Goal: Task Accomplishment & Management: Complete application form

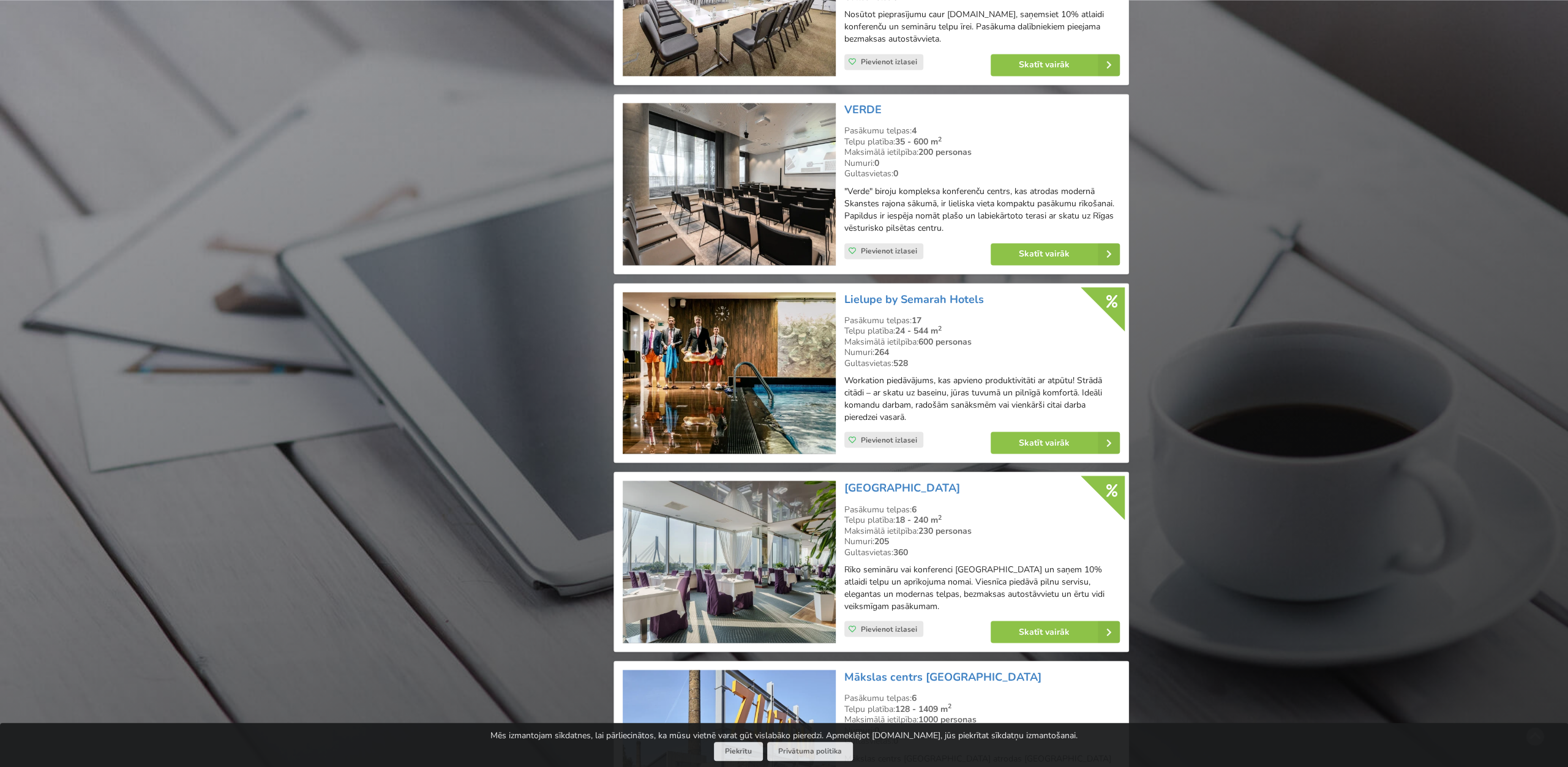
scroll to position [2102, 0]
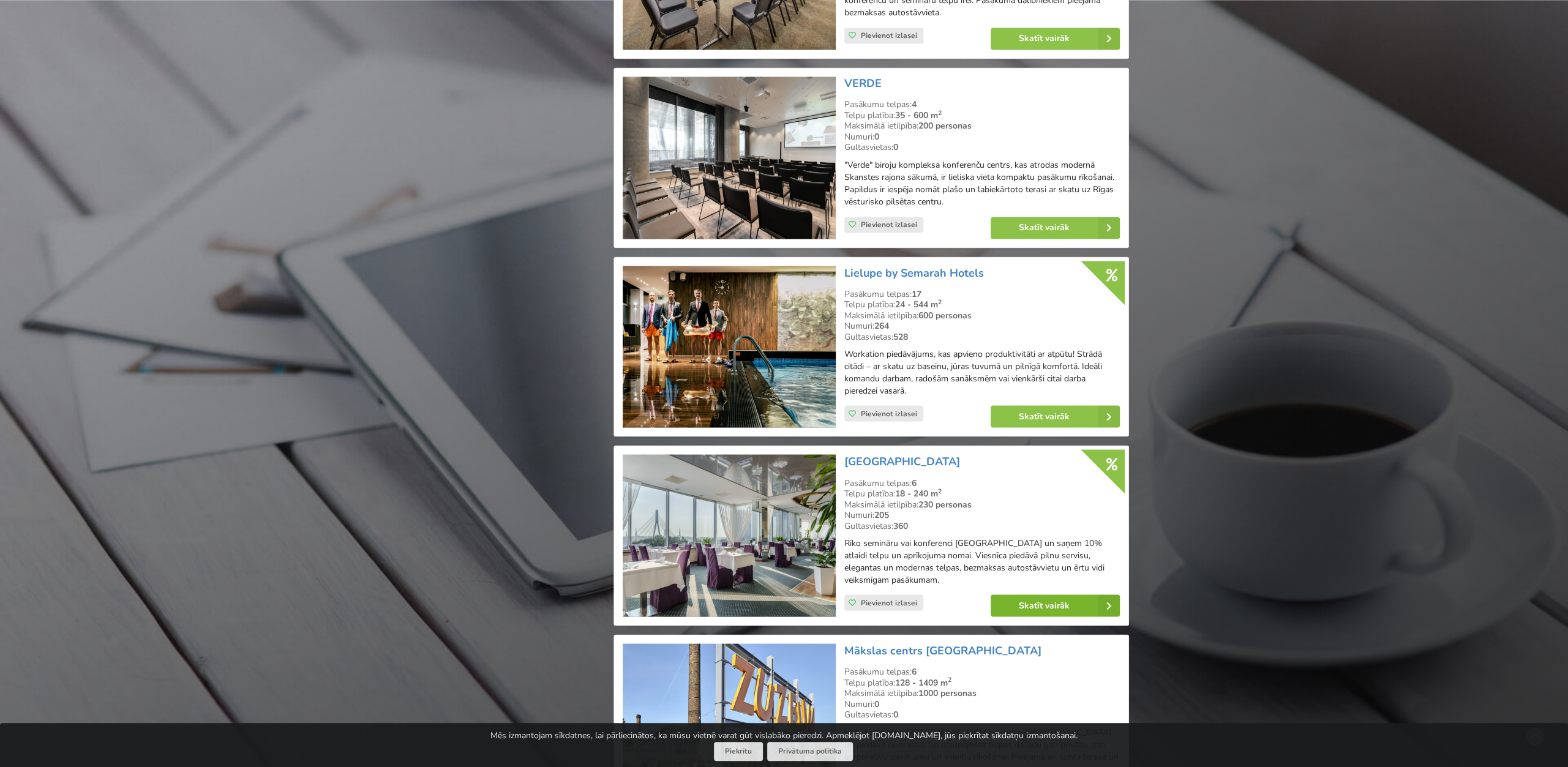
click at [1027, 596] on link "Skatīt vairāk" at bounding box center [1055, 605] width 129 height 22
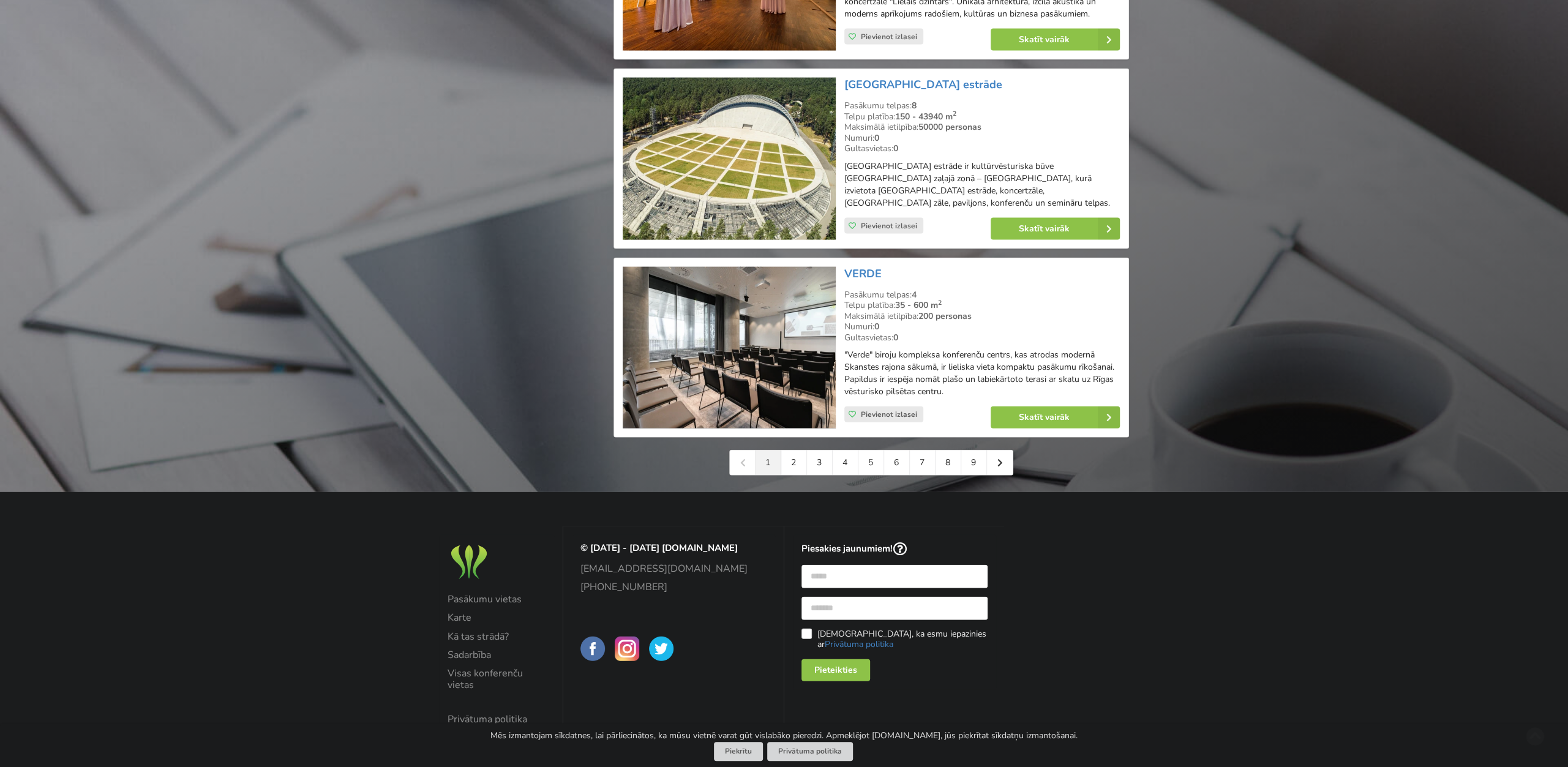
scroll to position [2656, 0]
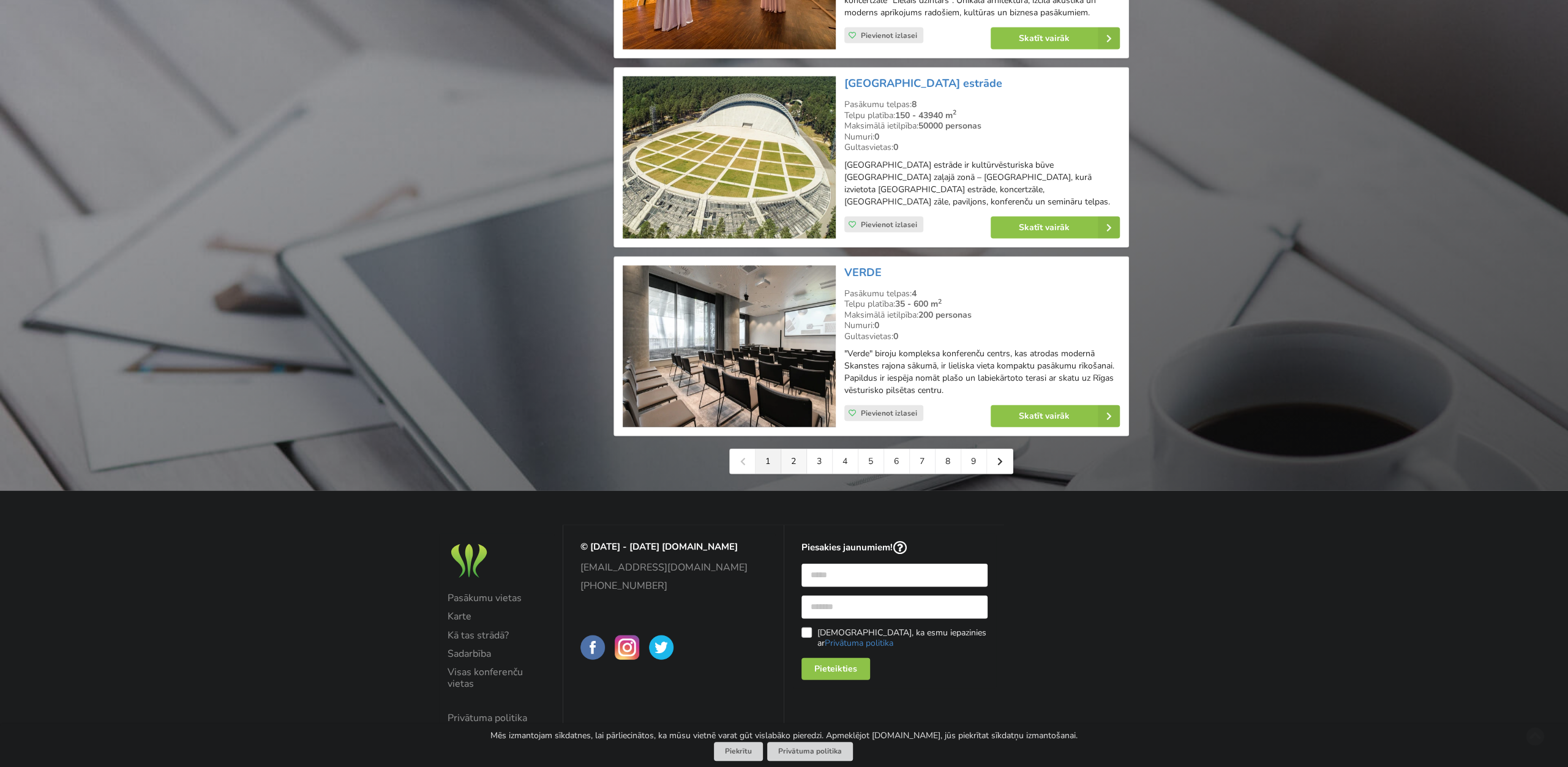
click at [795, 450] on link "2" at bounding box center [794, 462] width 25 height 24
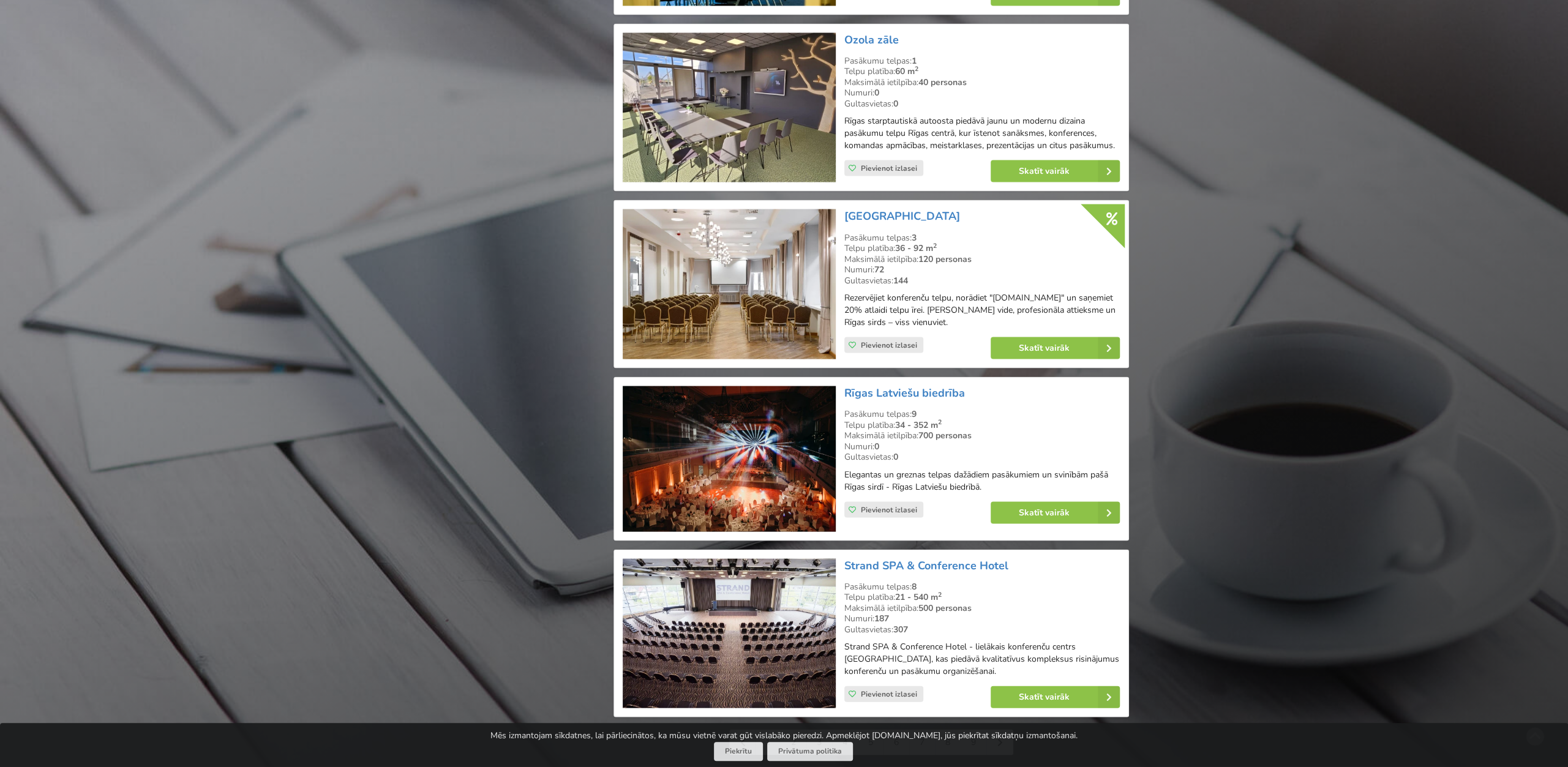
scroll to position [2548, 0]
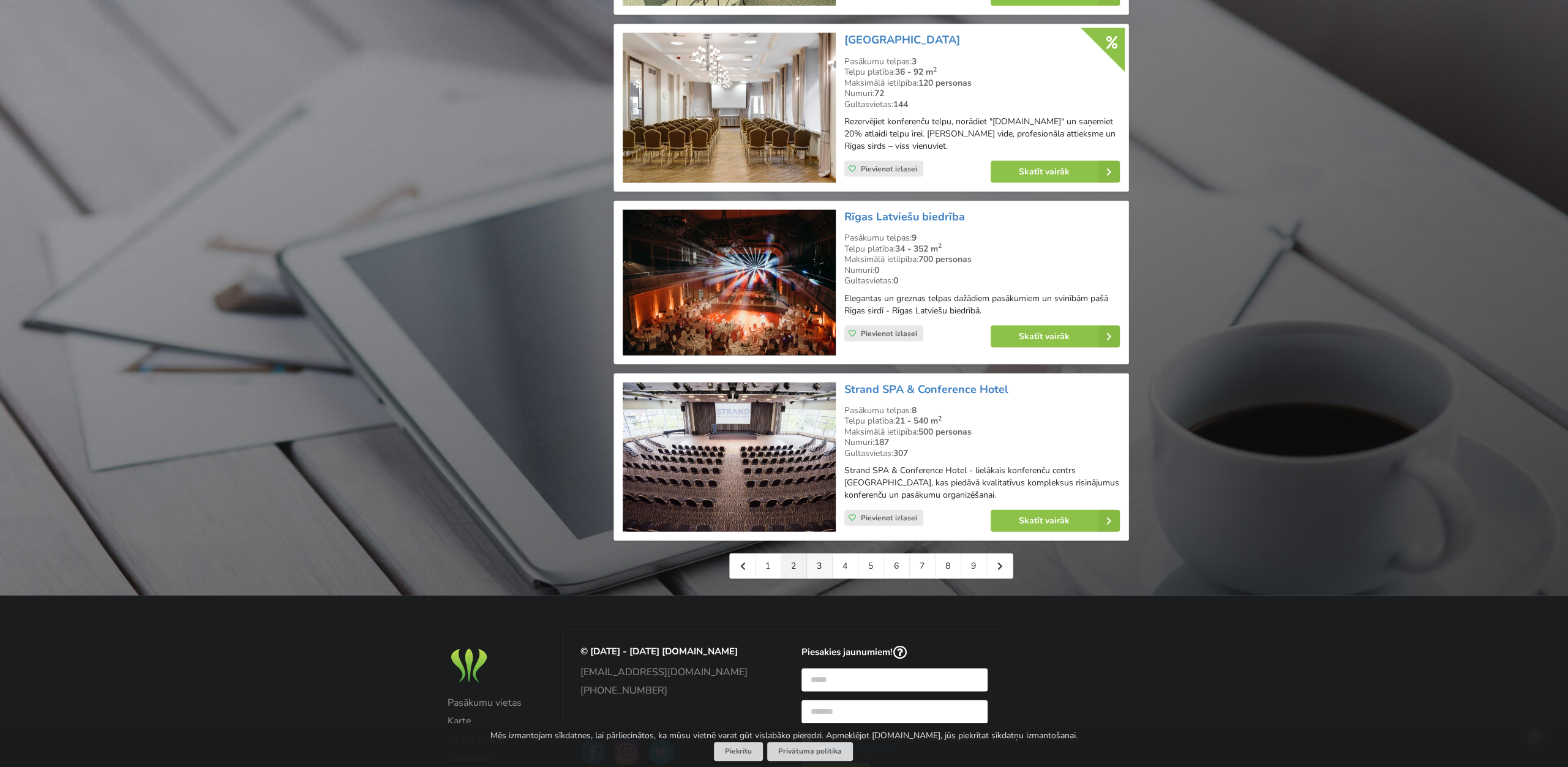
click at [820, 561] on link "3" at bounding box center [820, 566] width 25 height 24
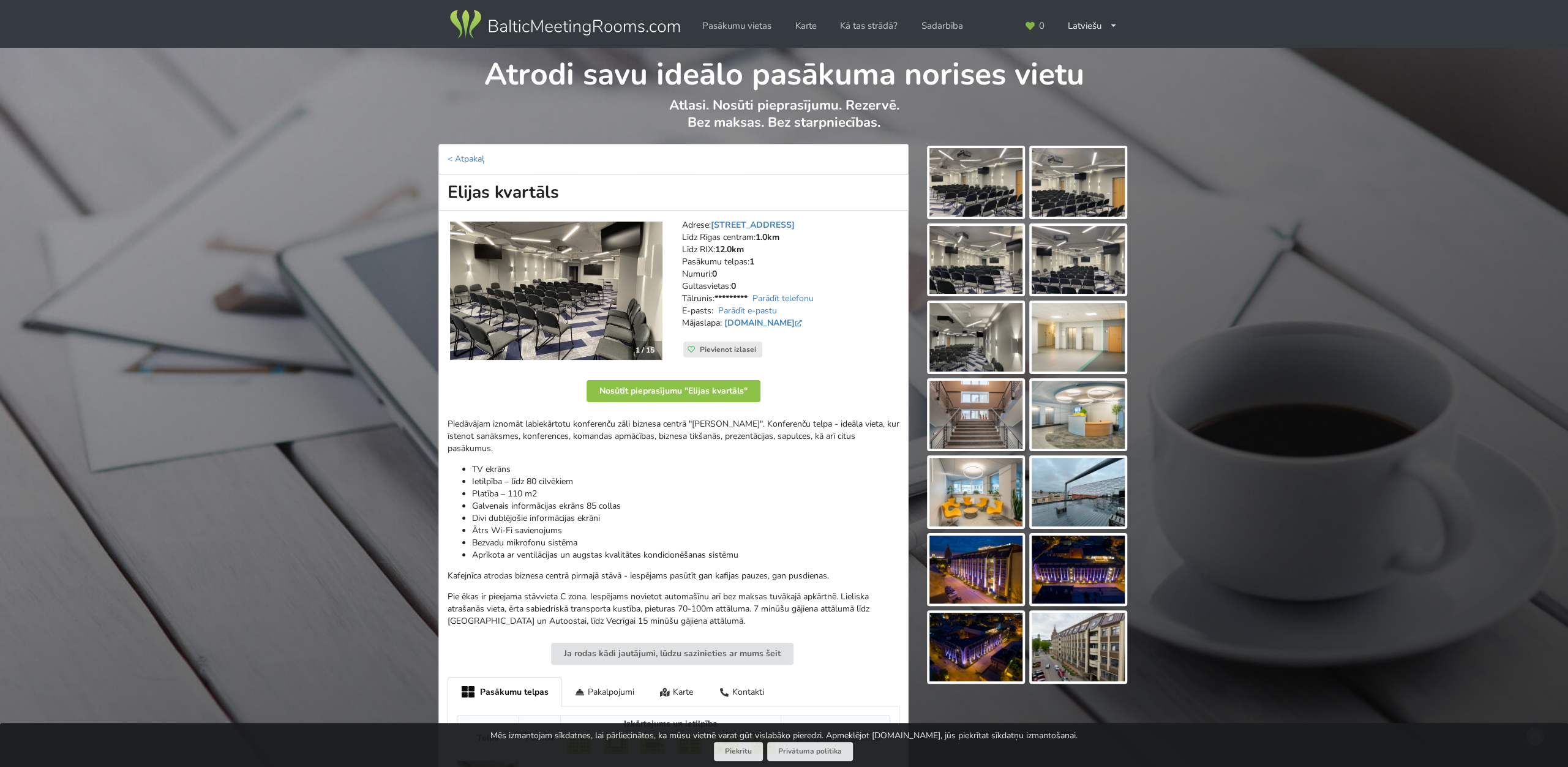
click at [1069, 329] on img at bounding box center [1078, 338] width 93 height 69
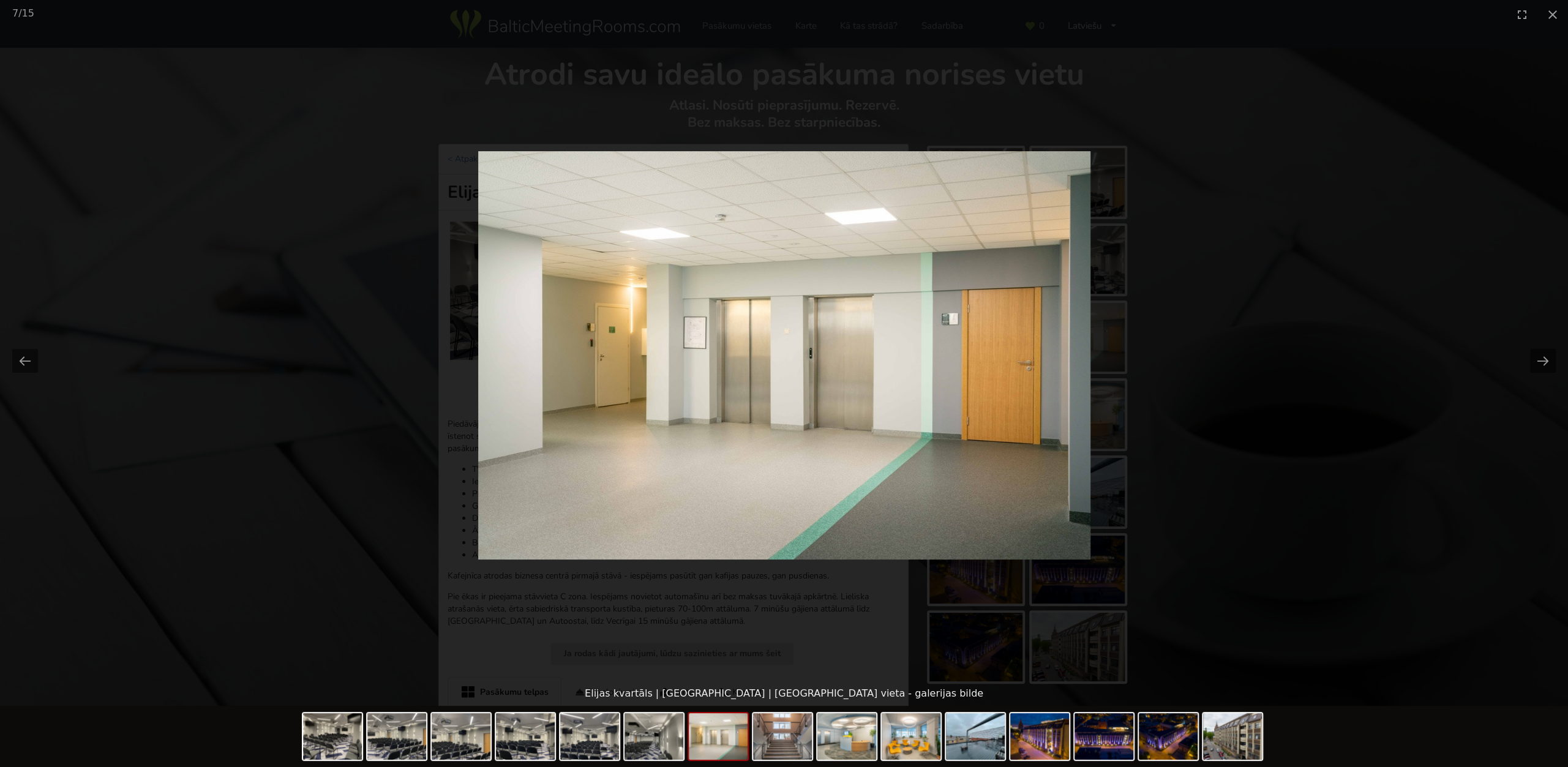
click at [881, 356] on img at bounding box center [784, 355] width 612 height 408
click at [1523, 348] on picture at bounding box center [784, 355] width 1568 height 653
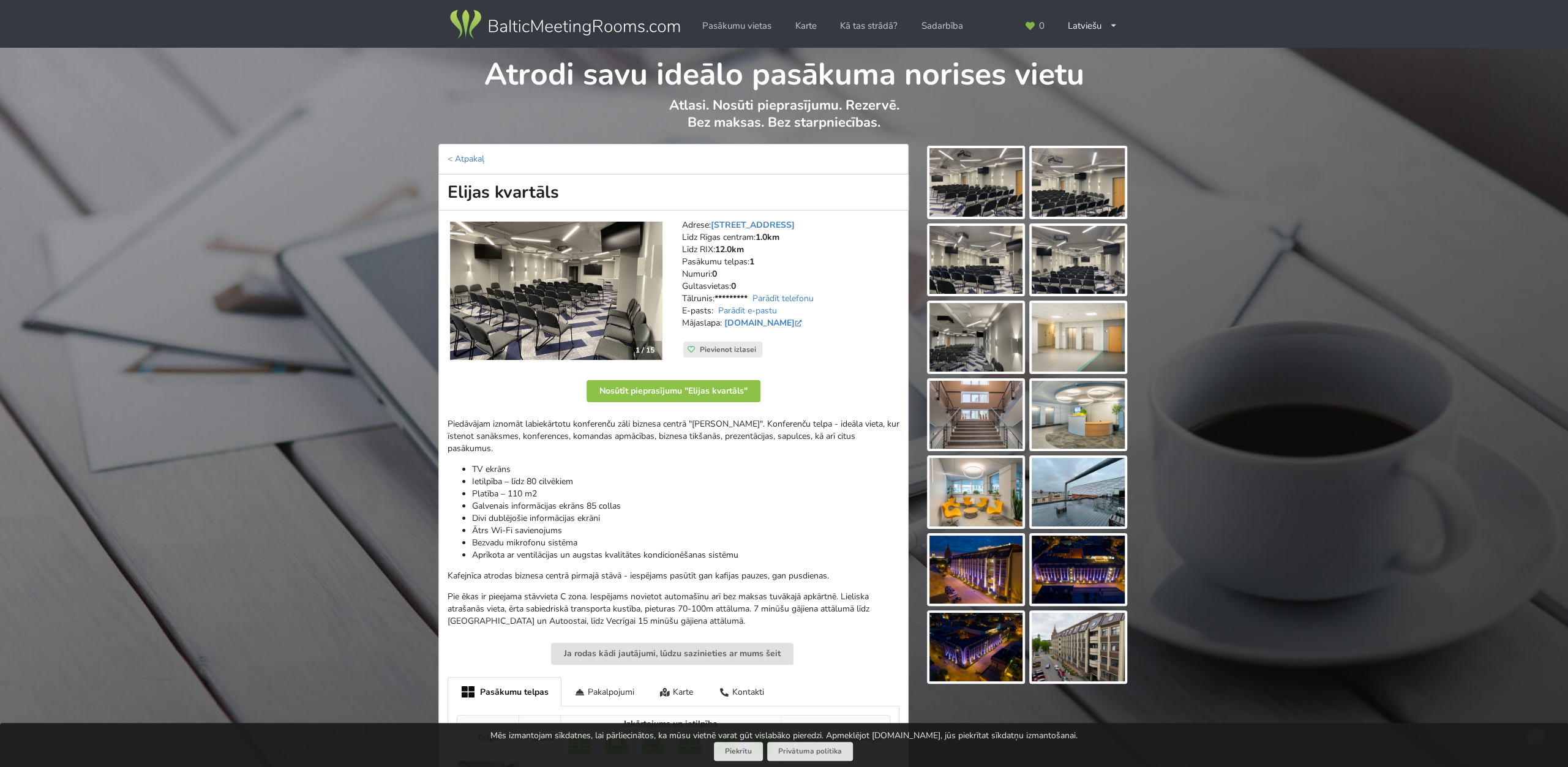
click at [1542, 364] on div "Atrodi savu ideālo pasākuma norises vietu Atlasi. Nosūti pieprasījumu. Rezervē.…" at bounding box center [784, 485] width 1568 height 876
click at [971, 180] on img at bounding box center [976, 183] width 93 height 69
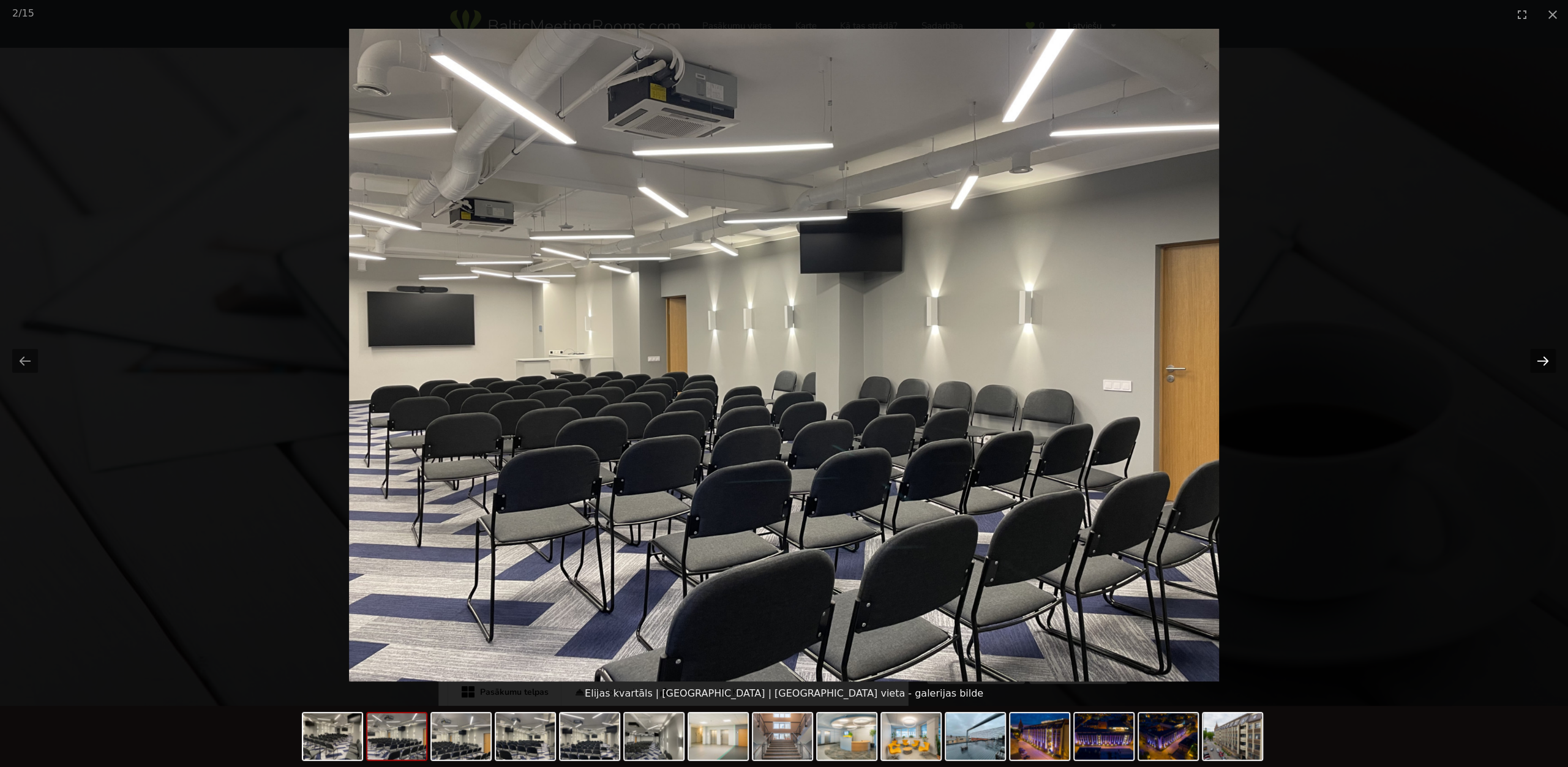
click at [1539, 364] on button "Next slide" at bounding box center [1543, 361] width 25 height 24
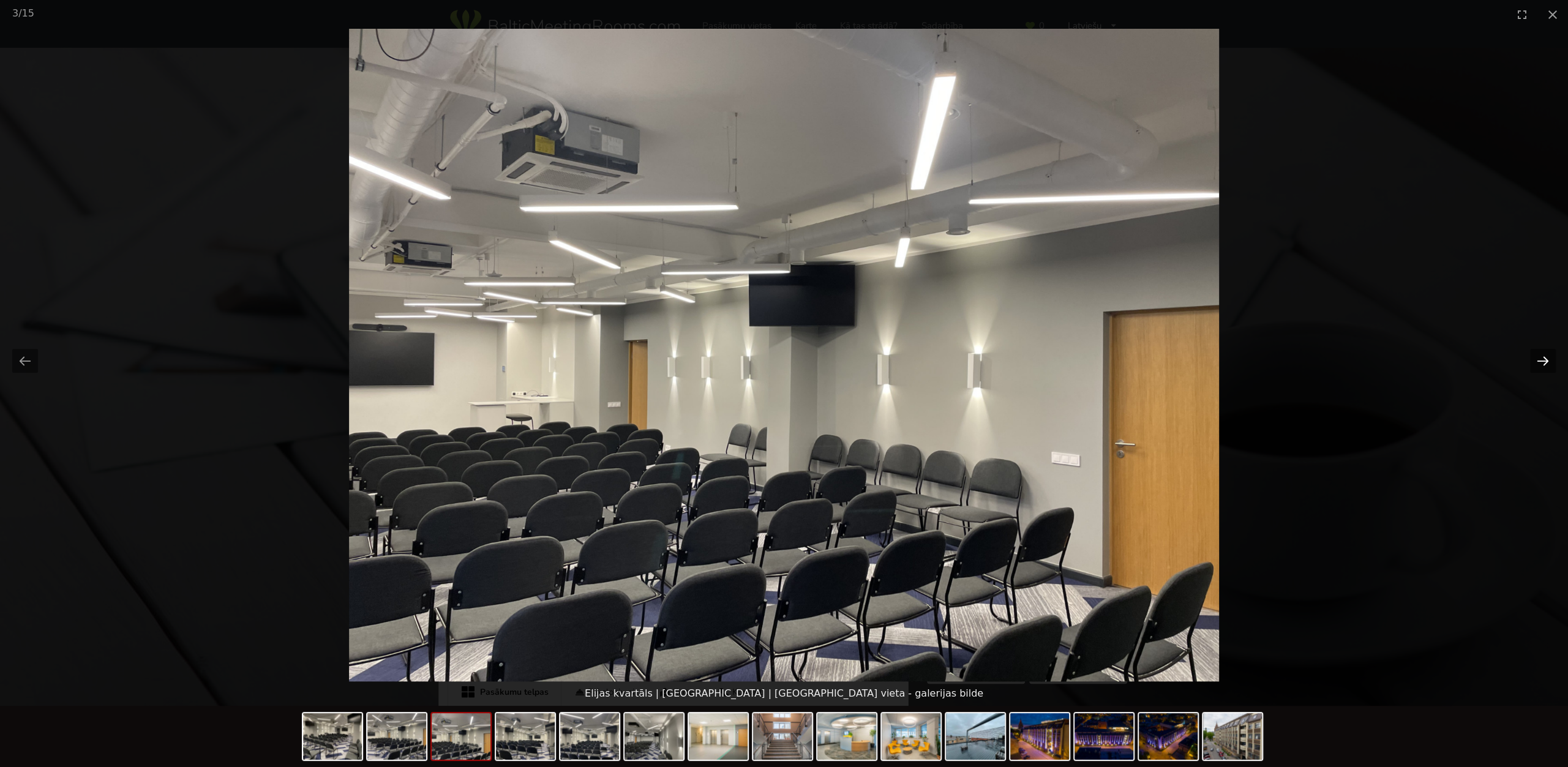
click at [1538, 361] on button "Next slide" at bounding box center [1543, 361] width 25 height 24
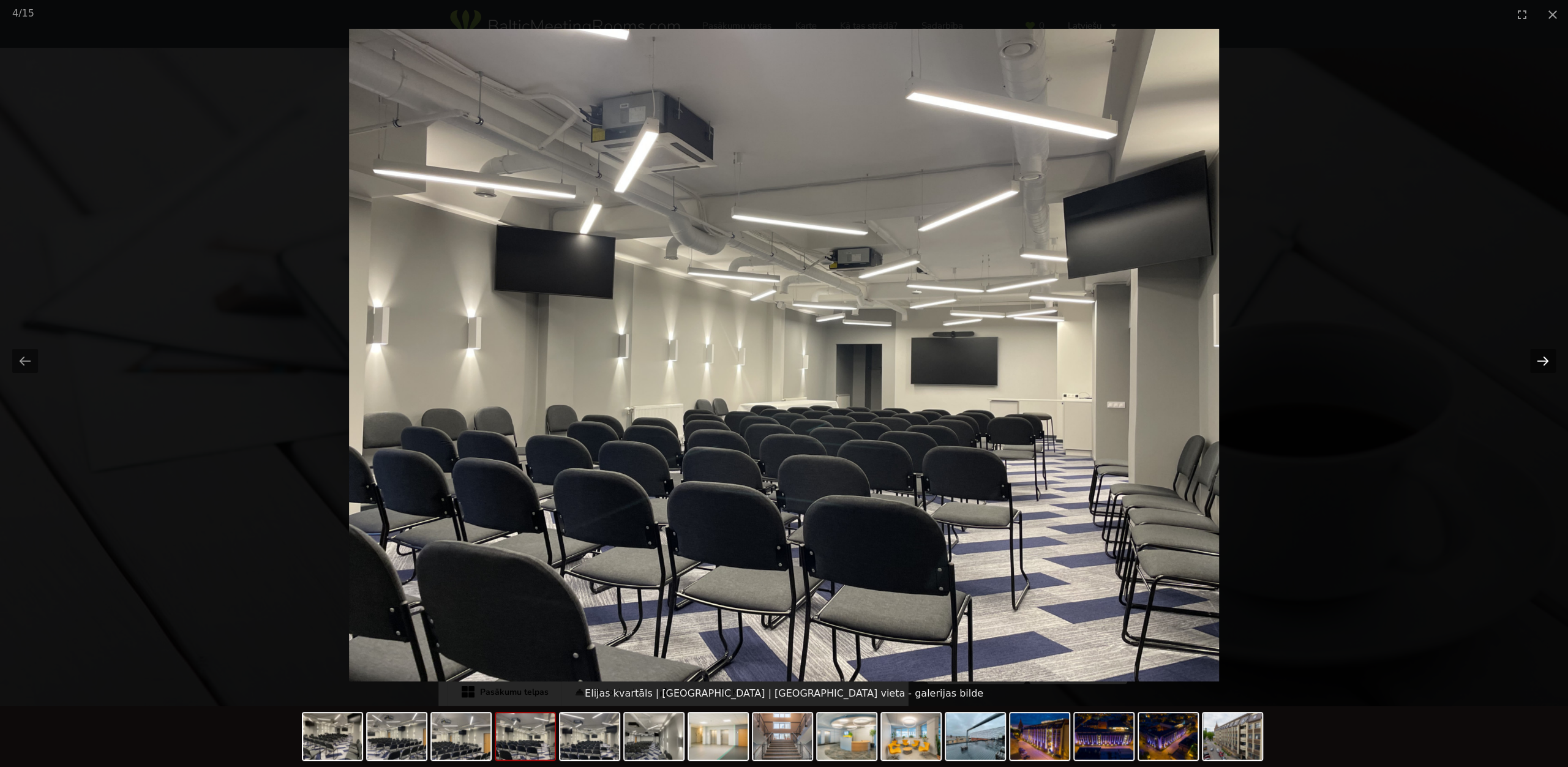
click at [1532, 359] on button "Next slide" at bounding box center [1543, 361] width 25 height 24
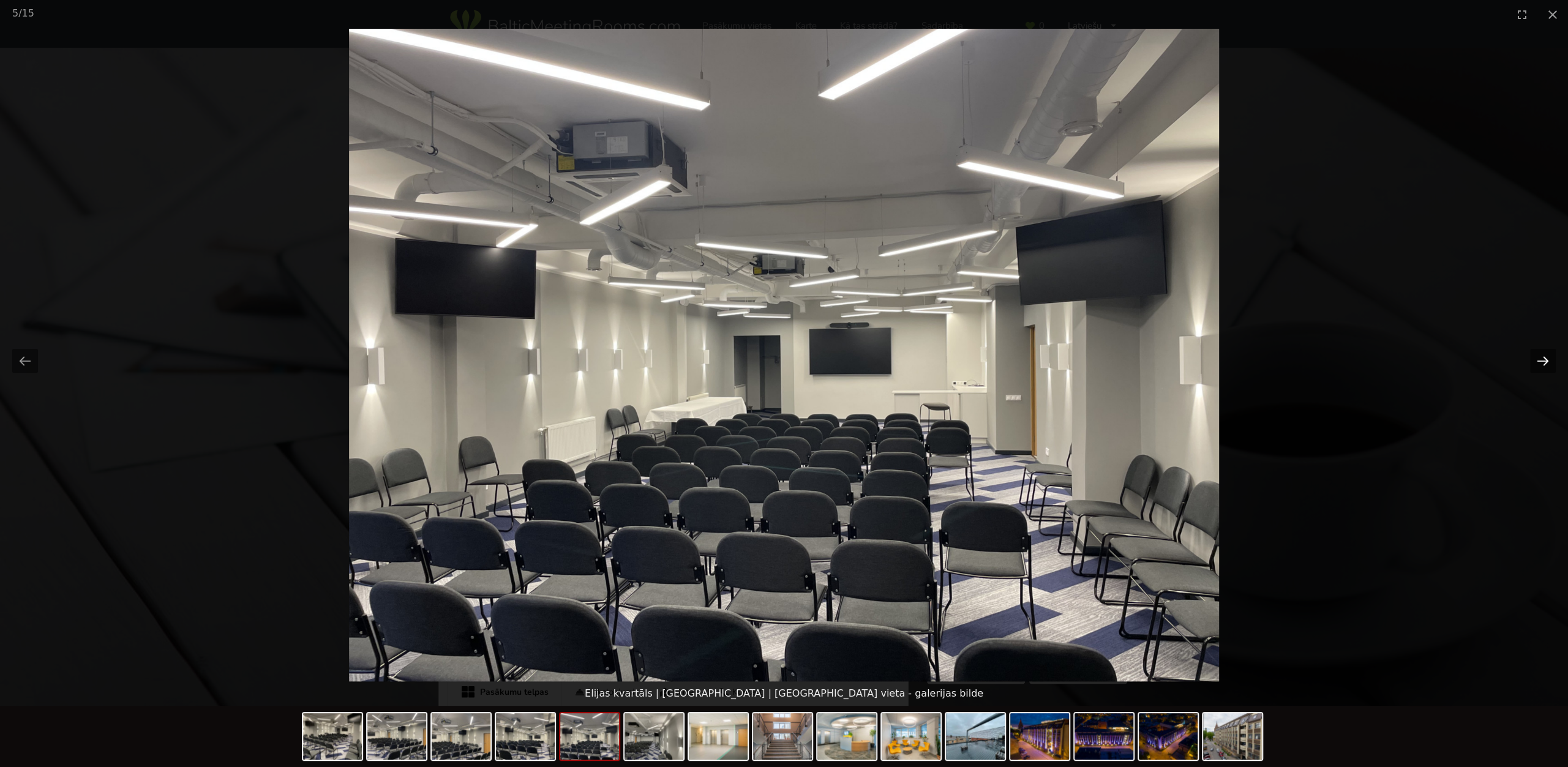
click at [1532, 359] on button "Next slide" at bounding box center [1543, 361] width 25 height 24
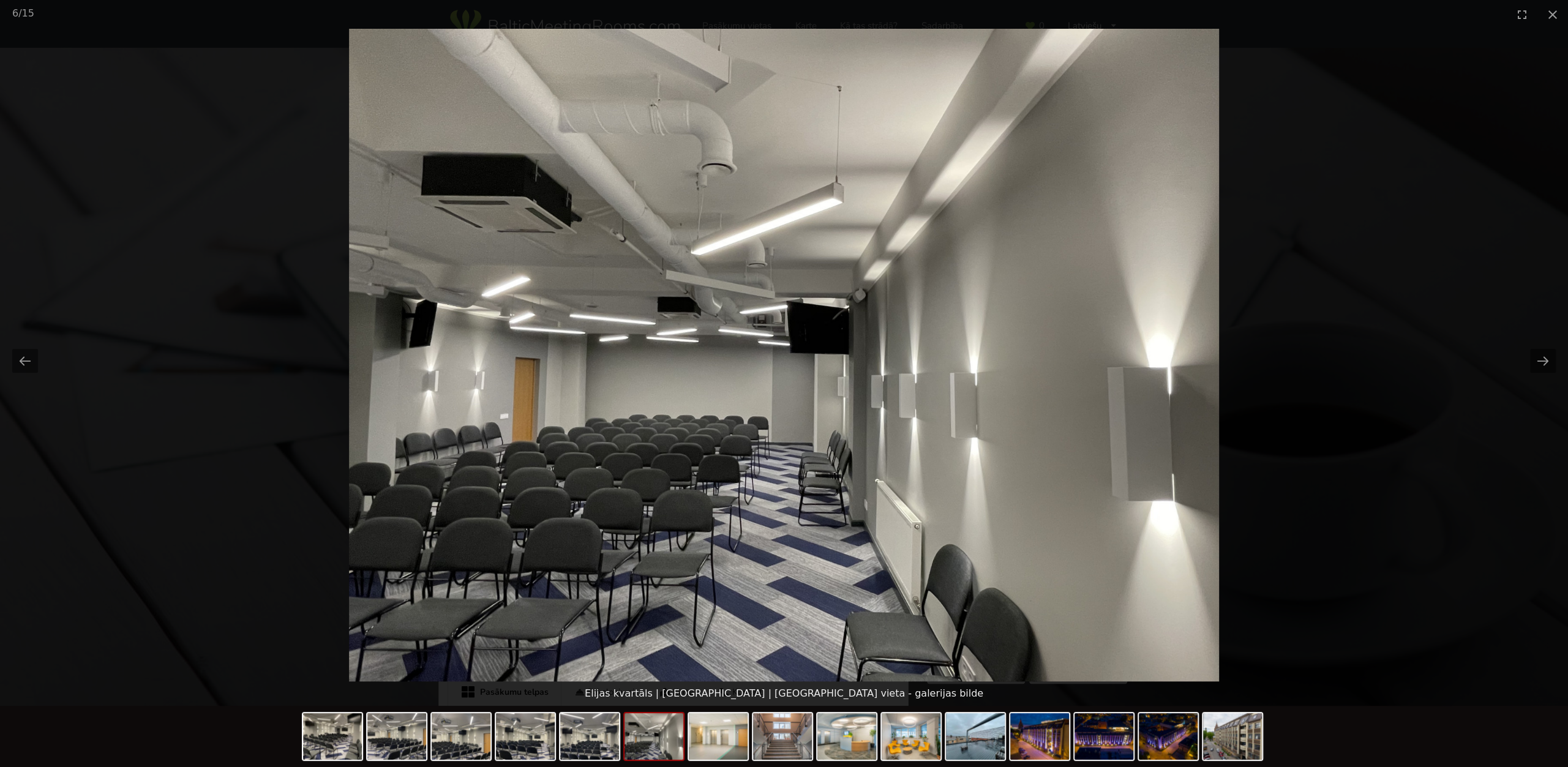
click at [1525, 357] on picture at bounding box center [784, 355] width 1568 height 653
click at [1537, 357] on button "Next slide" at bounding box center [1543, 361] width 25 height 24
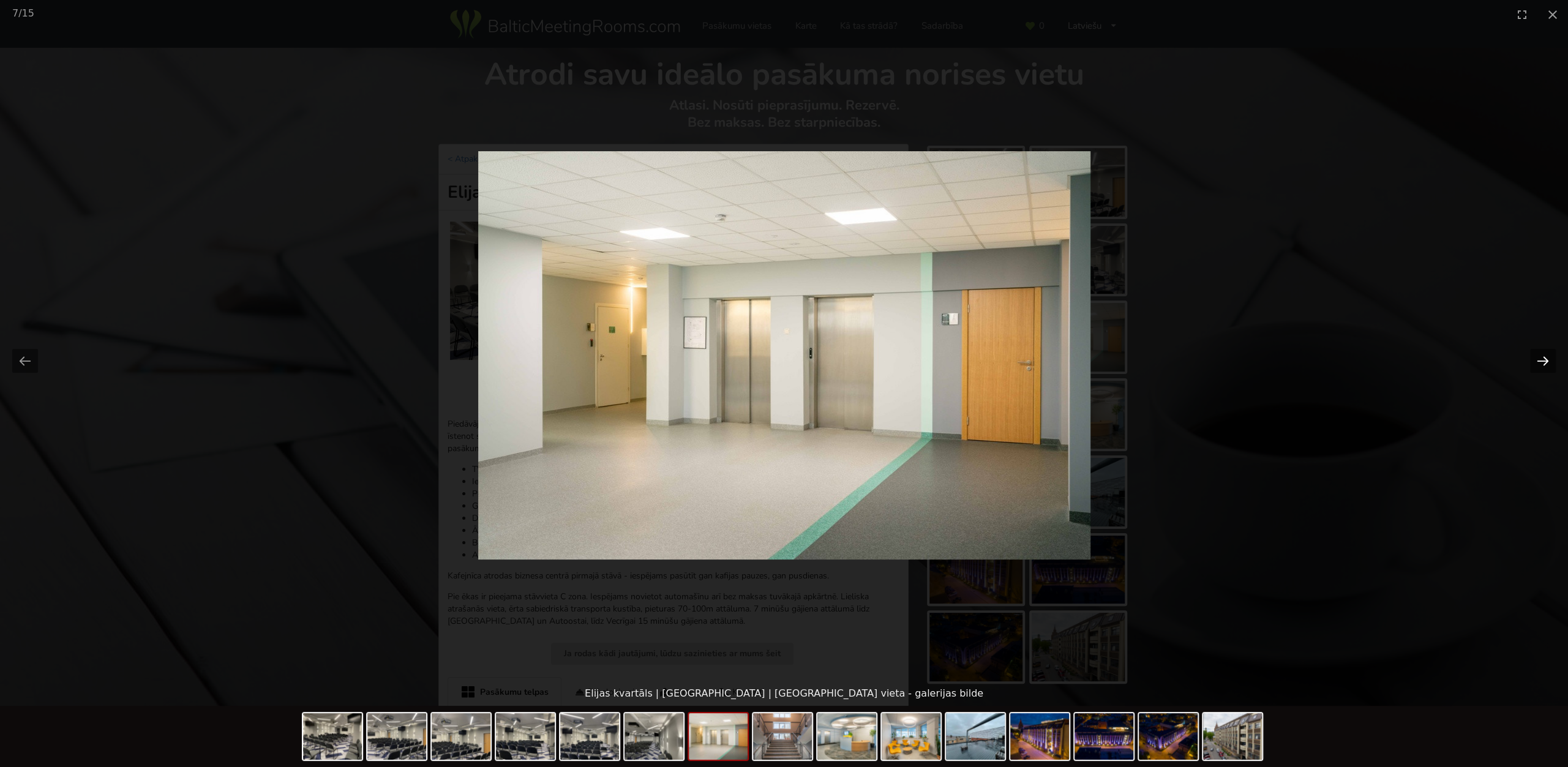
click at [1537, 358] on button "Next slide" at bounding box center [1543, 361] width 25 height 24
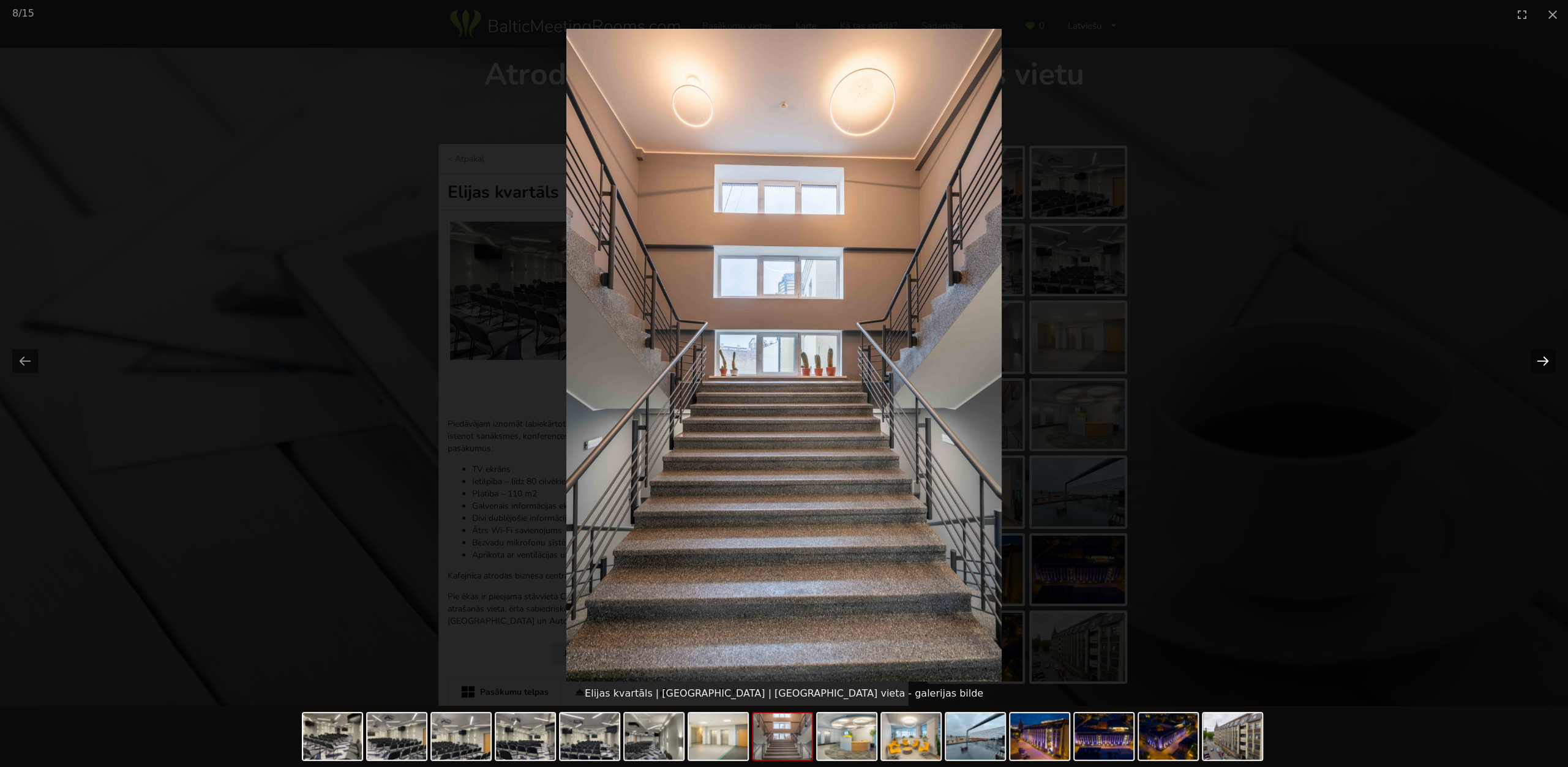
click at [1537, 358] on button "Next slide" at bounding box center [1543, 361] width 25 height 24
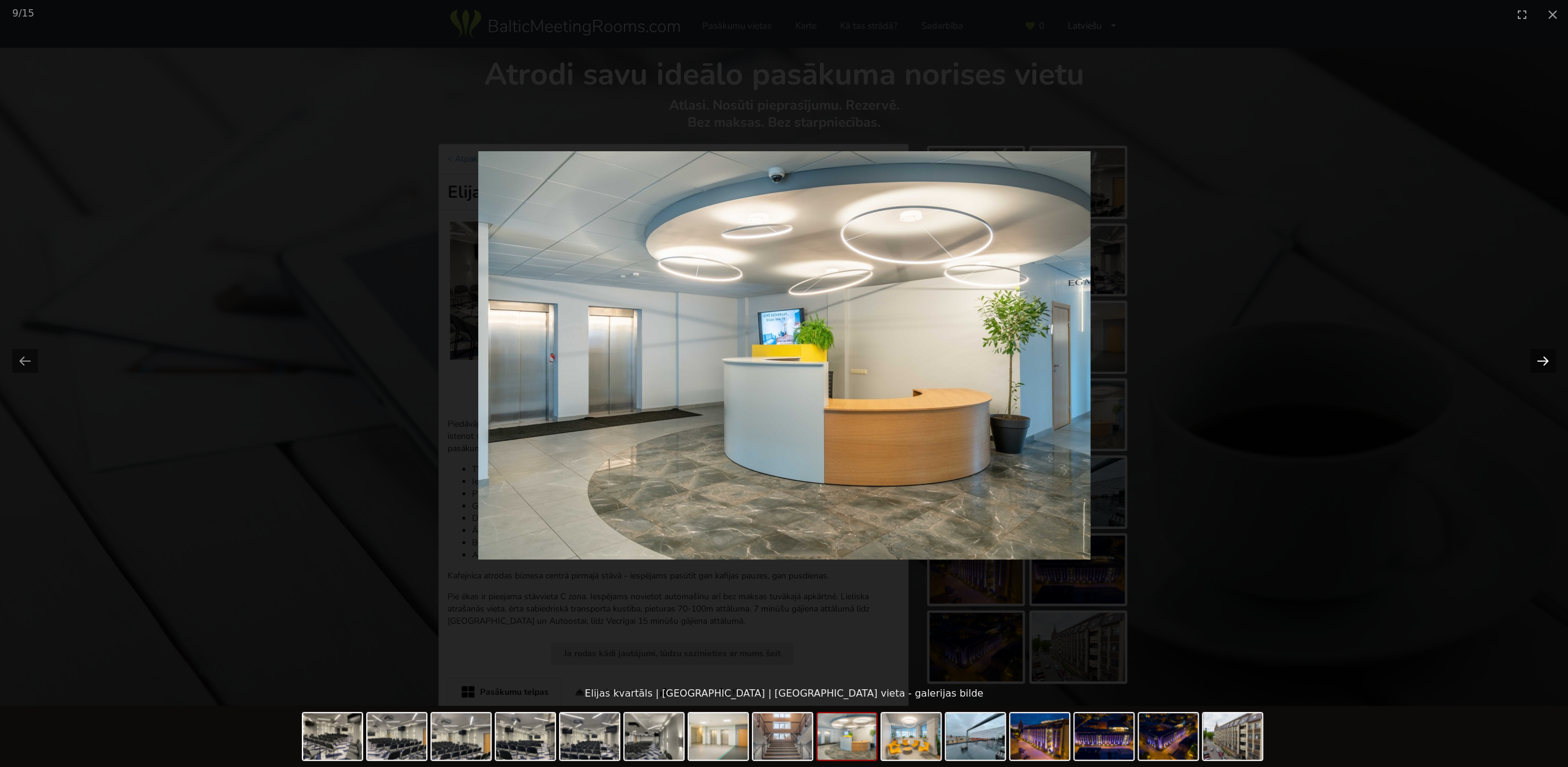
click at [1537, 358] on button "Next slide" at bounding box center [1543, 361] width 25 height 24
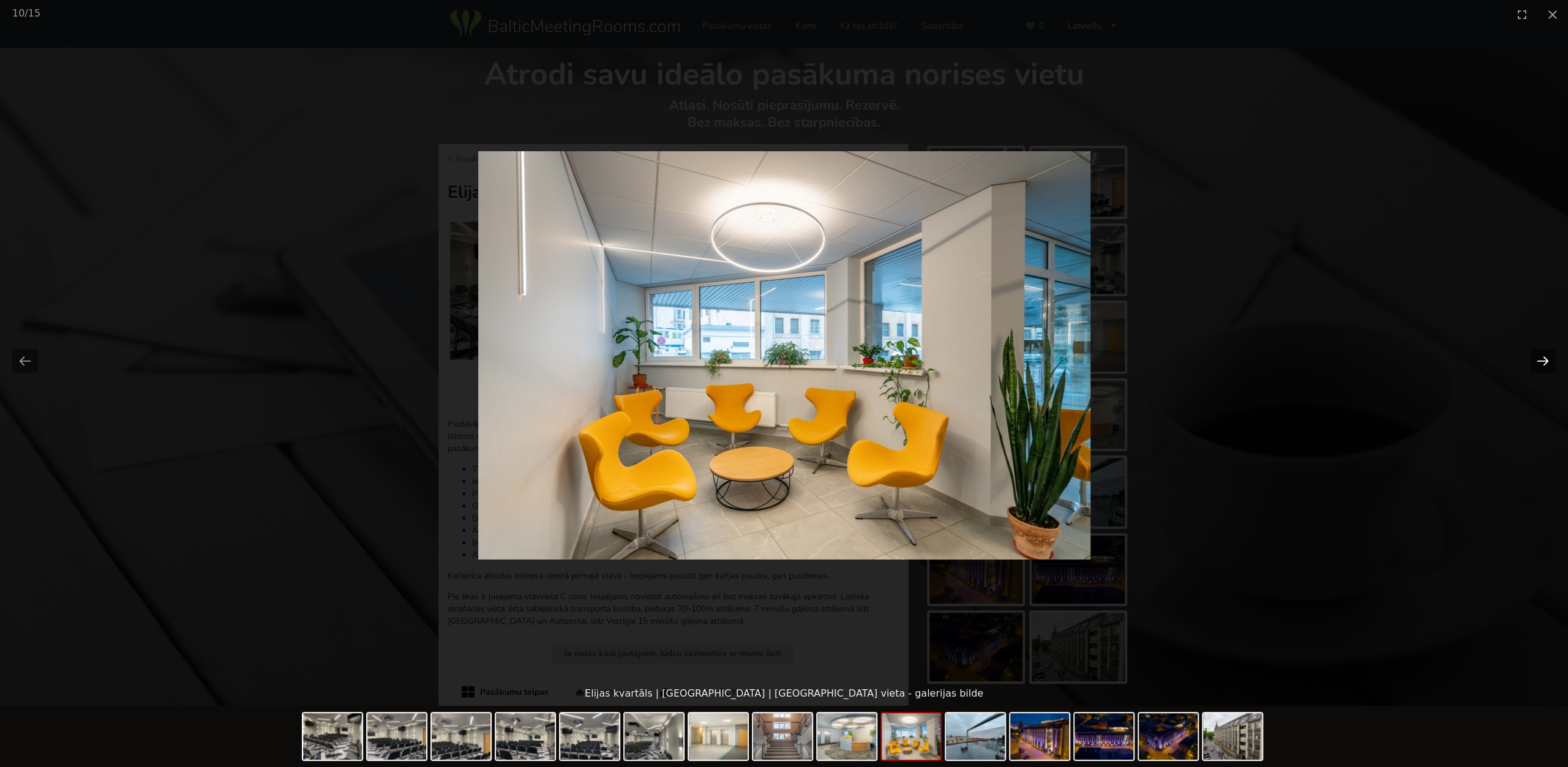
click at [1537, 358] on button "Next slide" at bounding box center [1543, 361] width 25 height 24
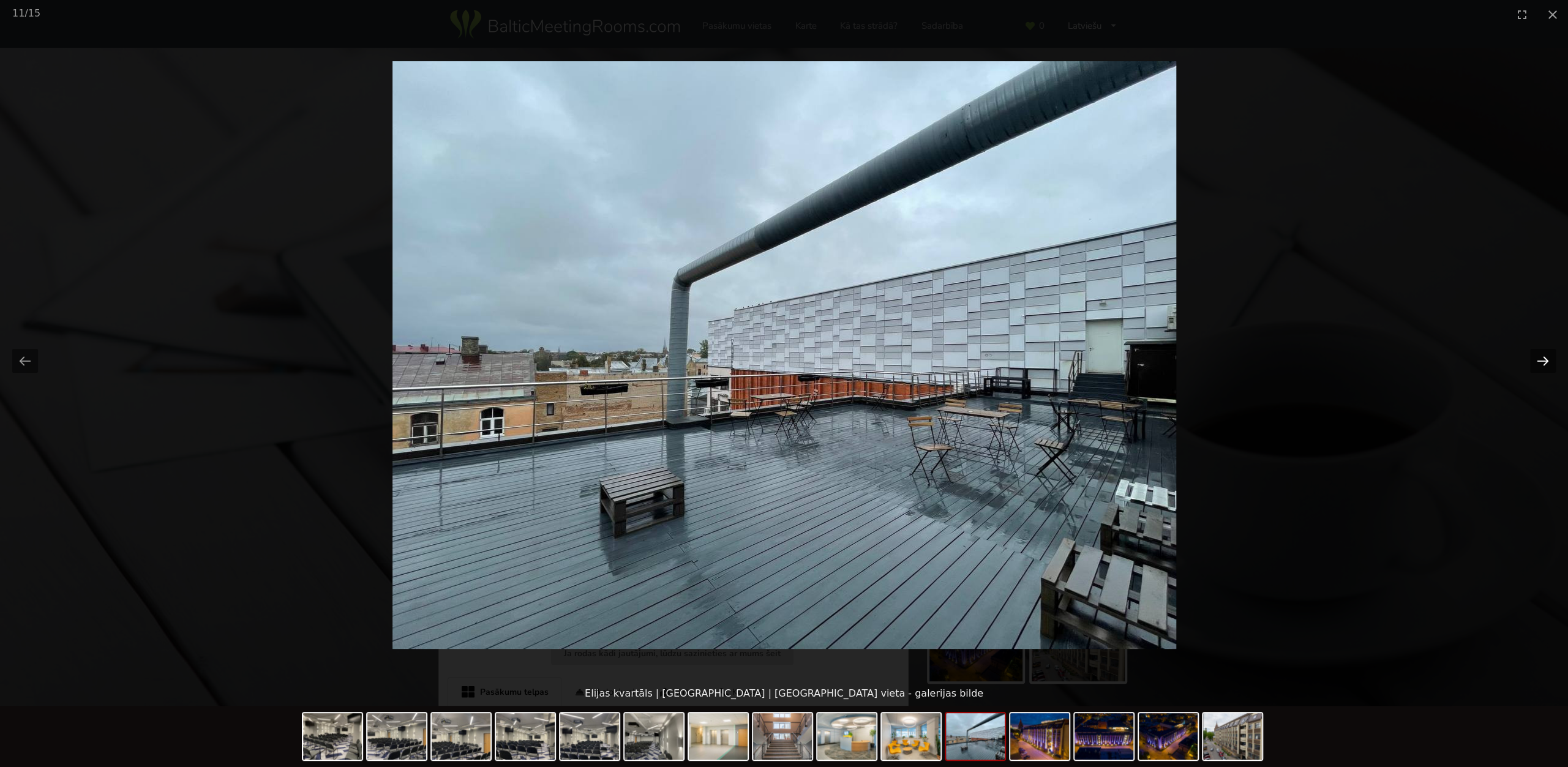
click at [1537, 358] on button "Next slide" at bounding box center [1543, 361] width 25 height 24
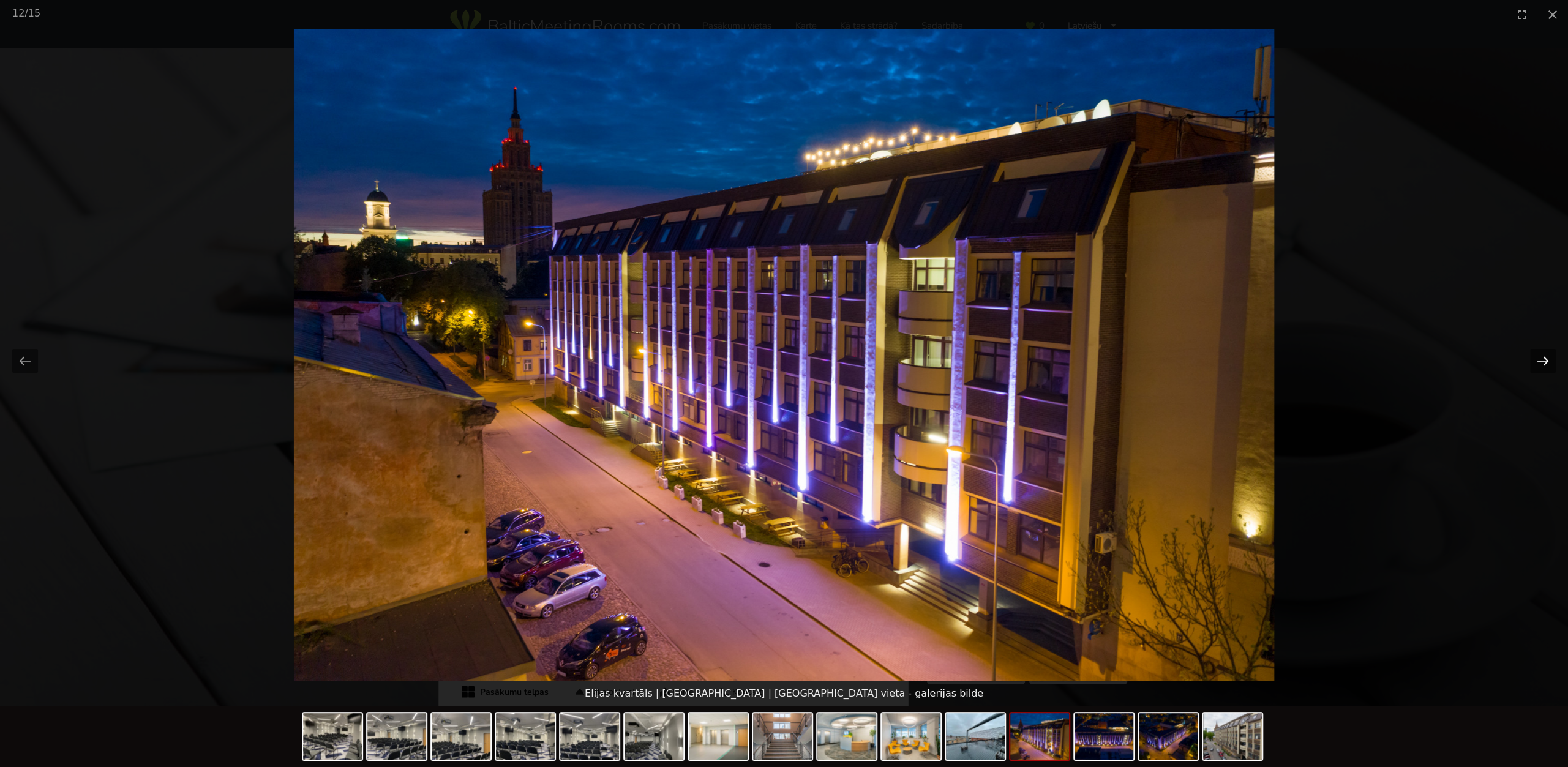
click at [1537, 358] on button "Next slide" at bounding box center [1543, 361] width 25 height 24
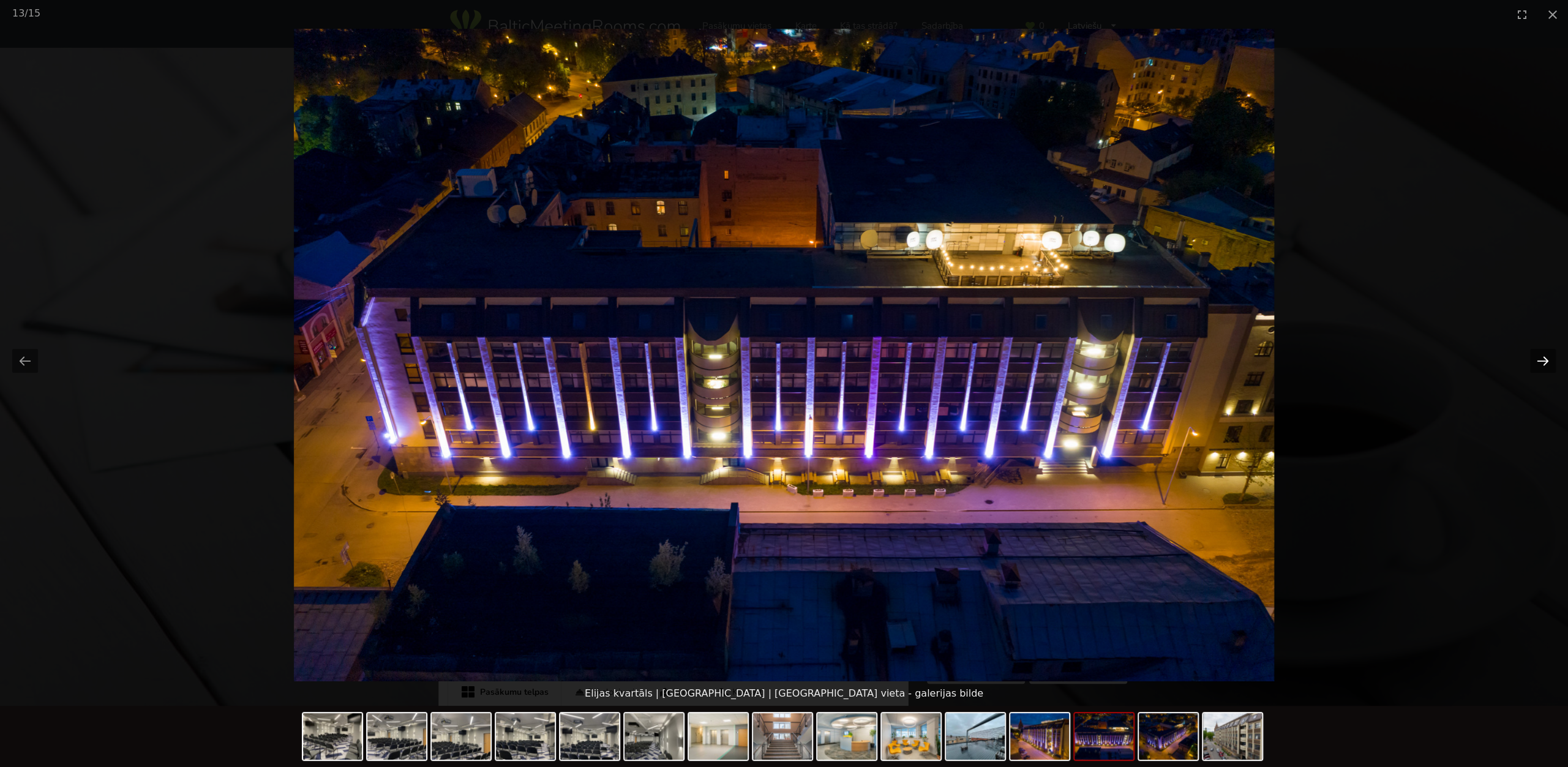
click at [1537, 358] on button "Next slide" at bounding box center [1543, 361] width 25 height 24
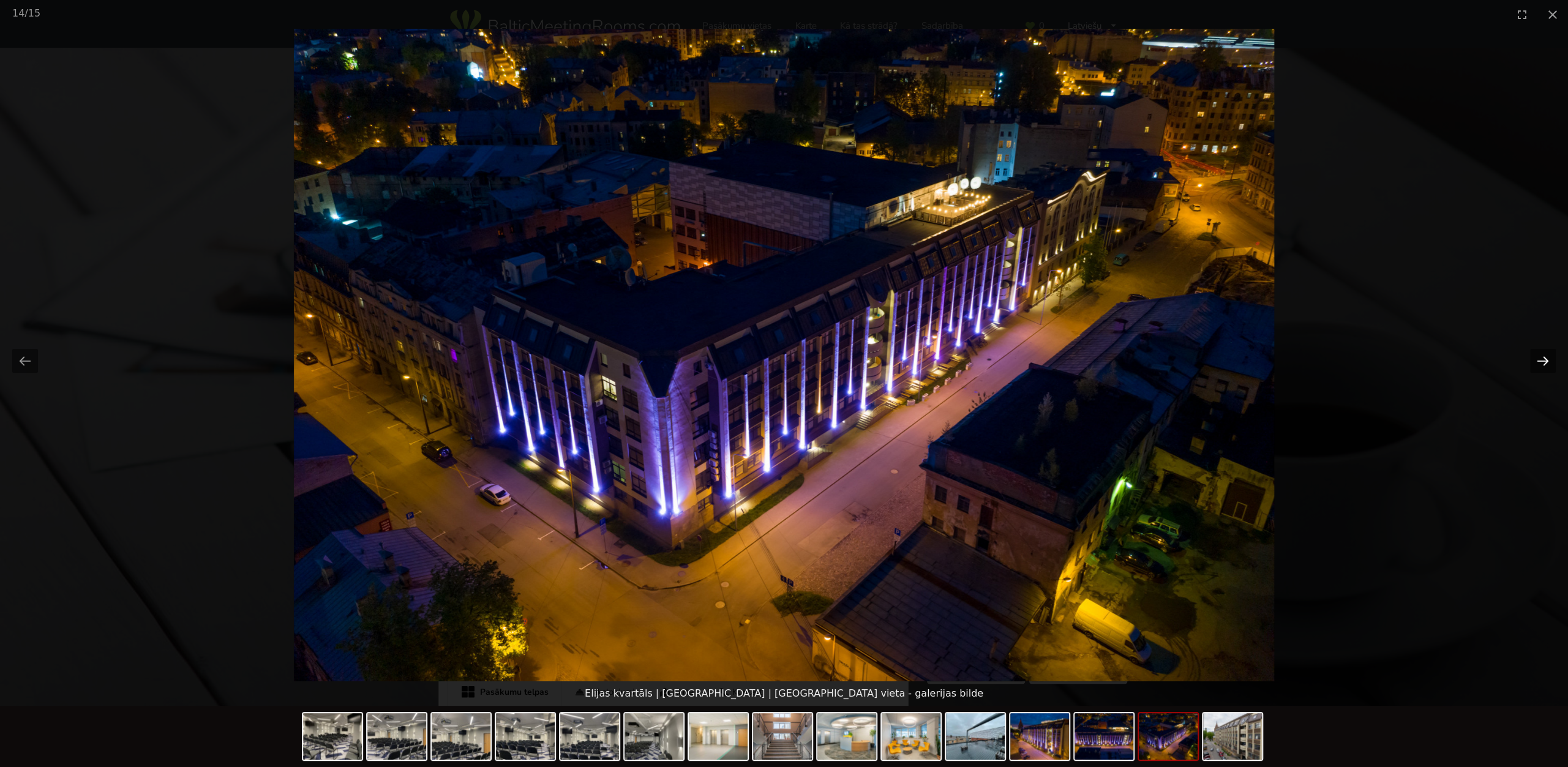
click at [1537, 358] on button "Next slide" at bounding box center [1543, 361] width 25 height 24
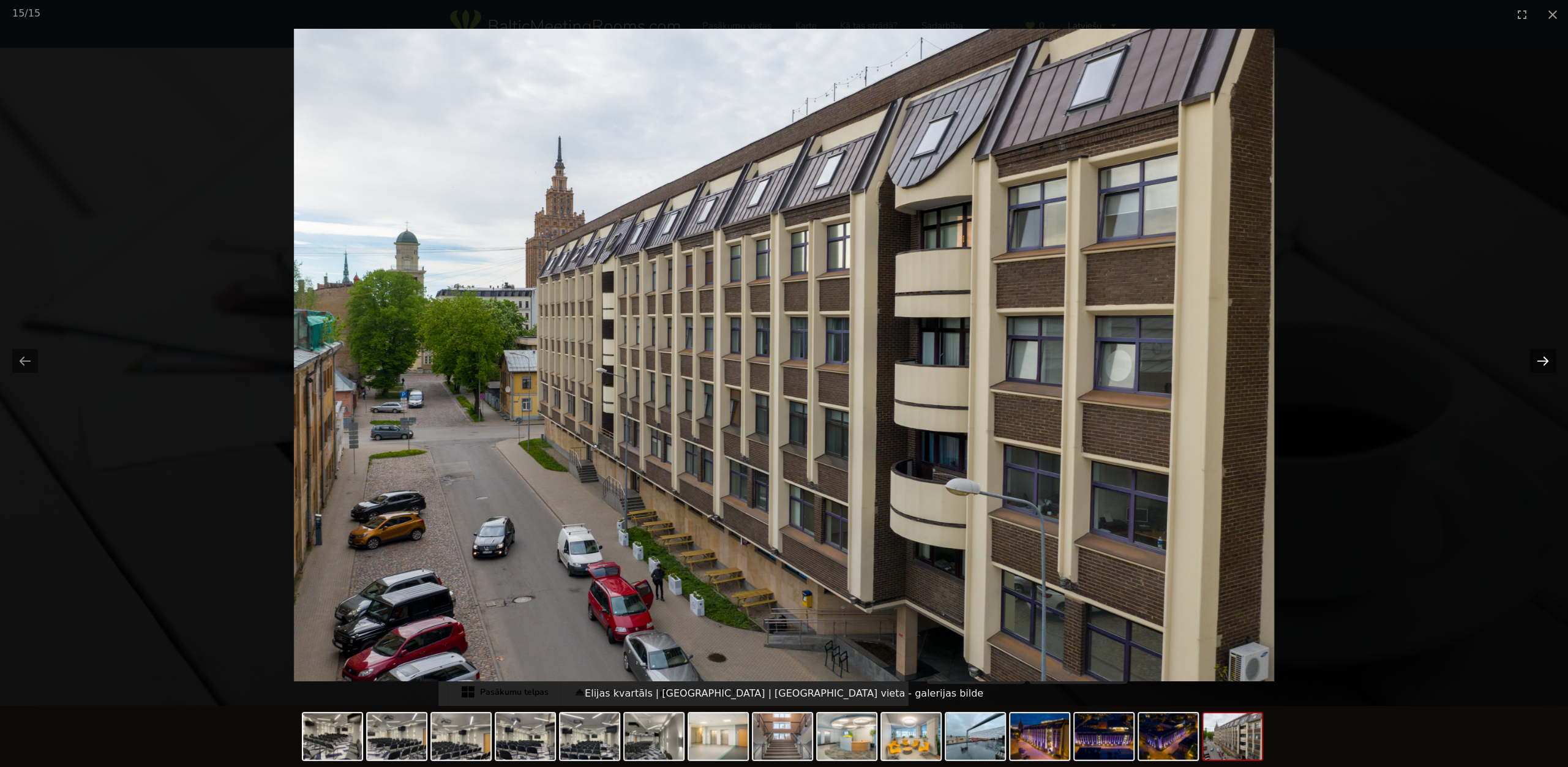
click at [1537, 358] on button "Next slide" at bounding box center [1543, 361] width 25 height 24
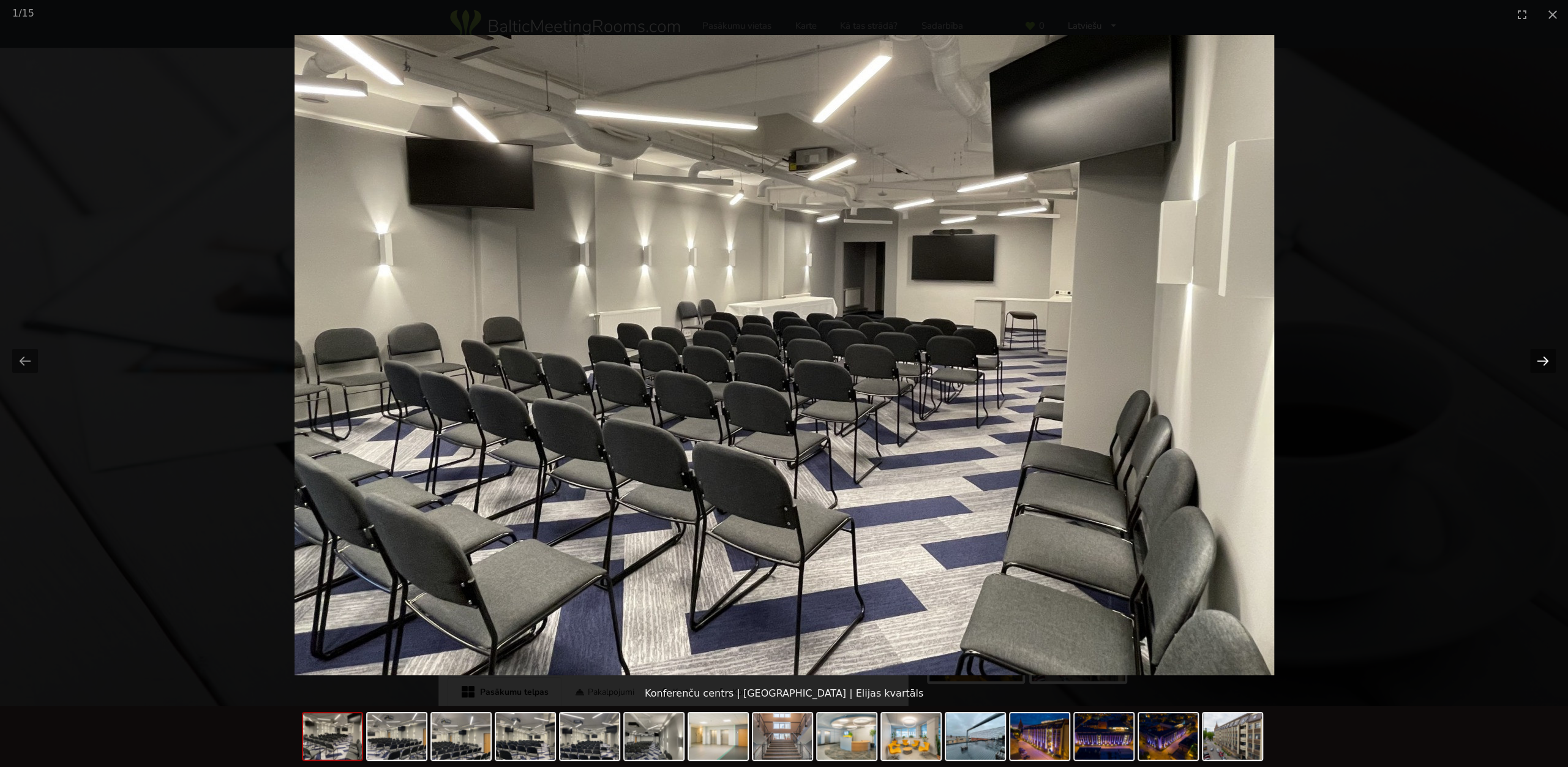
click at [1537, 358] on button "Next slide" at bounding box center [1543, 361] width 25 height 24
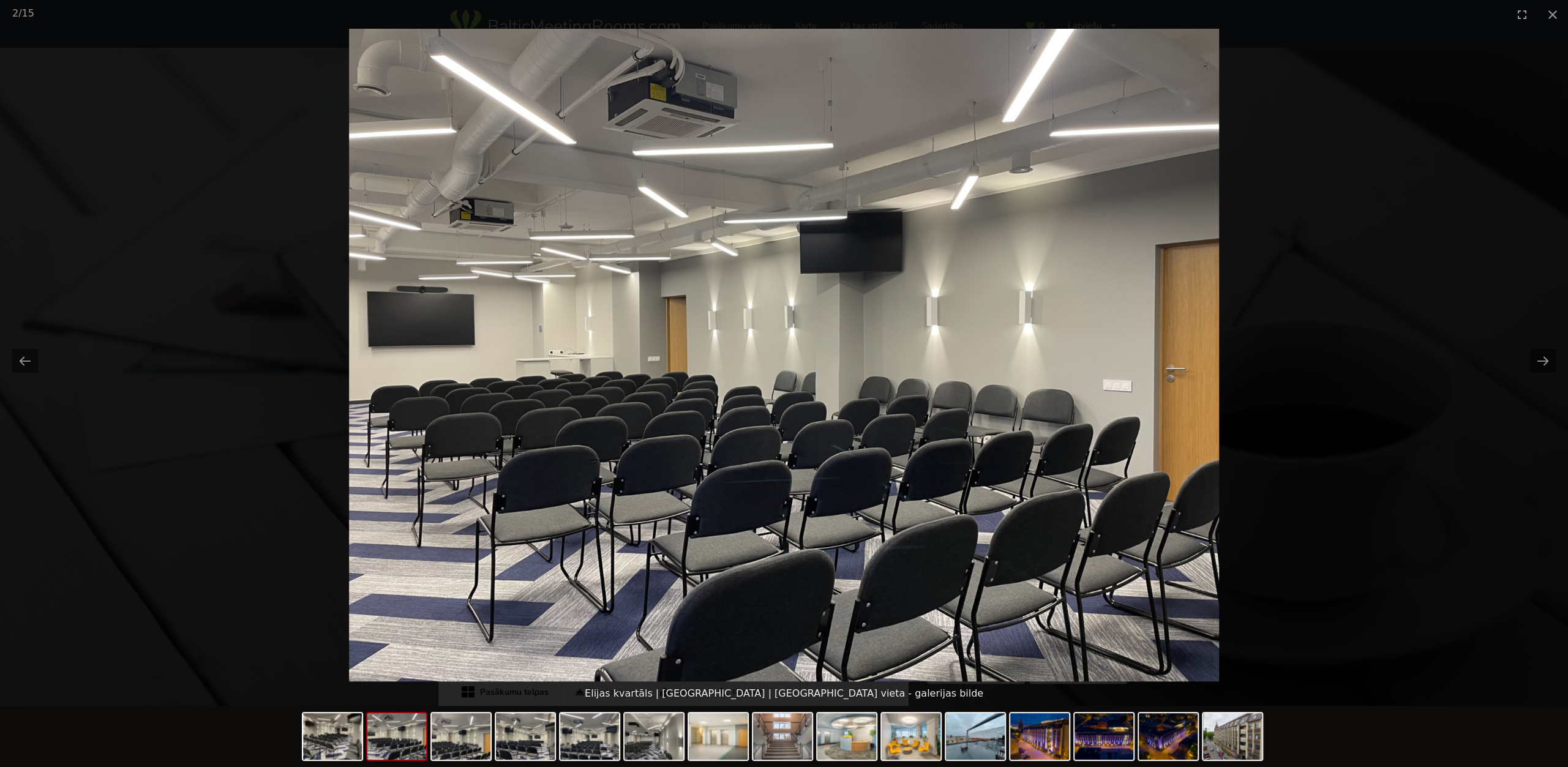
click at [1404, 320] on picture at bounding box center [784, 355] width 1568 height 653
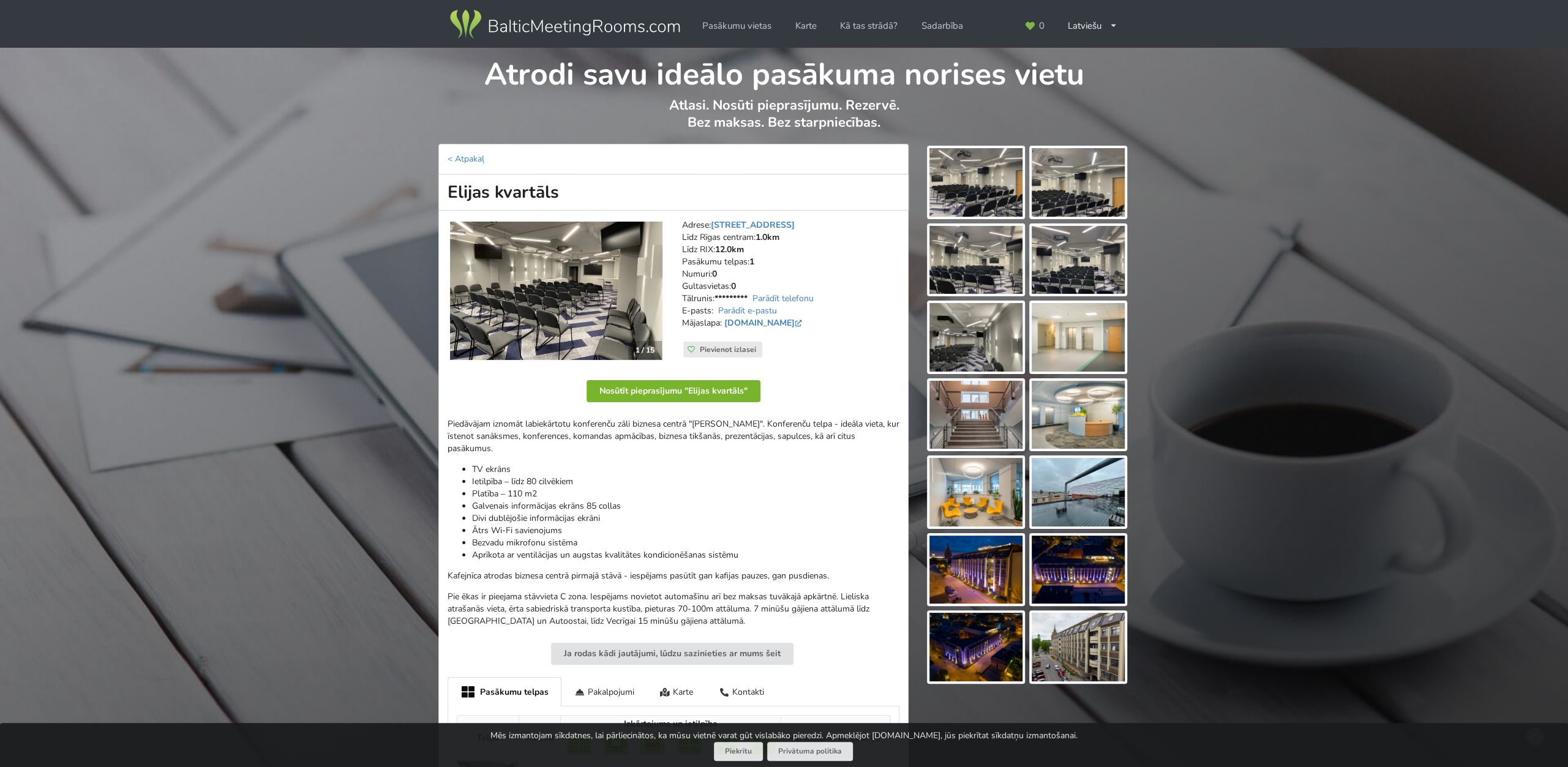
click at [700, 390] on button "Nosūtīt pieprasījumu "Elijas kvartāls"" at bounding box center [673, 391] width 174 height 22
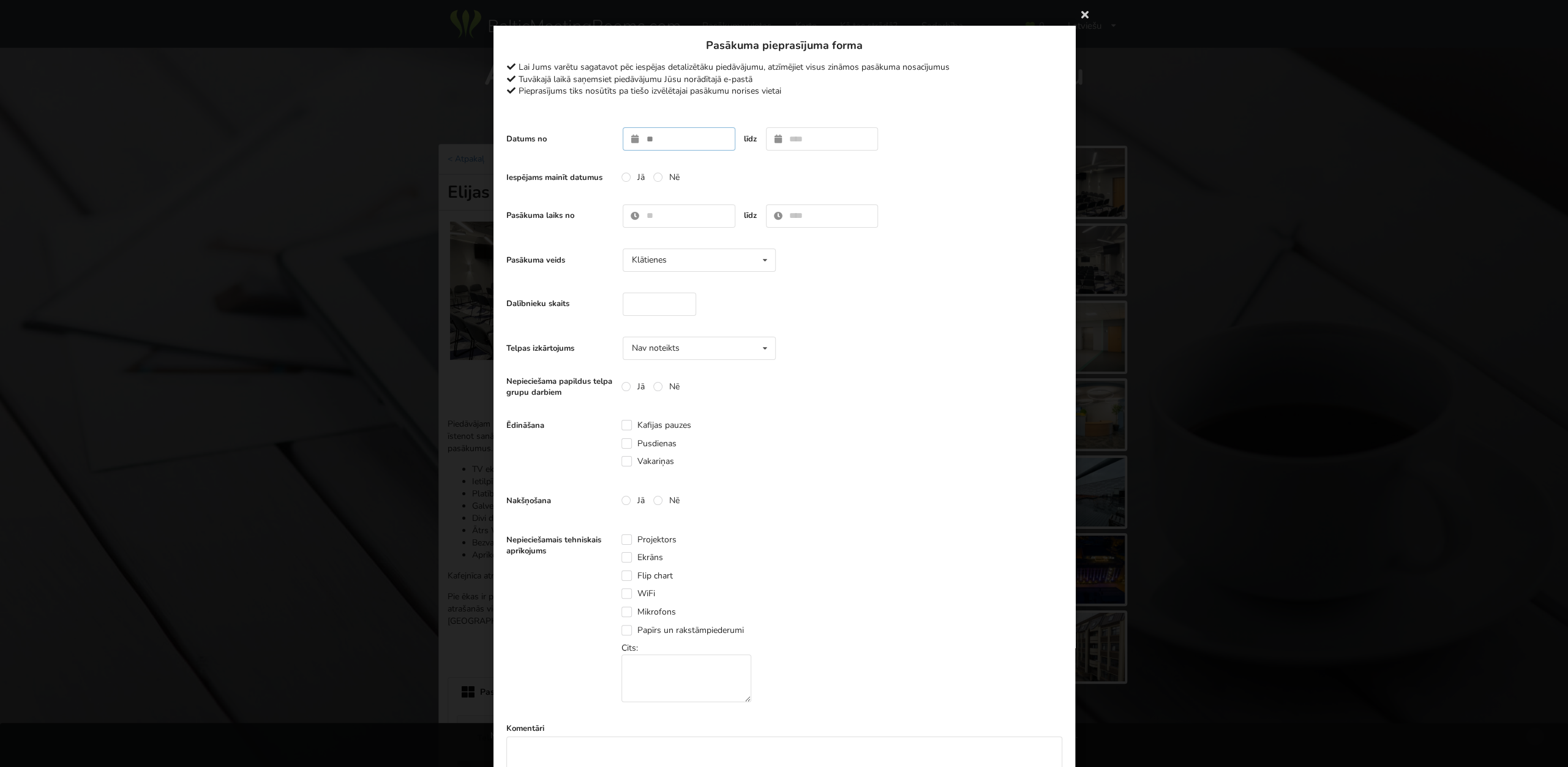
click at [671, 145] on input "text" at bounding box center [679, 139] width 113 height 24
type input "**********"
click at [796, 147] on input "text" at bounding box center [822, 139] width 113 height 24
click at [904, 168] on icon at bounding box center [908, 168] width 10 height 8
click at [907, 171] on icon at bounding box center [908, 168] width 10 height 8
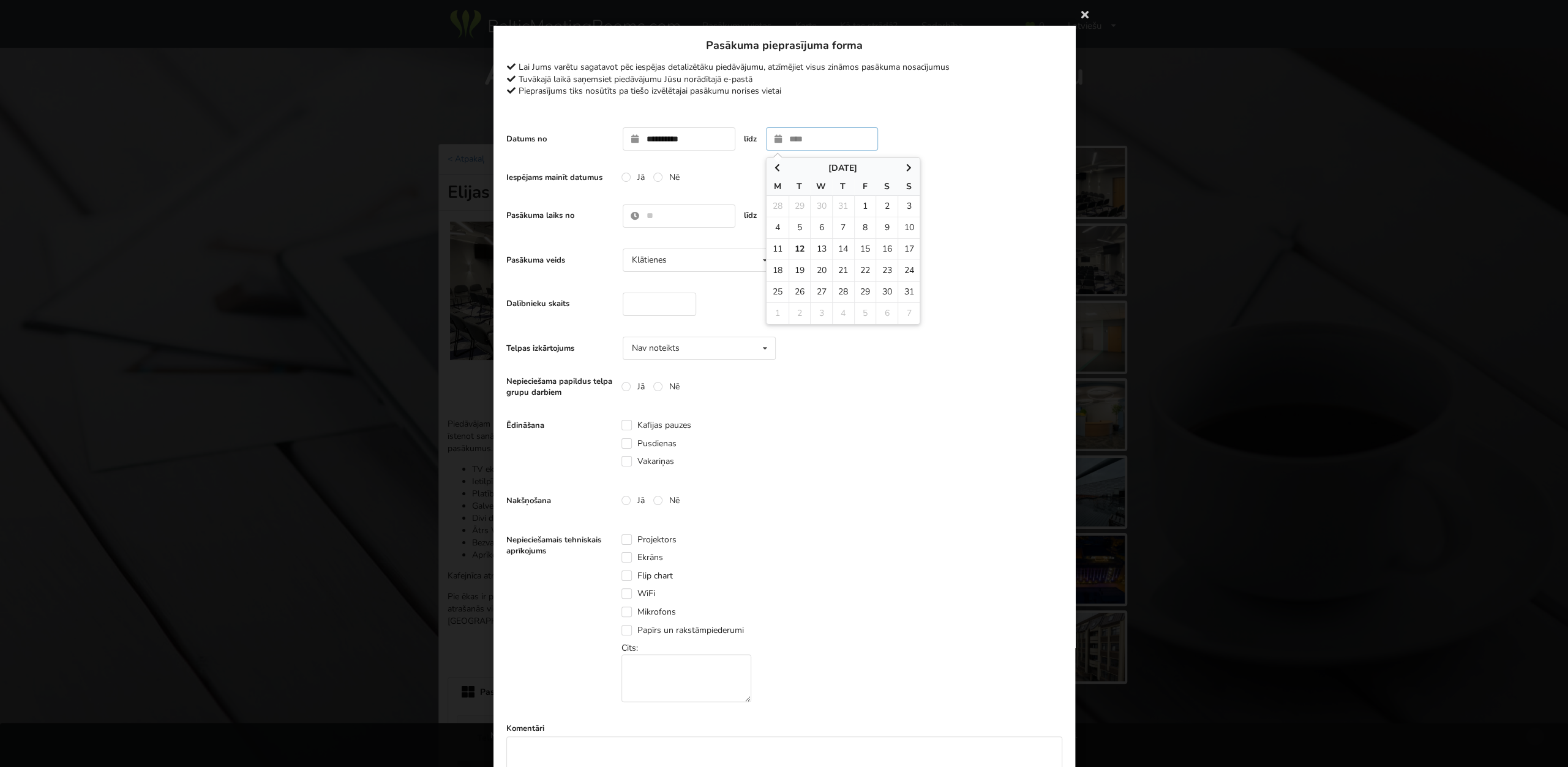
click at [909, 168] on icon at bounding box center [908, 168] width 10 height 8
click at [909, 168] on icon at bounding box center [908, 168] width 10 height 8
click at [774, 168] on icon at bounding box center [777, 168] width 10 height 8
drag, startPoint x: 778, startPoint y: 169, endPoint x: 794, endPoint y: 171, distance: 16.1
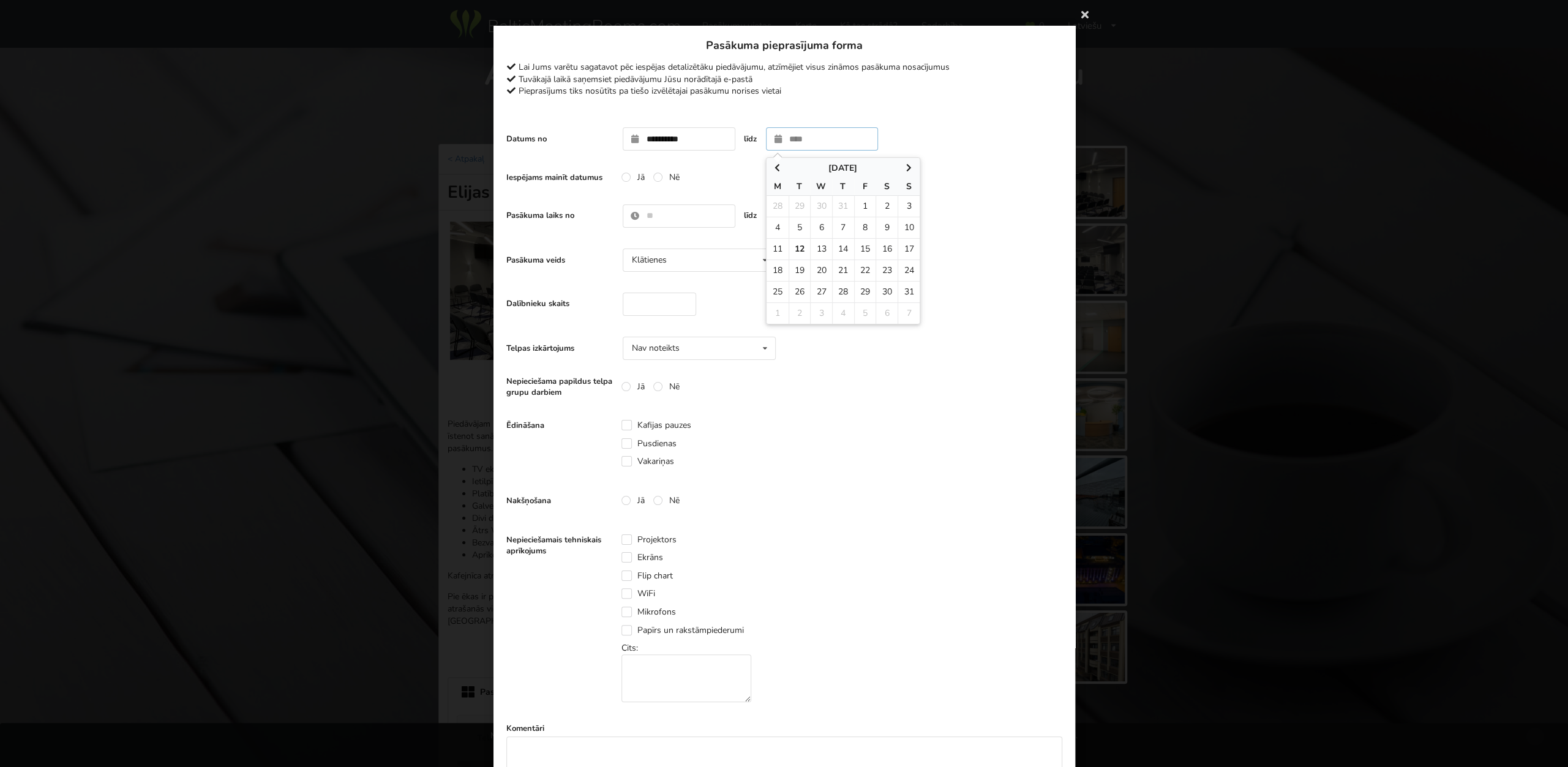
click at [778, 169] on icon at bounding box center [777, 168] width 10 height 8
click at [910, 169] on icon at bounding box center [908, 168] width 10 height 8
click at [841, 312] on td "4" at bounding box center [842, 313] width 22 height 22
click at [843, 313] on td "4" at bounding box center [842, 313] width 22 height 22
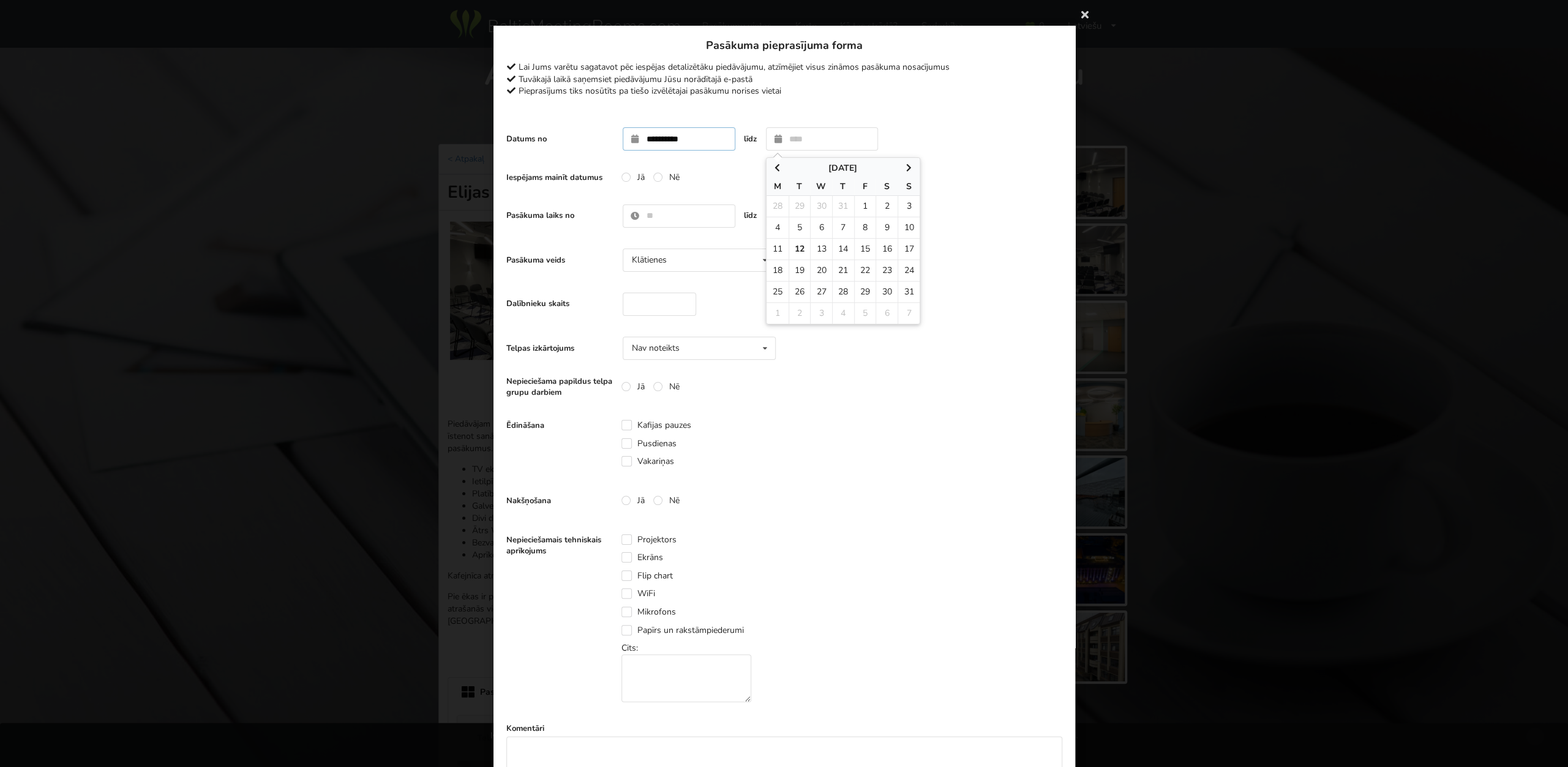
click at [708, 143] on input "**********" at bounding box center [679, 139] width 113 height 24
click at [694, 208] on td "4" at bounding box center [699, 206] width 22 height 21
type input "**********"
click at [660, 180] on label "Nē" at bounding box center [666, 177] width 26 height 10
click at [662, 222] on input "text" at bounding box center [679, 216] width 113 height 24
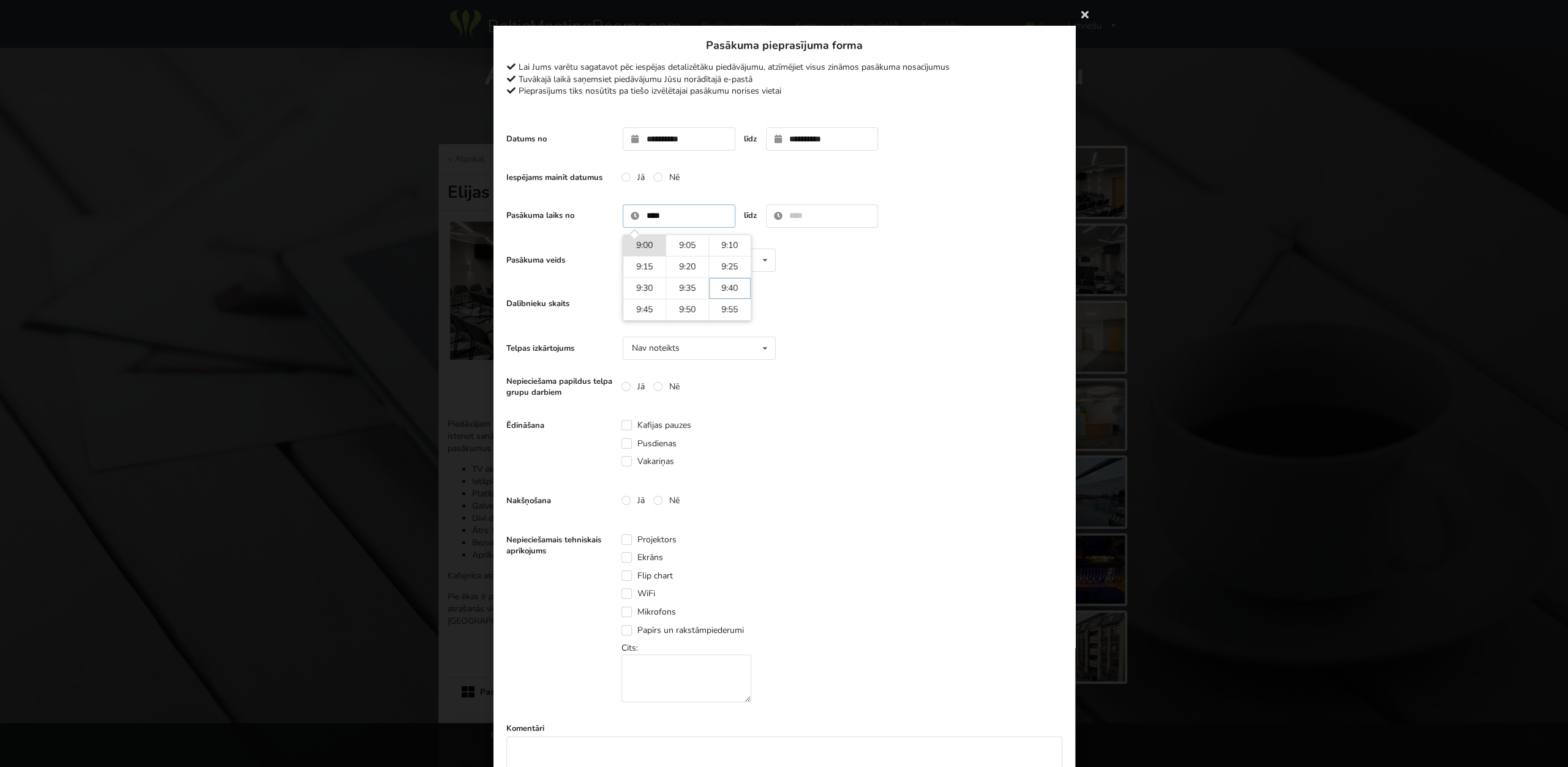
type input "****"
click at [821, 217] on input "text" at bounding box center [822, 216] width 113 height 24
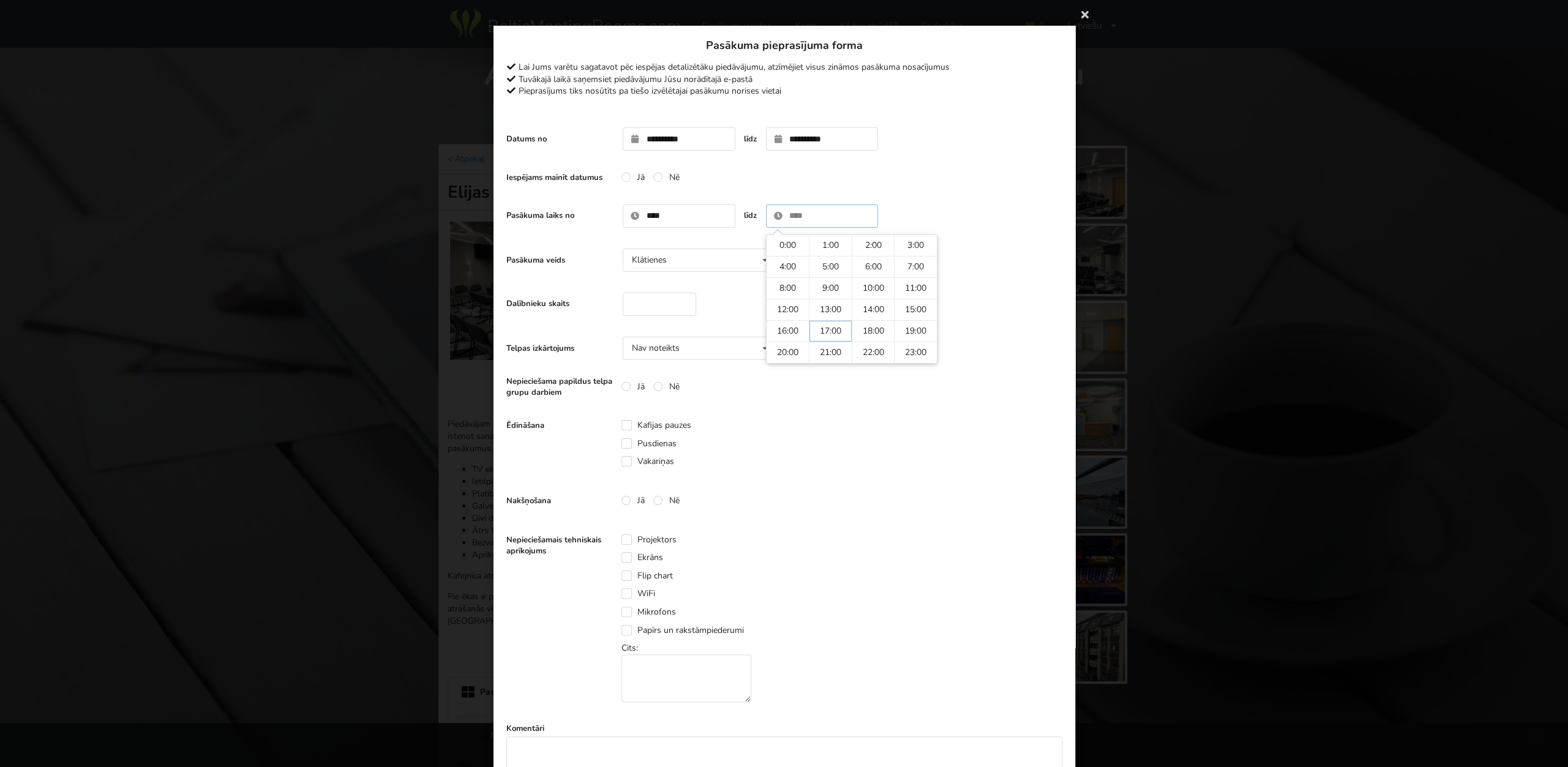
type input "*****"
click at [790, 236] on td "17:00" at bounding box center [787, 245] width 42 height 21
click at [659, 303] on input "number" at bounding box center [659, 304] width 73 height 24
type input "**"
click at [741, 347] on div "Nav noteikts Nav noteikts Teātris U-Veids Sapulce Klase" at bounding box center [699, 348] width 153 height 24
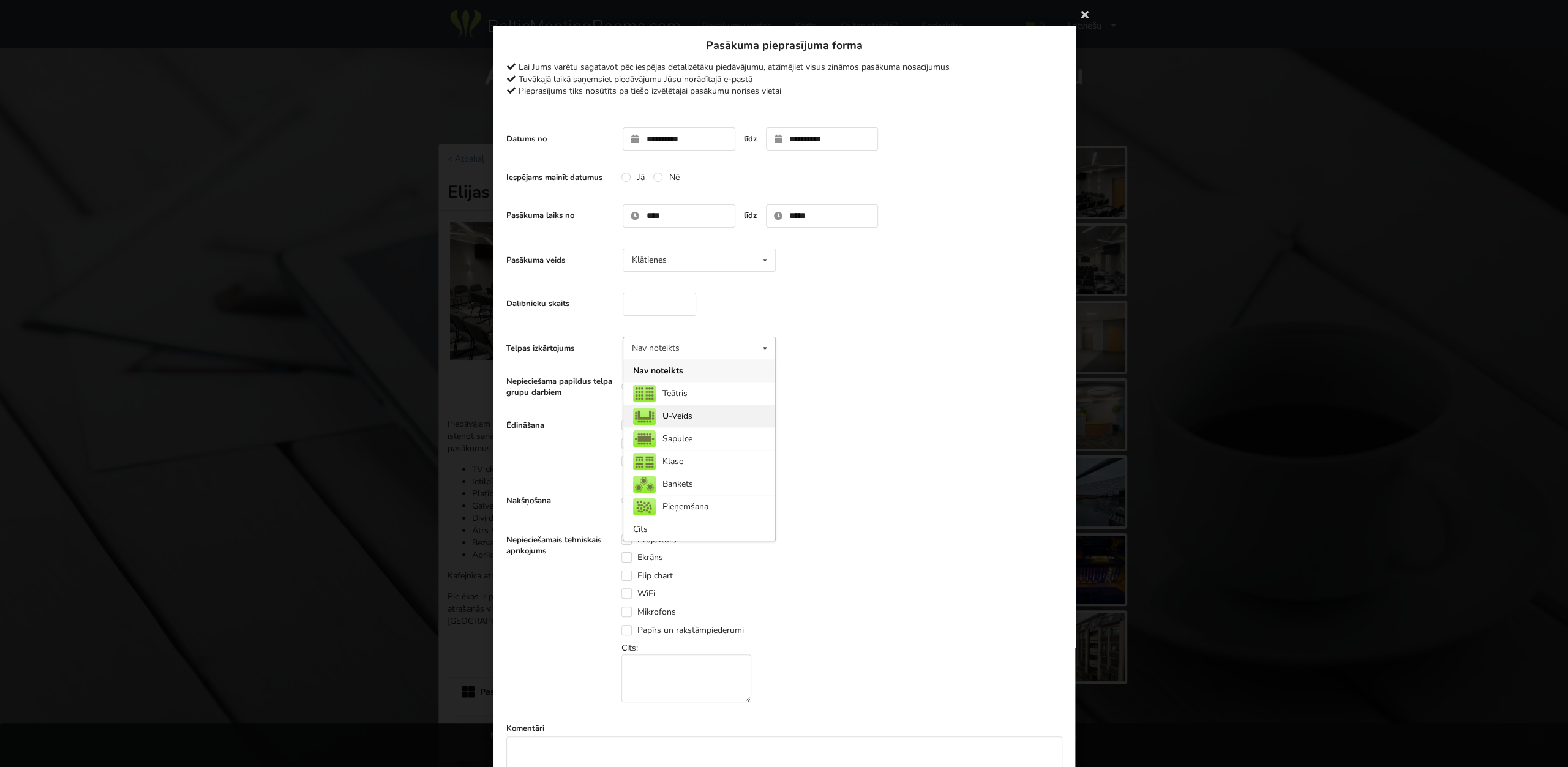
click at [680, 419] on div "U-Veids" at bounding box center [699, 416] width 152 height 23
click at [690, 349] on div "U-Veids" at bounding box center [661, 348] width 59 height 8
click at [698, 413] on div "U-Veids" at bounding box center [699, 416] width 152 height 23
click at [627, 431] on label "Kafijas pauzes" at bounding box center [657, 425] width 70 height 10
click at [629, 441] on label "Pusdienas" at bounding box center [649, 443] width 55 height 10
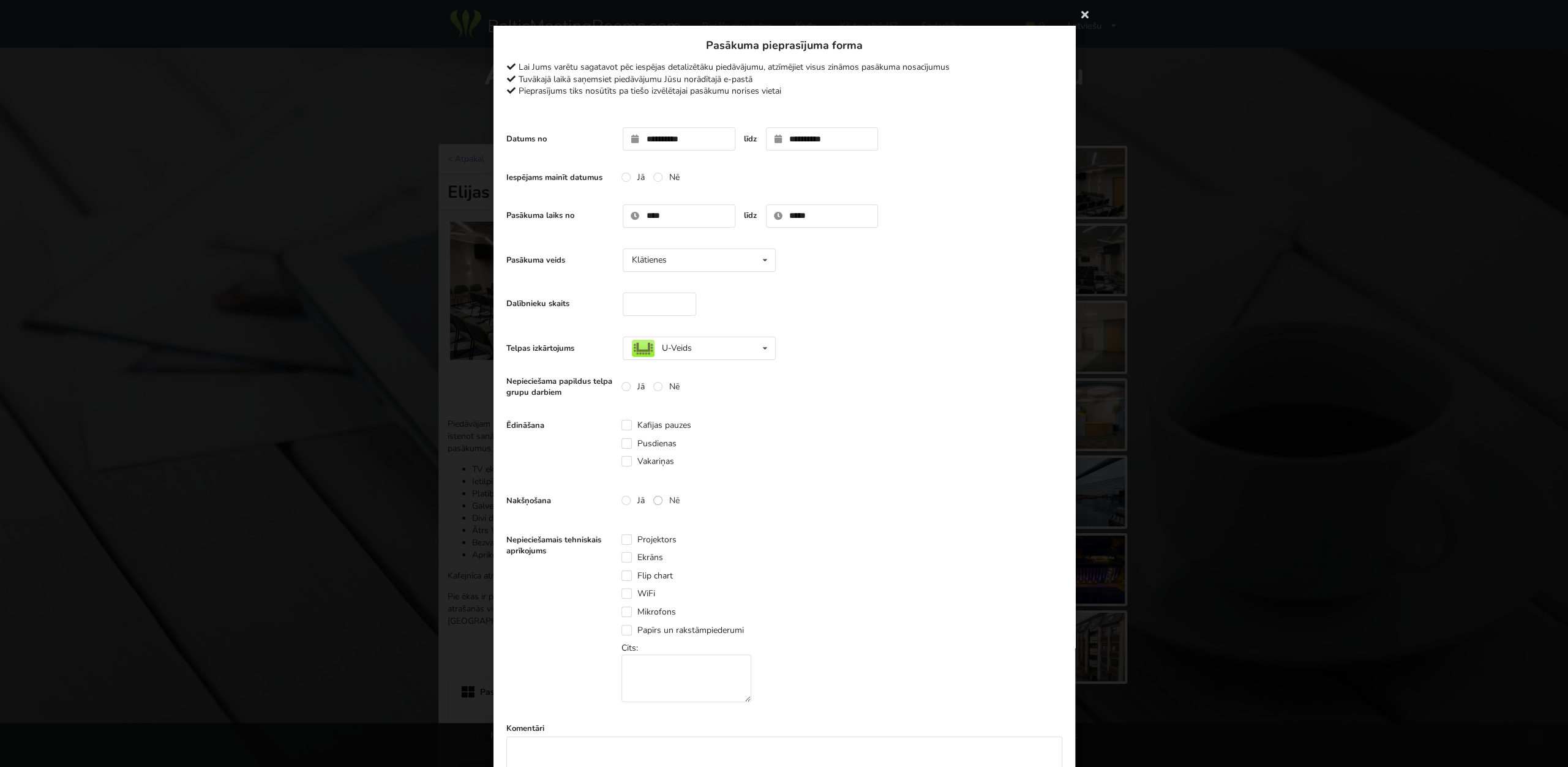
click at [659, 502] on label "Nē" at bounding box center [666, 501] width 26 height 10
click at [634, 545] on label "Projektors" at bounding box center [649, 540] width 55 height 10
click at [627, 540] on label "Projektors" at bounding box center [649, 540] width 55 height 10
click at [626, 558] on label "Ekrāns" at bounding box center [642, 557] width 41 height 10
click at [628, 594] on label "WiFi" at bounding box center [638, 594] width 34 height 10
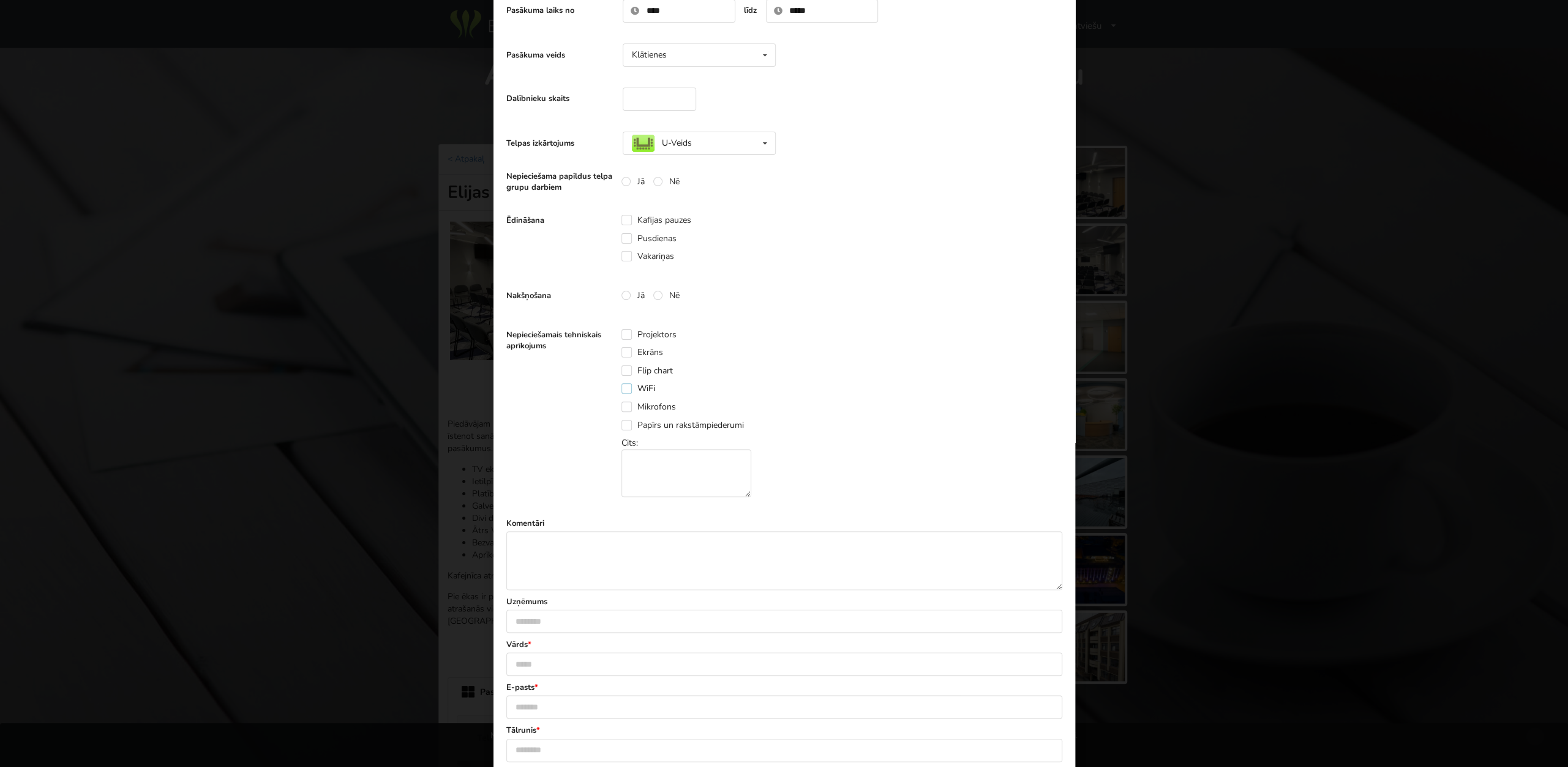
scroll to position [206, 0]
click at [606, 556] on textarea at bounding box center [784, 560] width 556 height 59
type textarea "*"
type textarea "**********"
click at [769, 144] on icon at bounding box center [764, 143] width 18 height 23
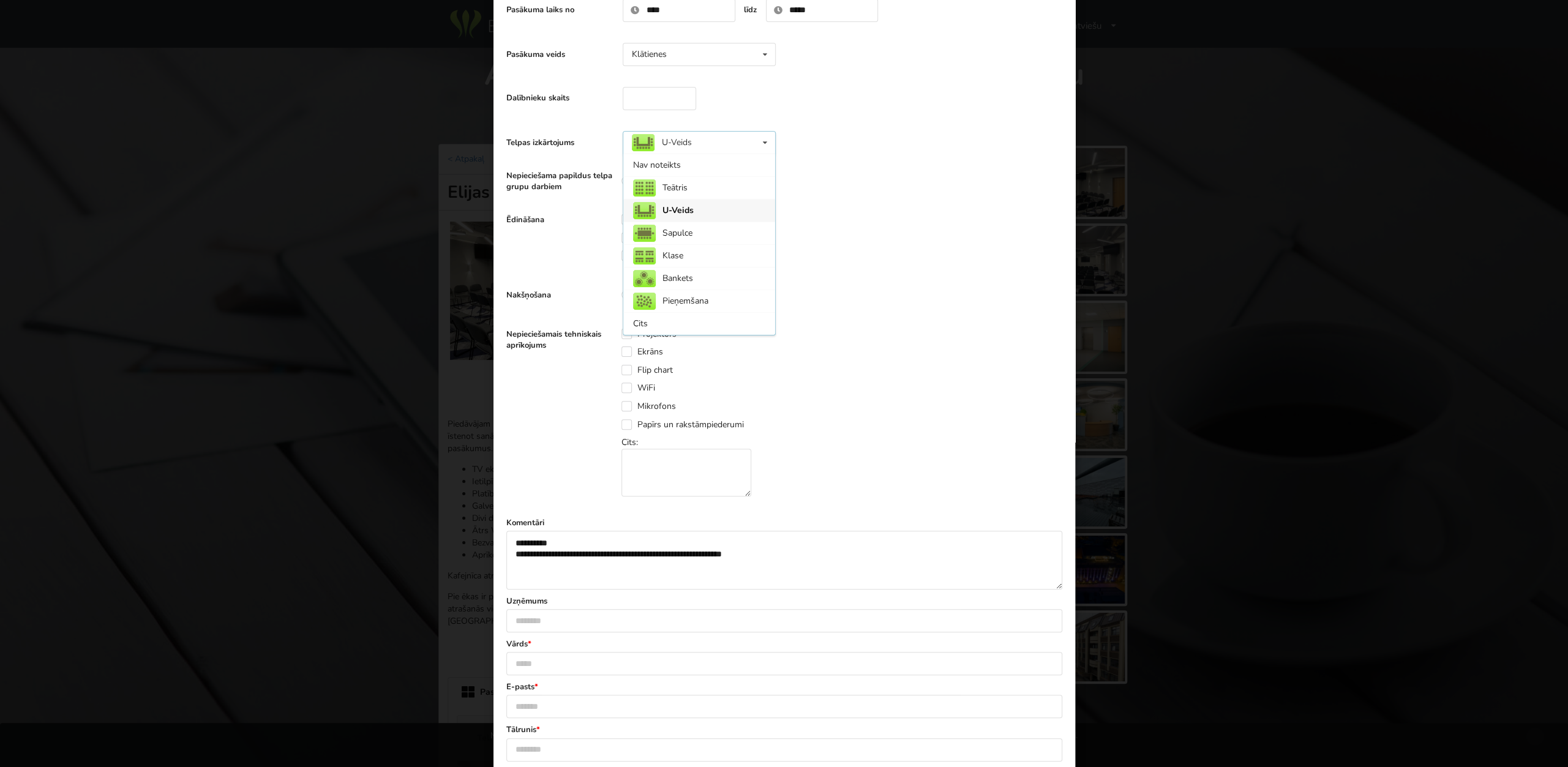
click at [766, 145] on icon at bounding box center [764, 143] width 18 height 23
click at [707, 477] on textarea at bounding box center [687, 473] width 130 height 48
type textarea "*"
drag, startPoint x: 718, startPoint y: 481, endPoint x: 743, endPoint y: 466, distance: 29.2
click at [743, 466] on textarea "**********" at bounding box center [687, 473] width 130 height 48
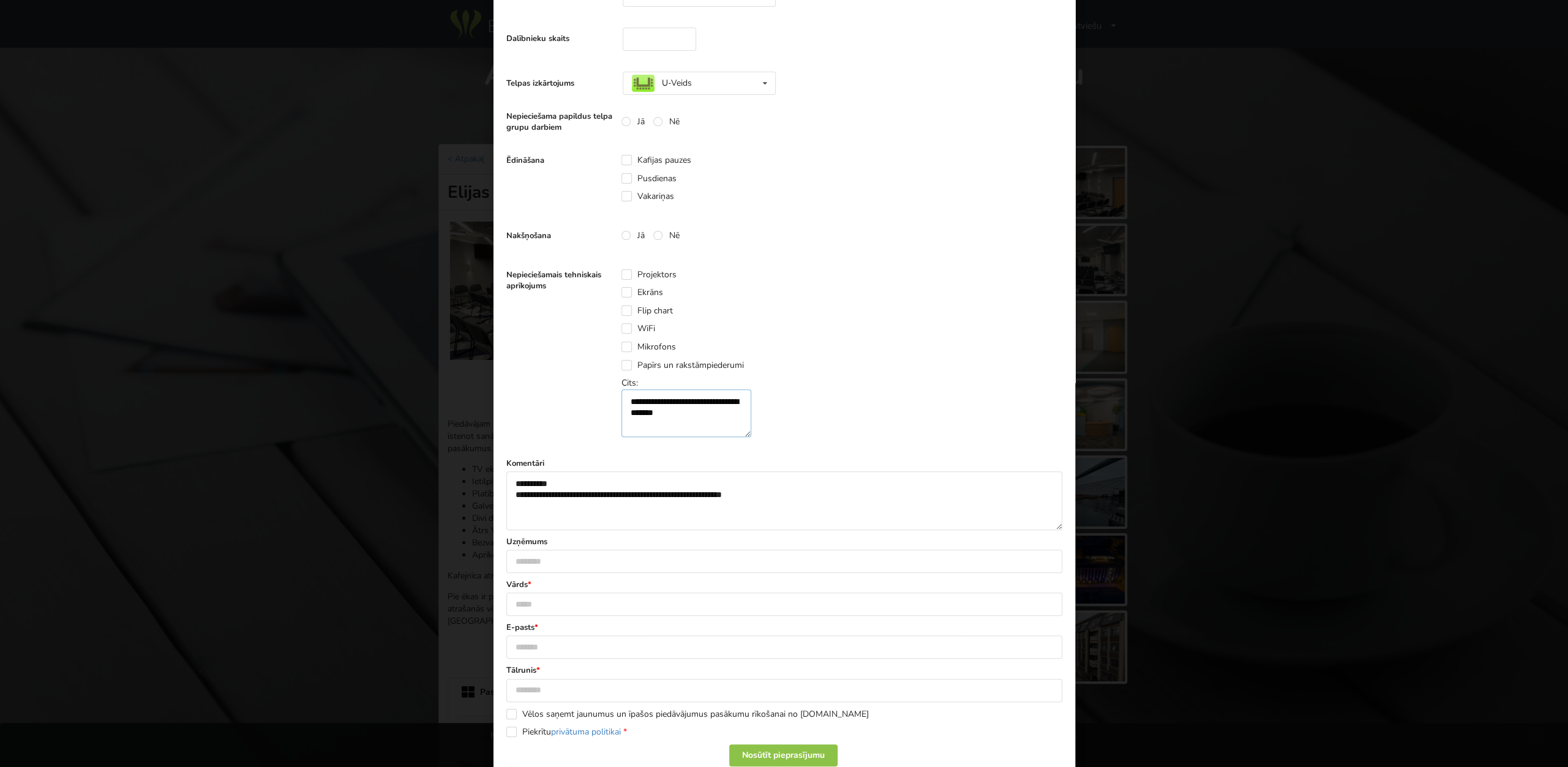
scroll to position [310, 0]
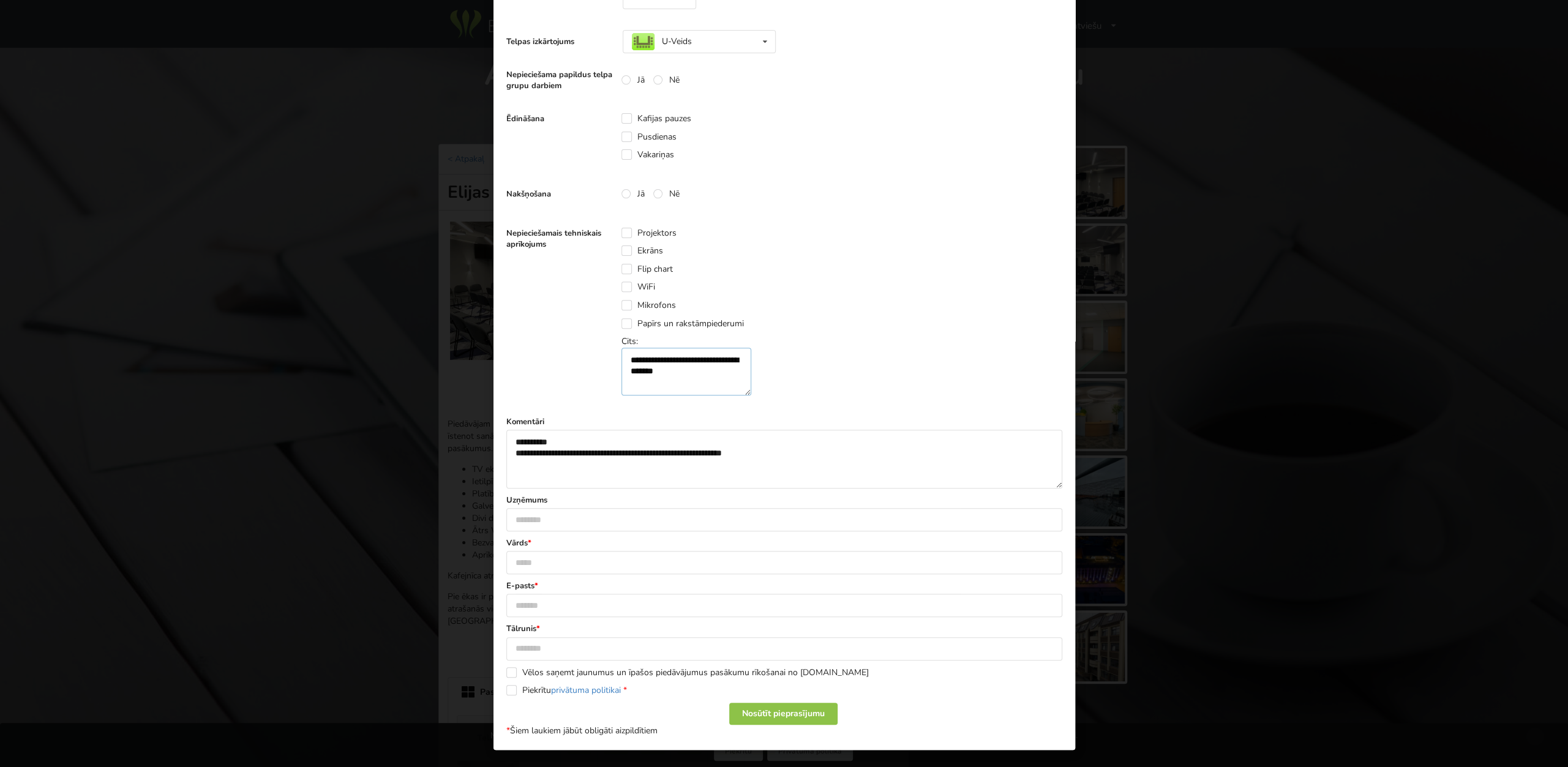
type textarea "**********"
click at [599, 557] on input "text" at bounding box center [784, 563] width 556 height 24
type input "*********"
type input "*"
type input "**********"
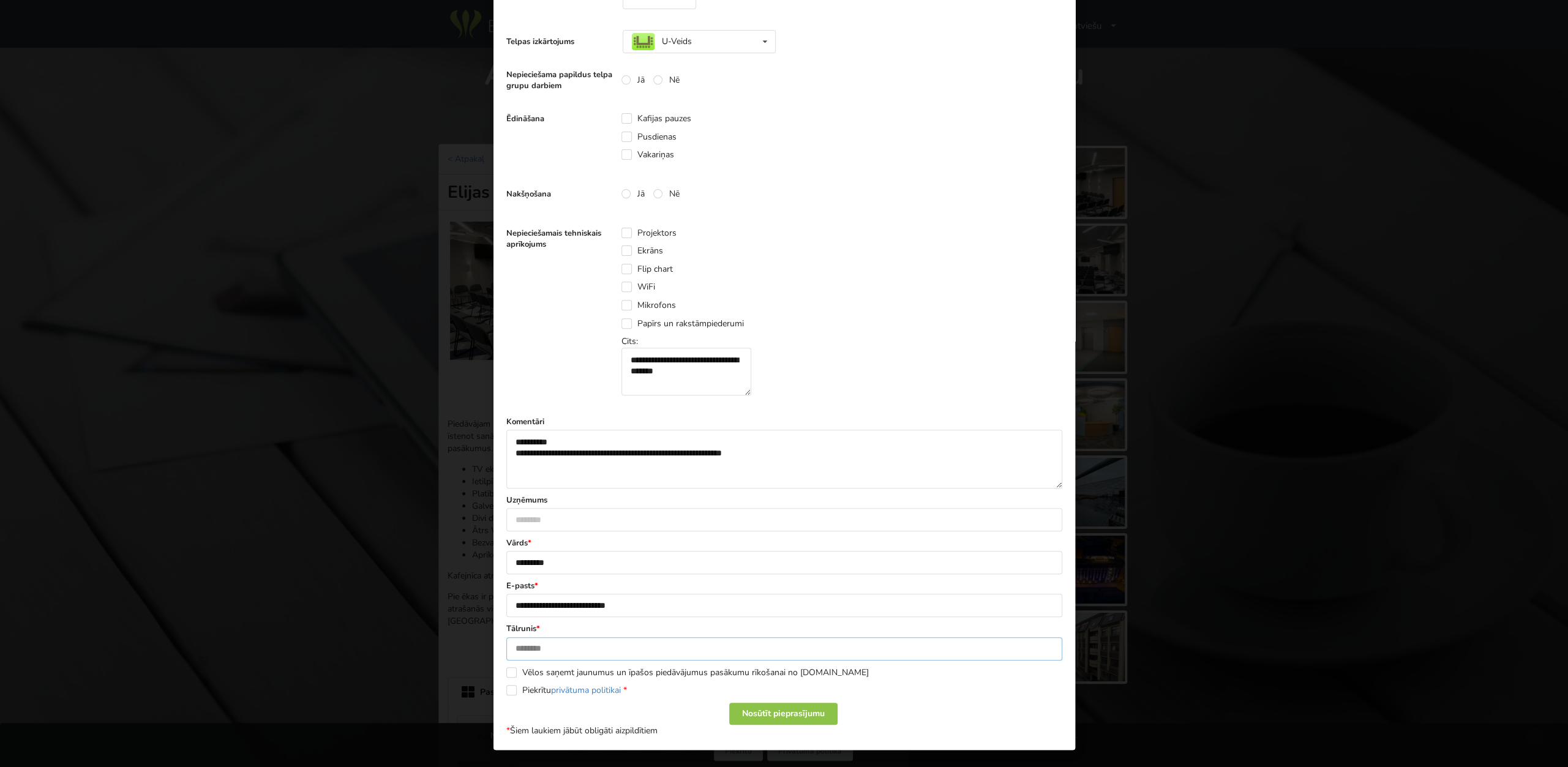
click at [622, 656] on input "text" at bounding box center [784, 649] width 556 height 24
type input "********"
click at [799, 717] on div "Nosūtīt pieprasījumu" at bounding box center [783, 713] width 108 height 22
click at [513, 690] on label "Piekrītu privātuma politikai *" at bounding box center [566, 691] width 120 height 10
click at [774, 713] on div "Nosūtīt pieprasījumu" at bounding box center [783, 713] width 108 height 22
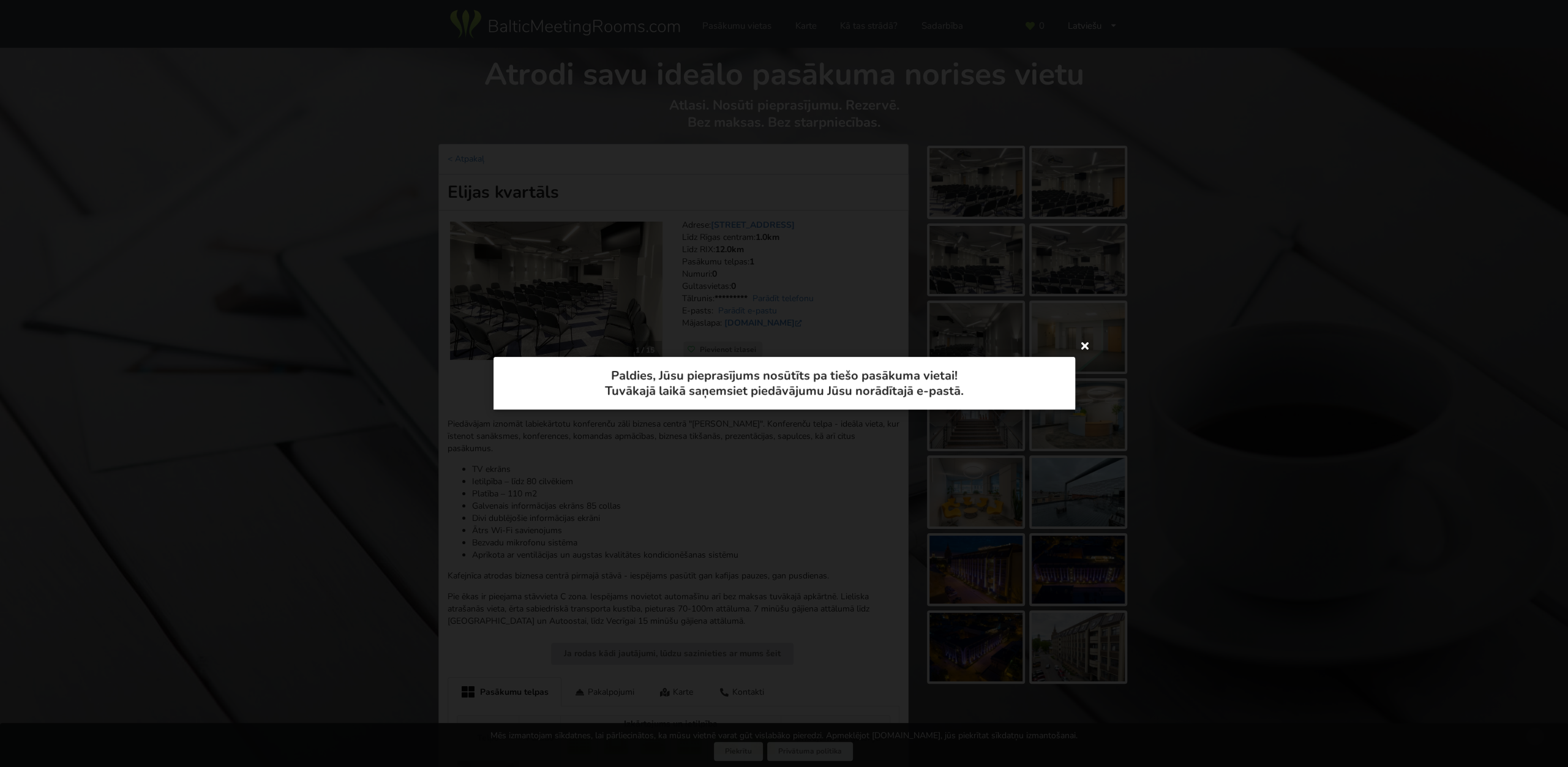
click at [1085, 347] on icon at bounding box center [1085, 345] width 20 height 20
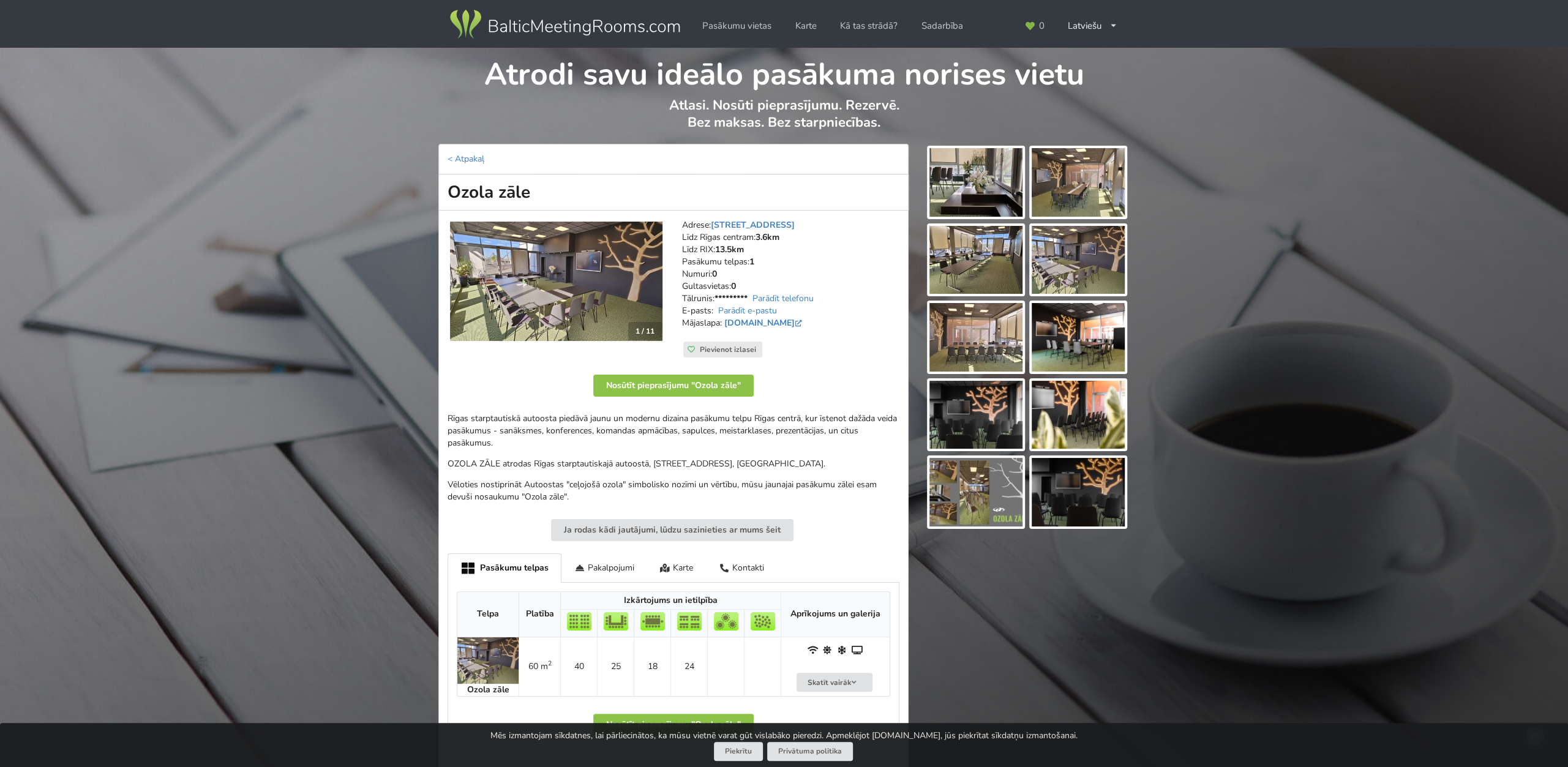
click at [611, 294] on img at bounding box center [556, 281] width 213 height 119
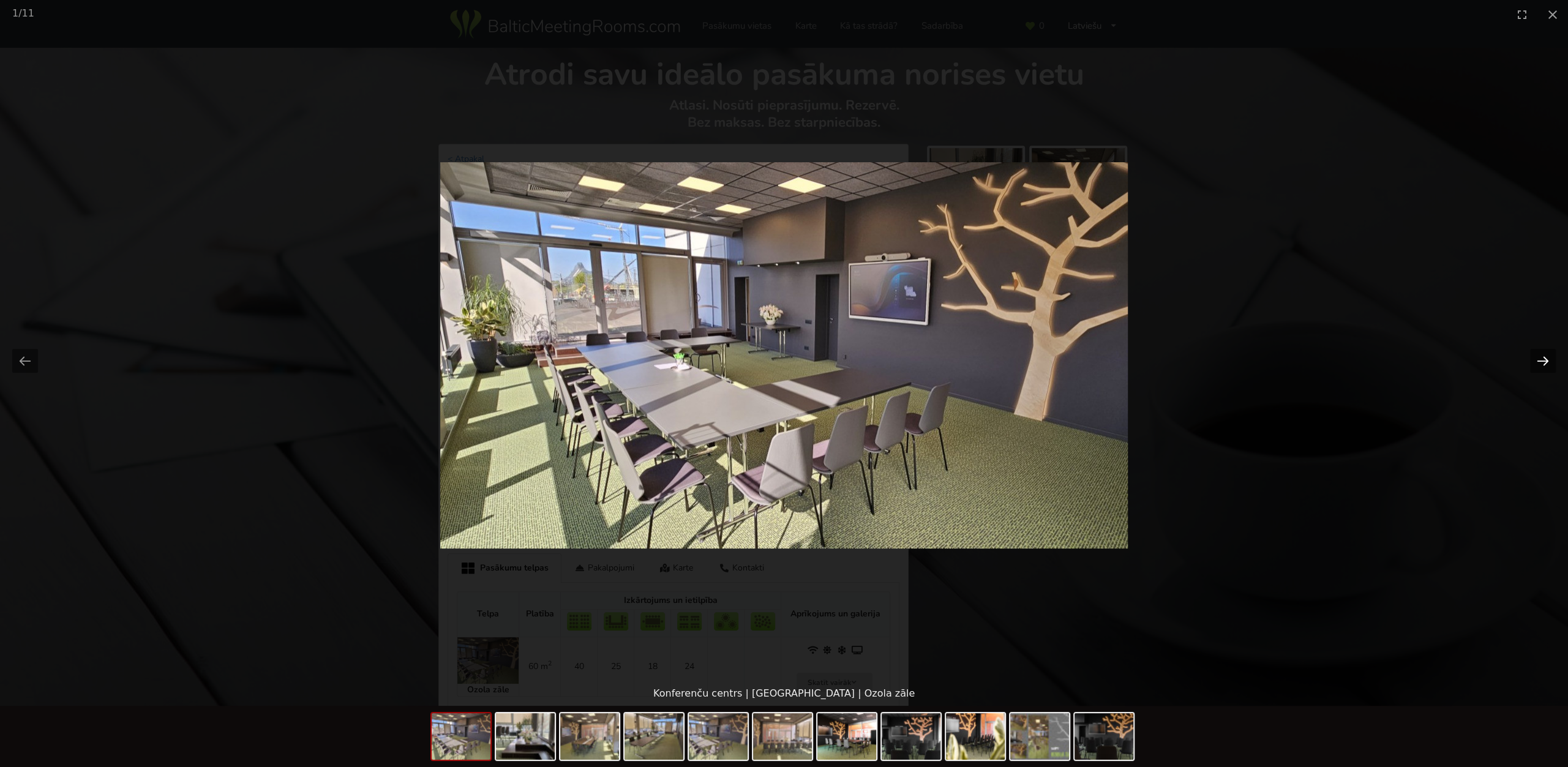
click at [1537, 361] on button "Next slide" at bounding box center [1543, 361] width 25 height 24
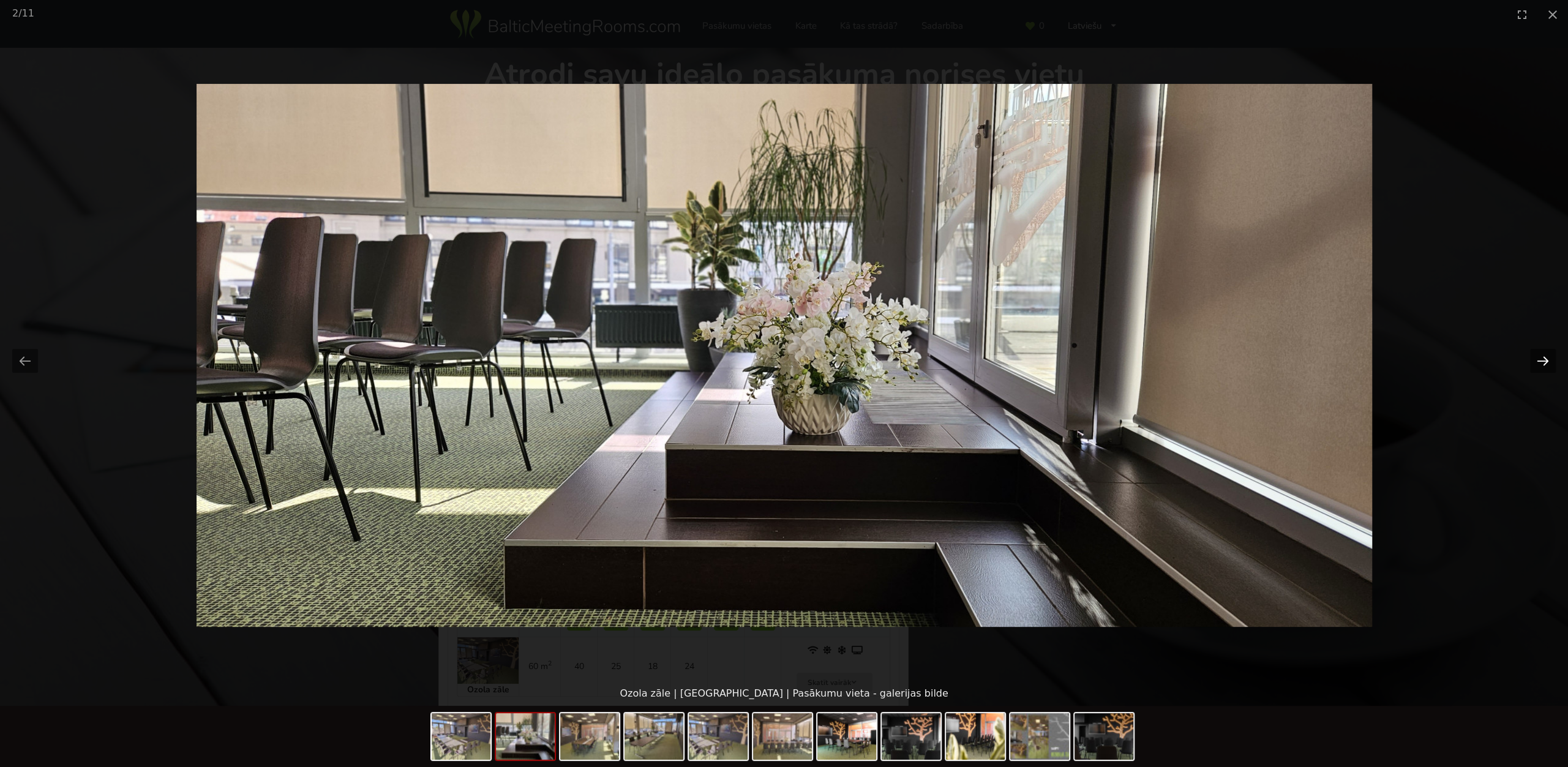
click at [1537, 361] on button "Next slide" at bounding box center [1543, 361] width 25 height 24
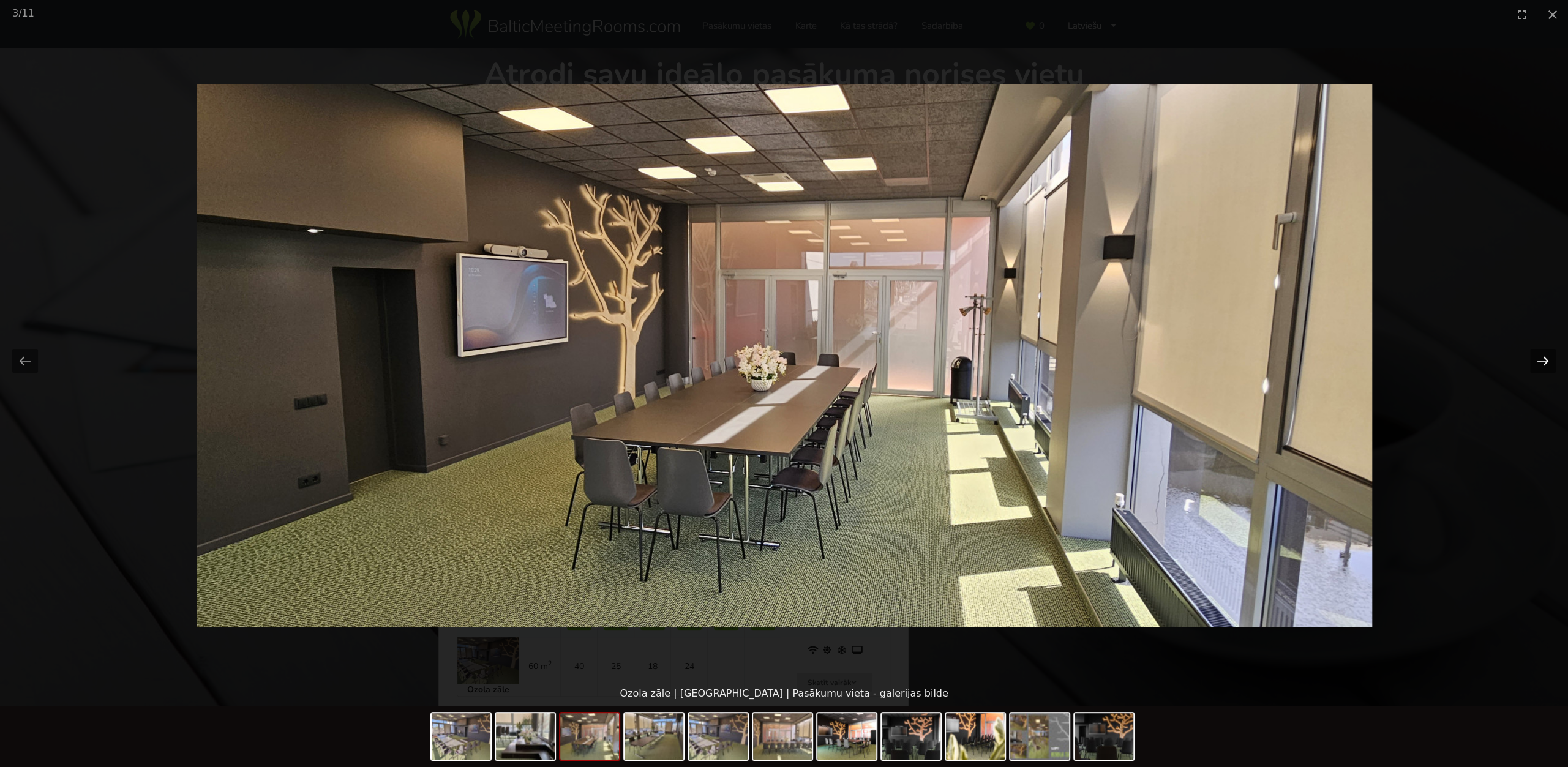
click at [1537, 361] on button "Next slide" at bounding box center [1543, 361] width 25 height 24
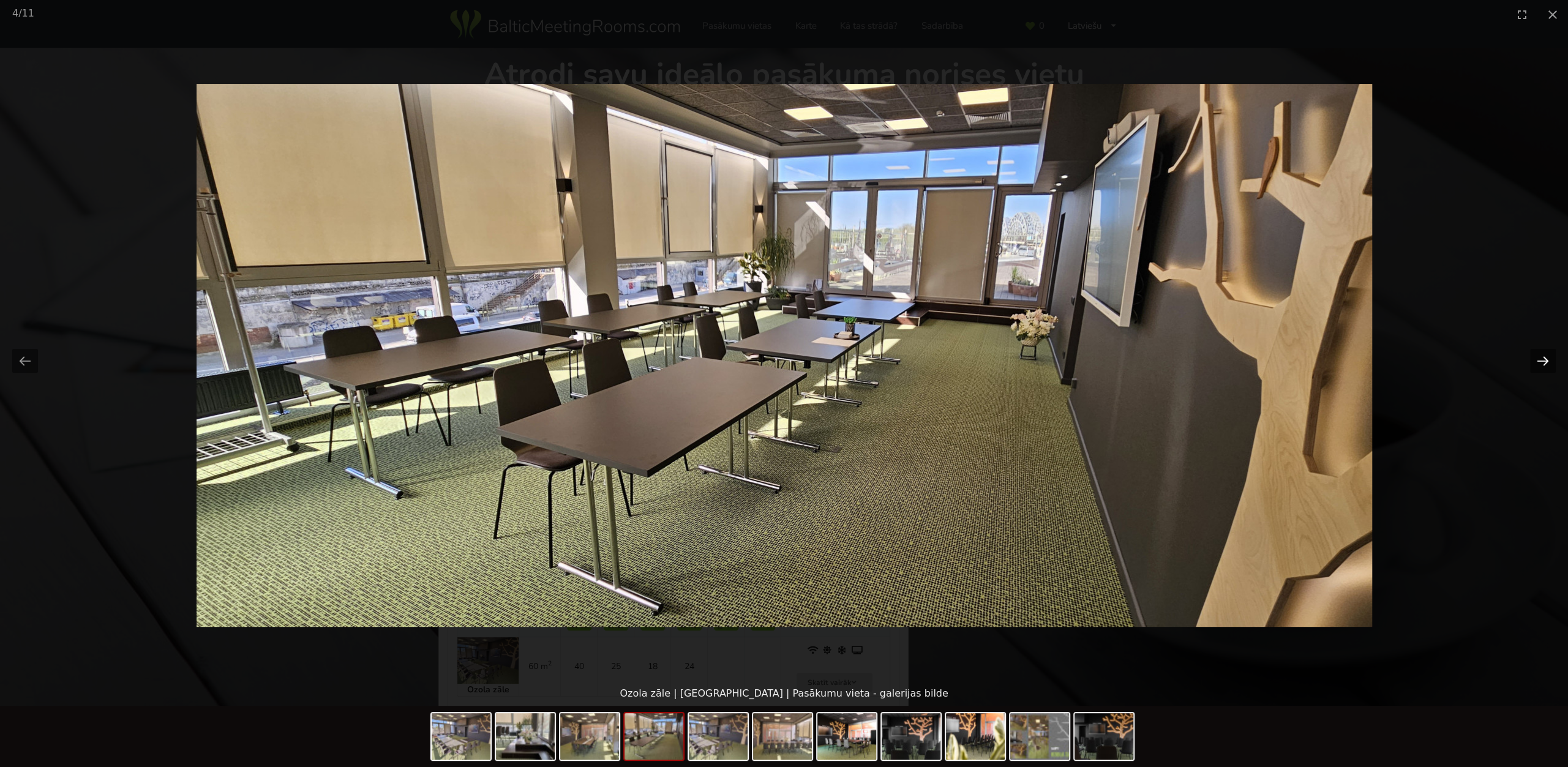
click at [1537, 361] on button "Next slide" at bounding box center [1543, 361] width 25 height 24
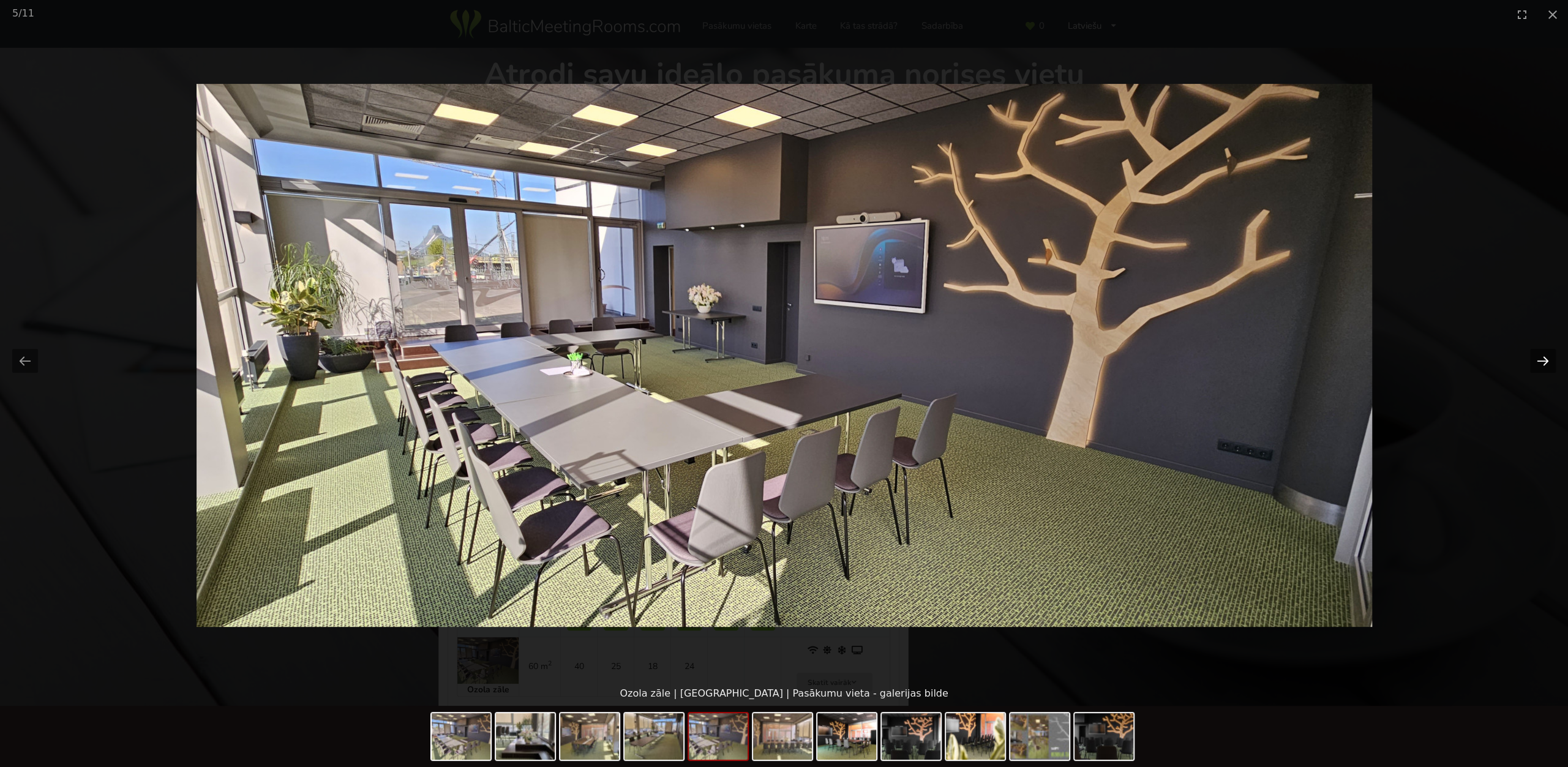
click at [1537, 361] on button "Next slide" at bounding box center [1543, 361] width 25 height 24
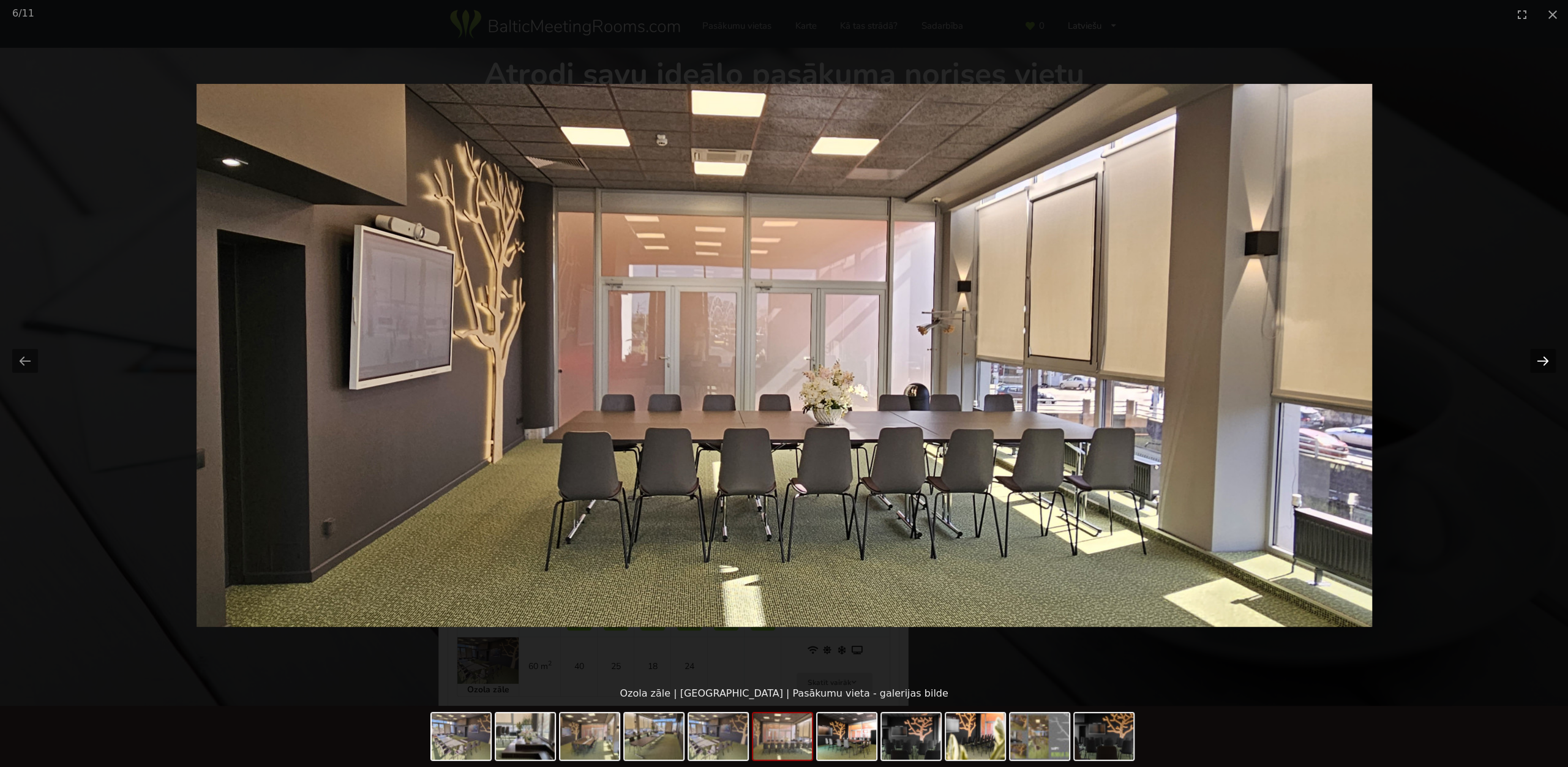
click at [1537, 361] on button "Next slide" at bounding box center [1543, 361] width 25 height 24
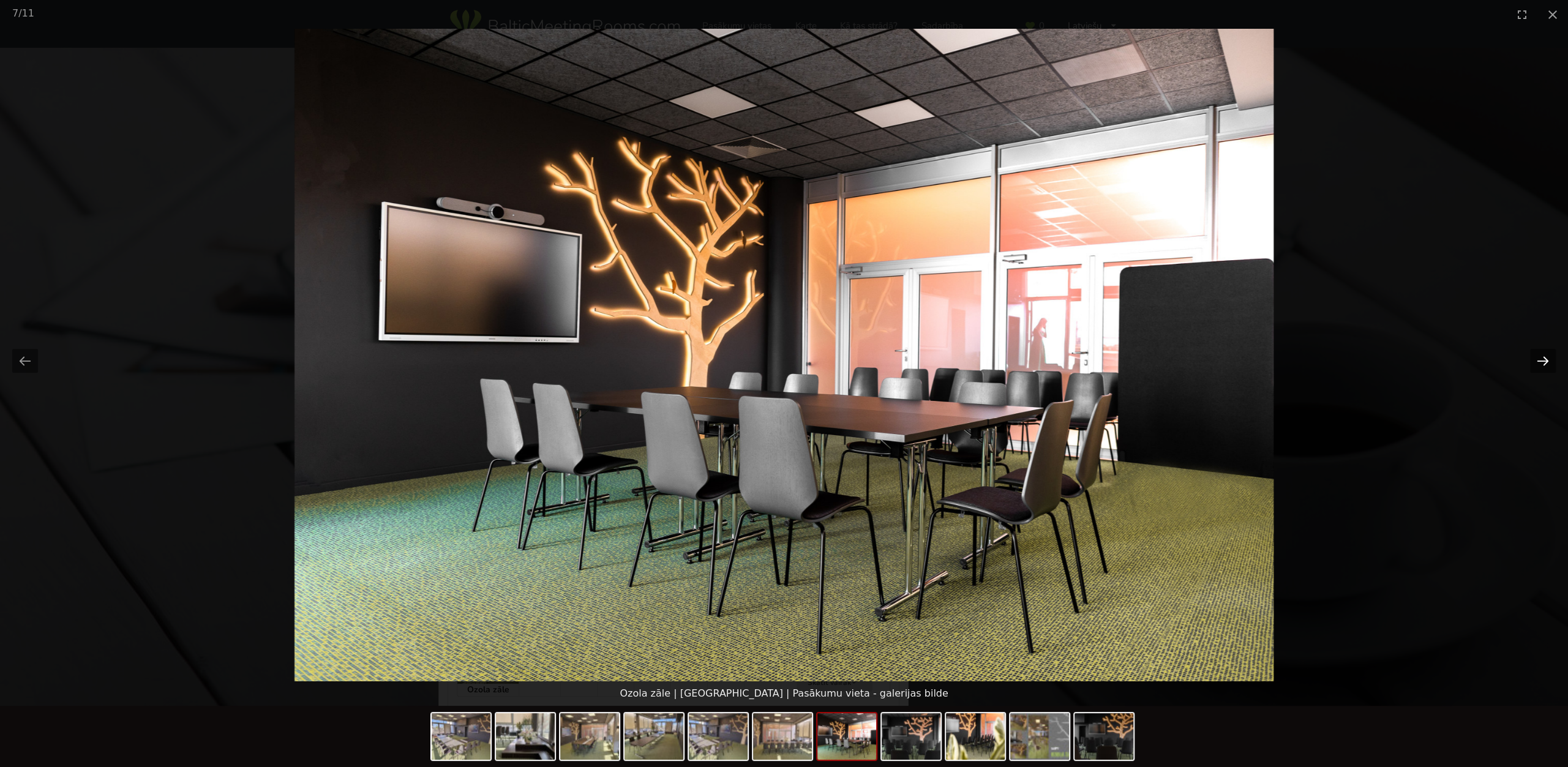
click at [1537, 361] on button "Next slide" at bounding box center [1543, 361] width 25 height 24
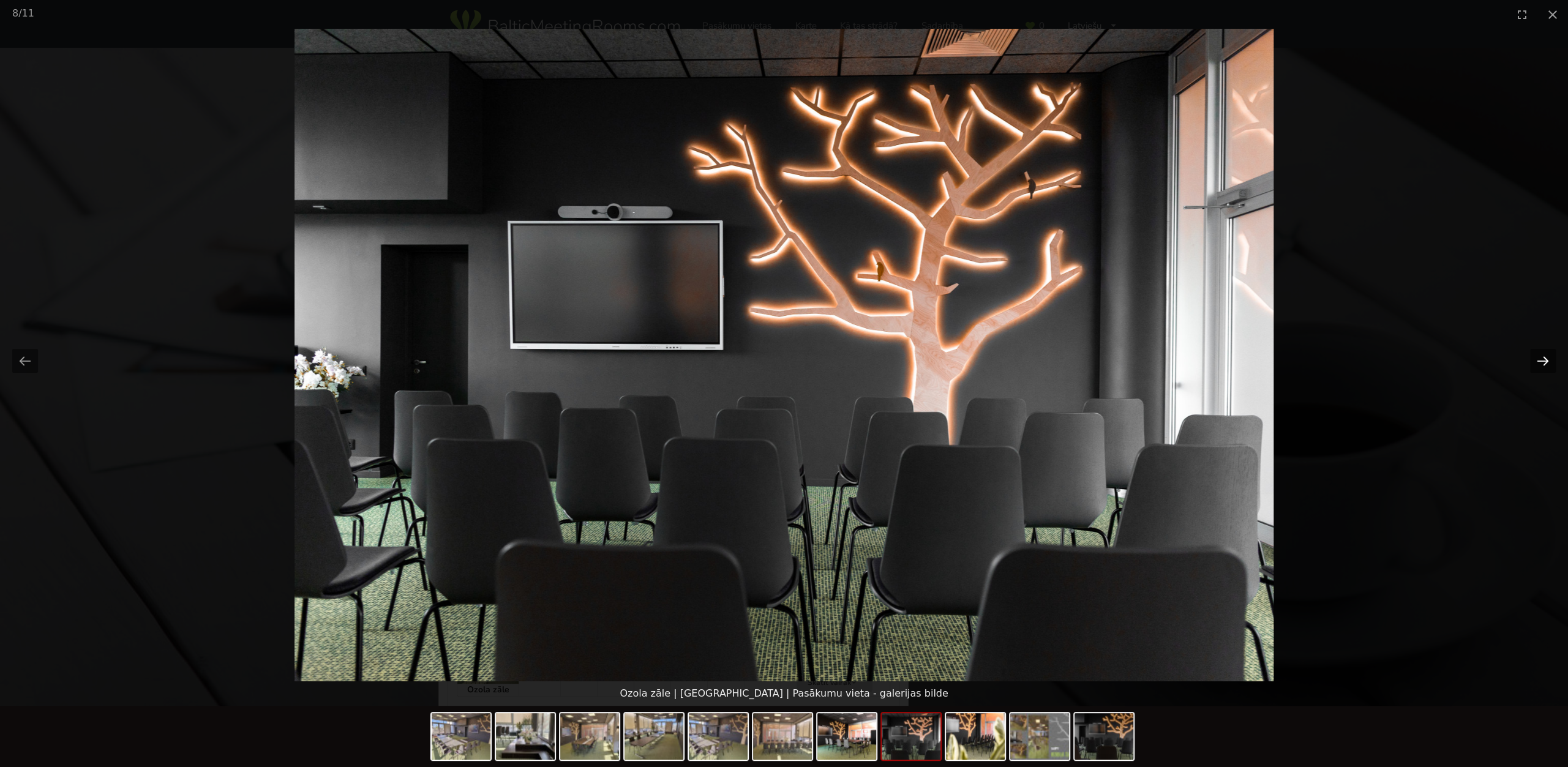
click at [1537, 361] on button "Next slide" at bounding box center [1543, 361] width 25 height 24
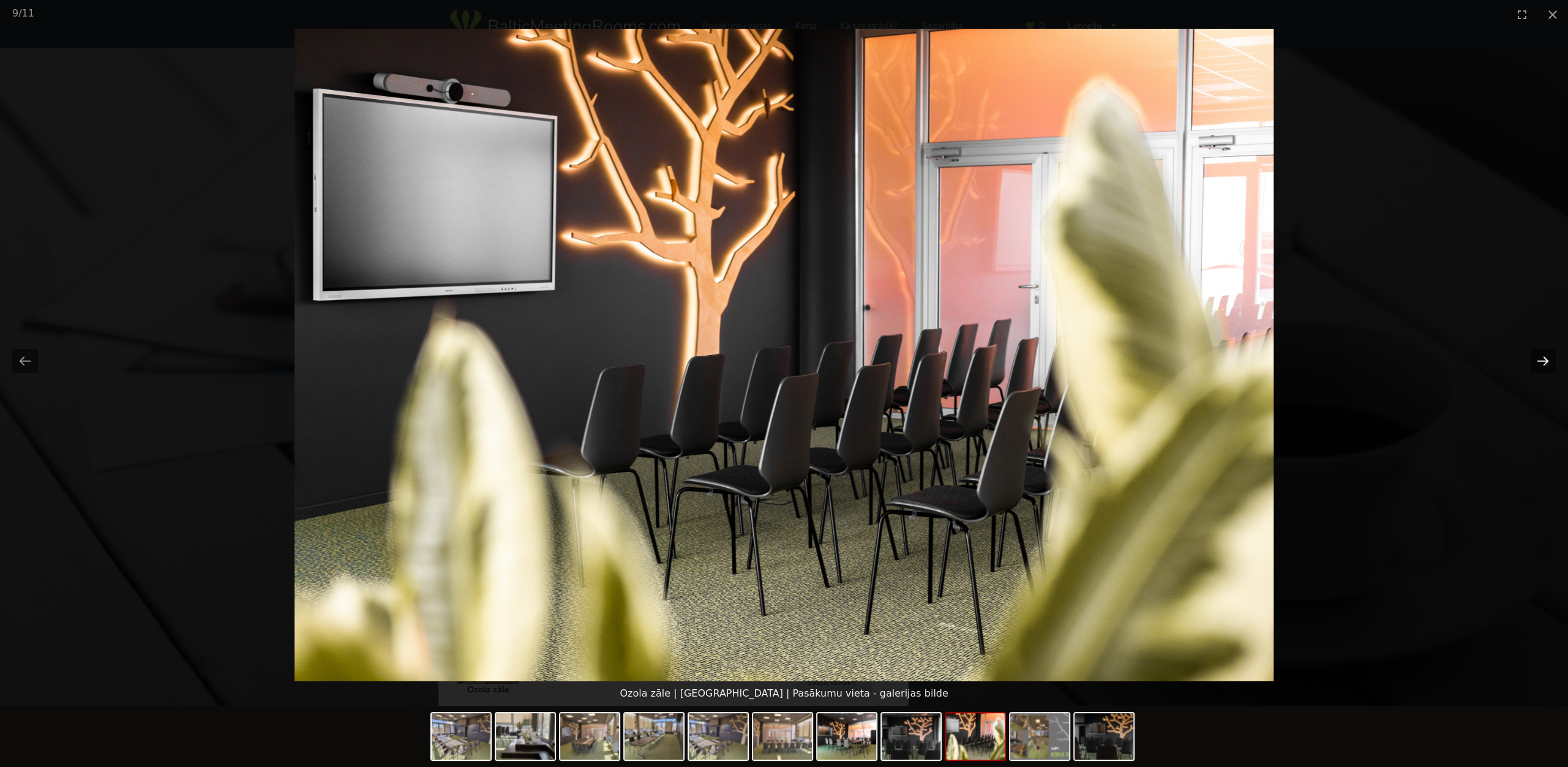
click at [1534, 359] on button "Next slide" at bounding box center [1543, 361] width 25 height 24
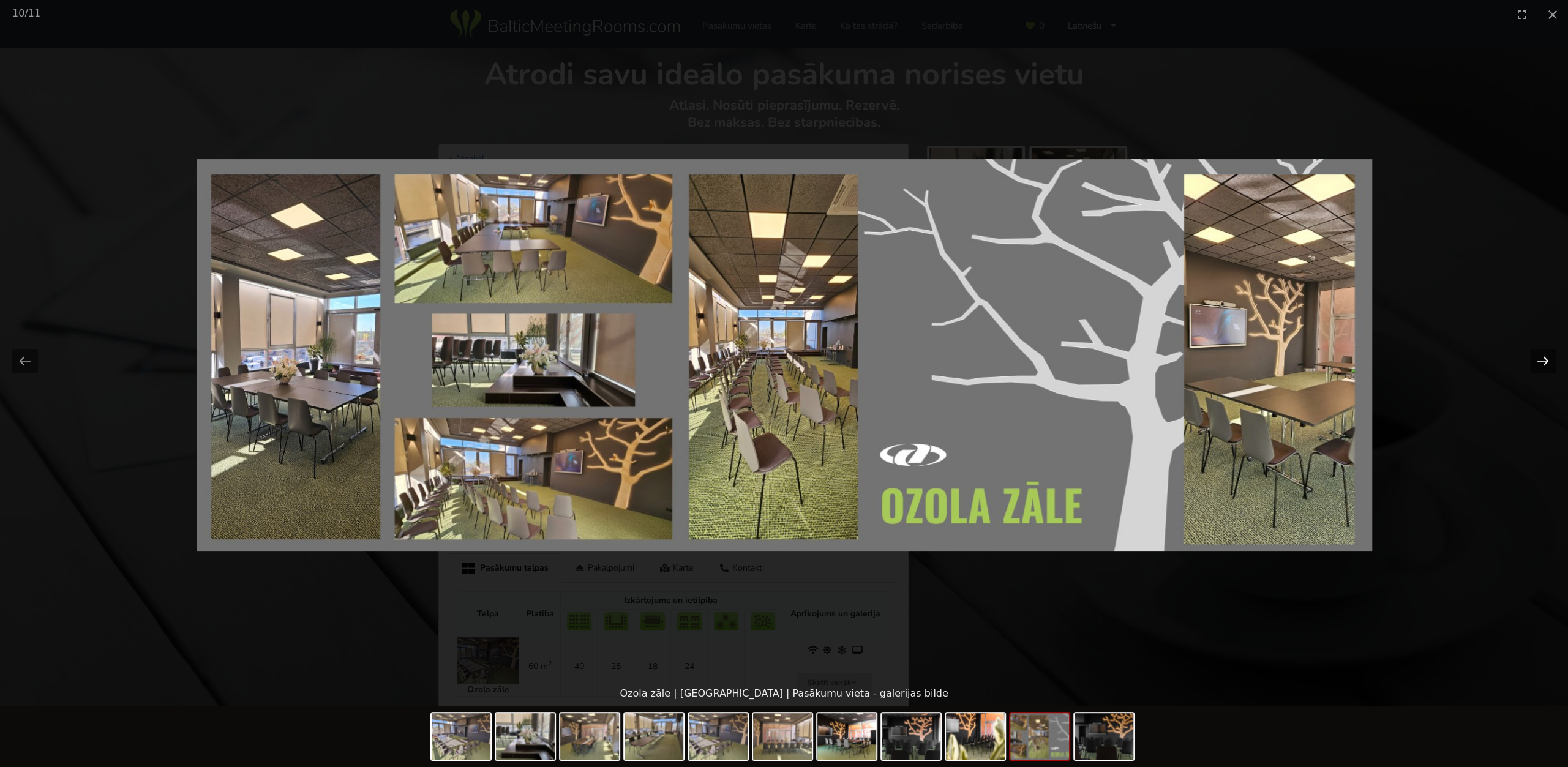
click at [1534, 359] on button "Next slide" at bounding box center [1543, 361] width 25 height 24
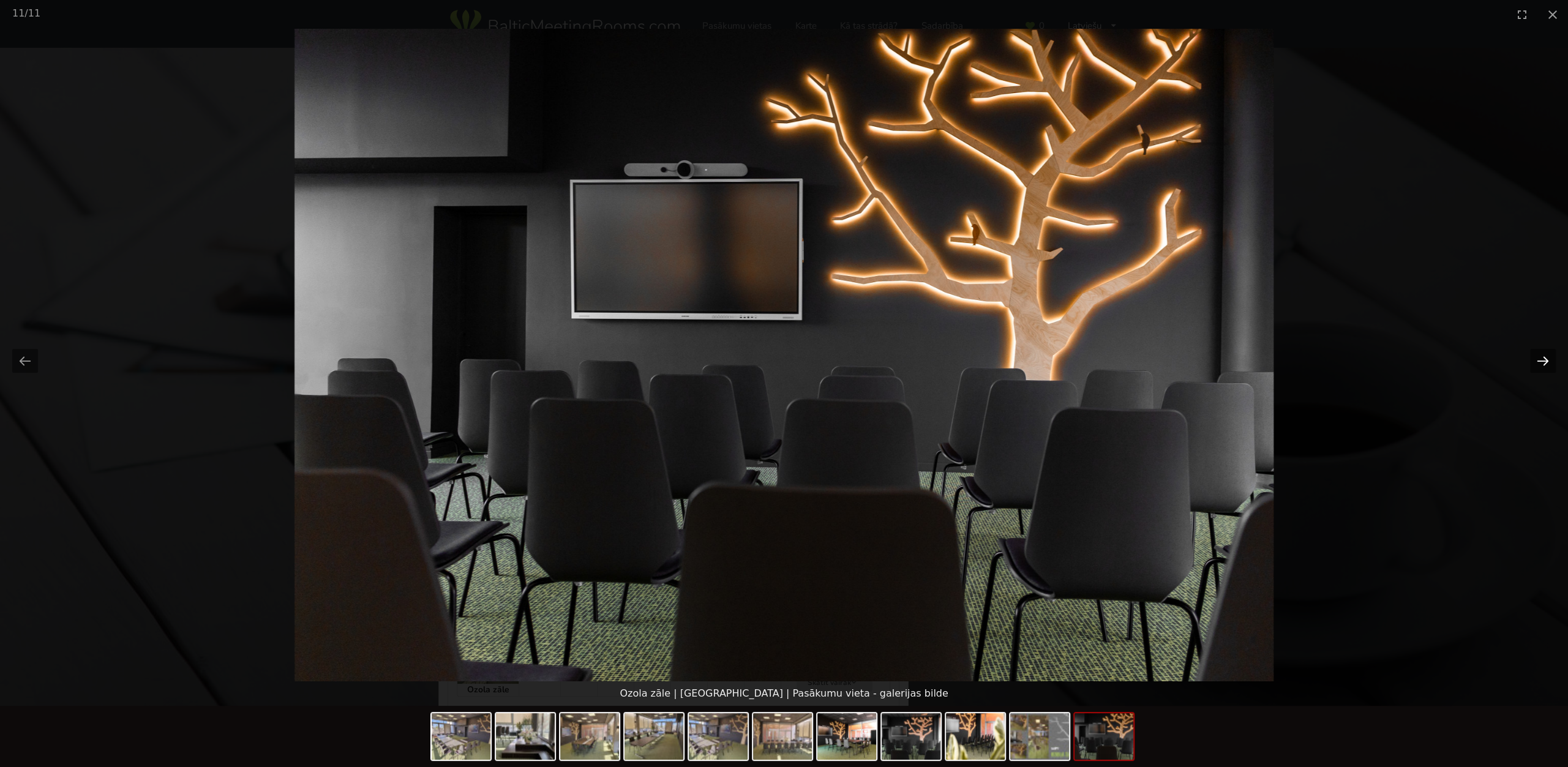
click at [1534, 359] on button "Next slide" at bounding box center [1543, 361] width 25 height 24
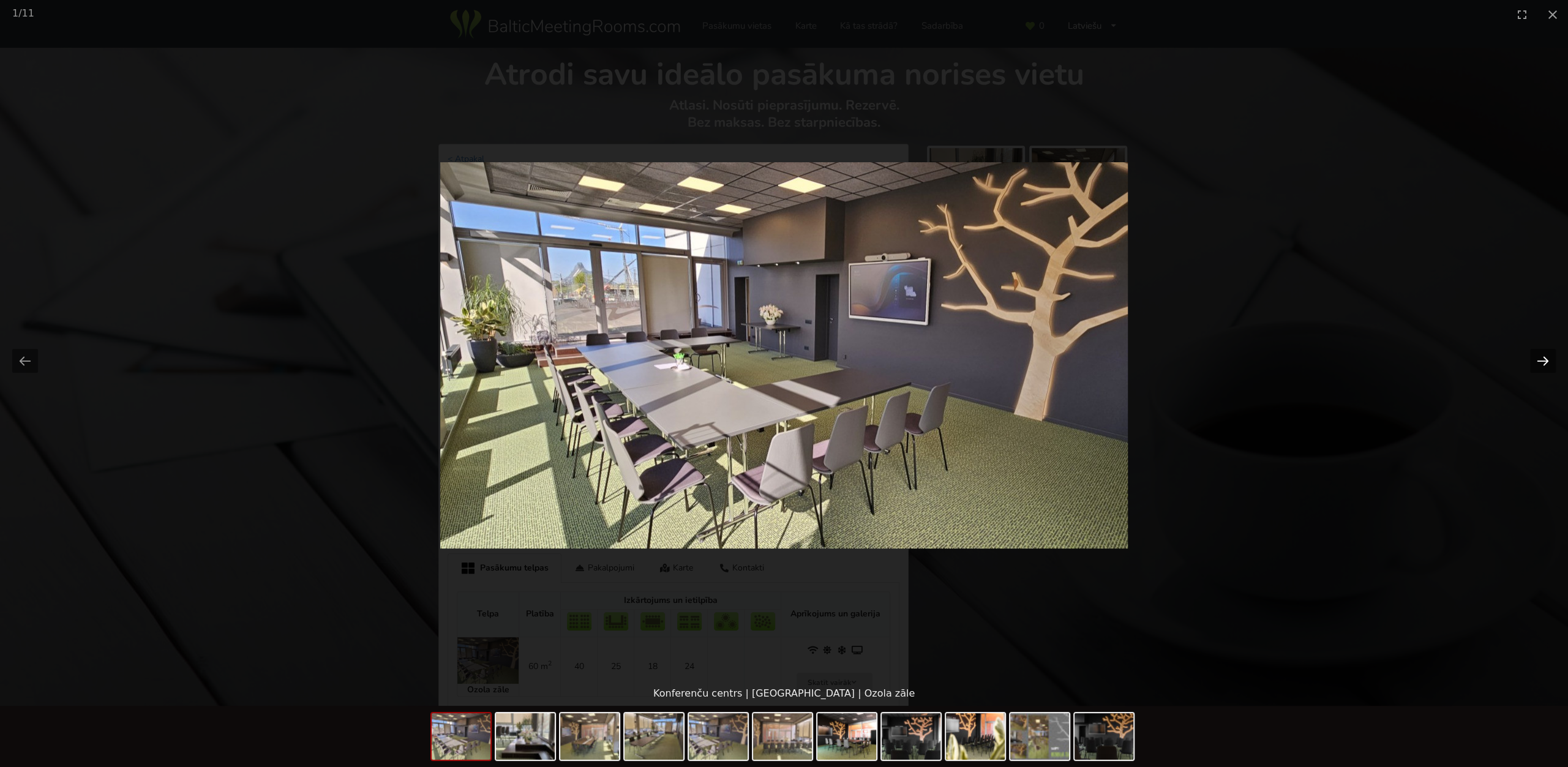
click at [1534, 359] on button "Next slide" at bounding box center [1543, 361] width 25 height 24
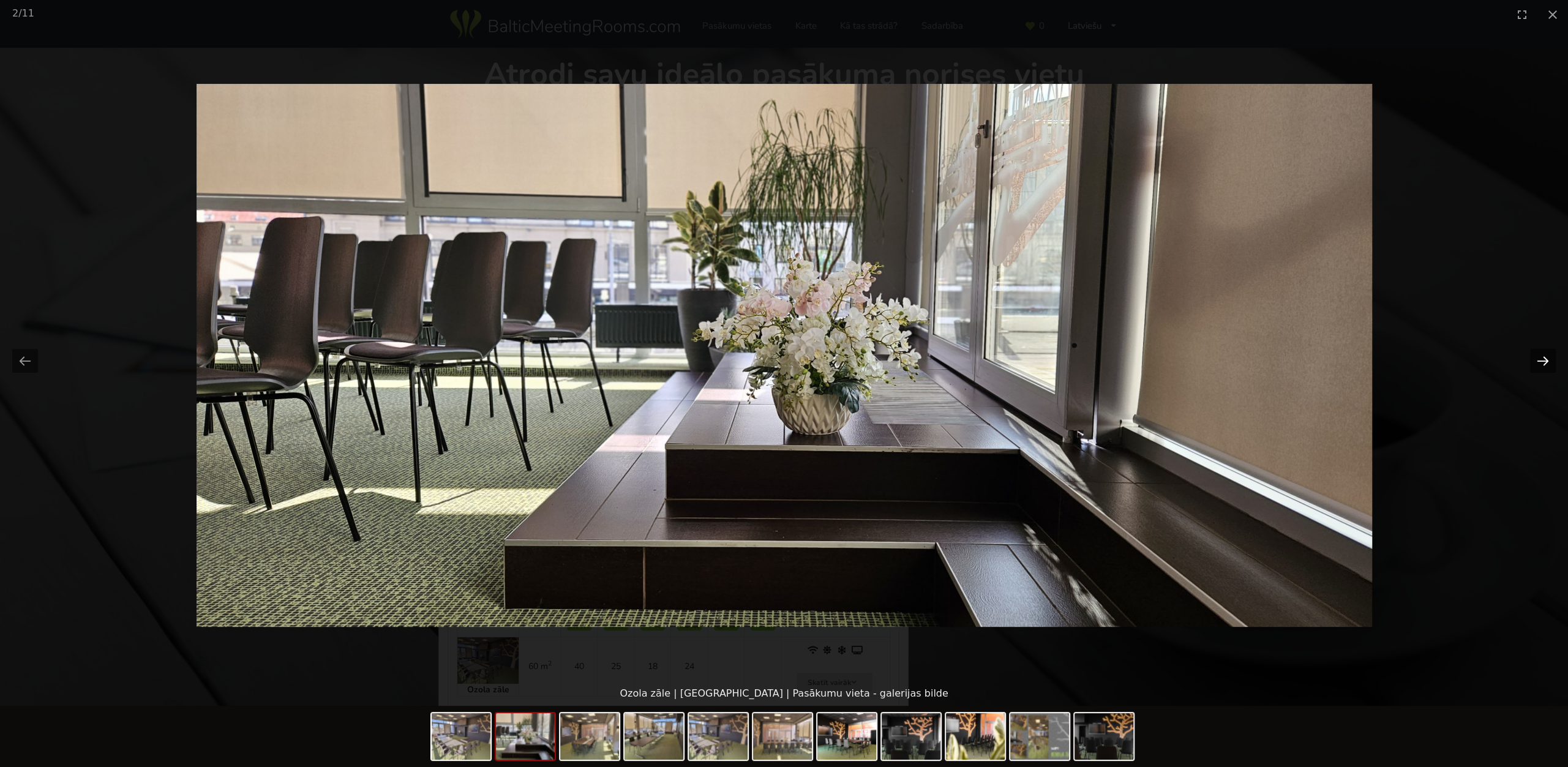
click at [1536, 359] on button "Next slide" at bounding box center [1543, 361] width 25 height 24
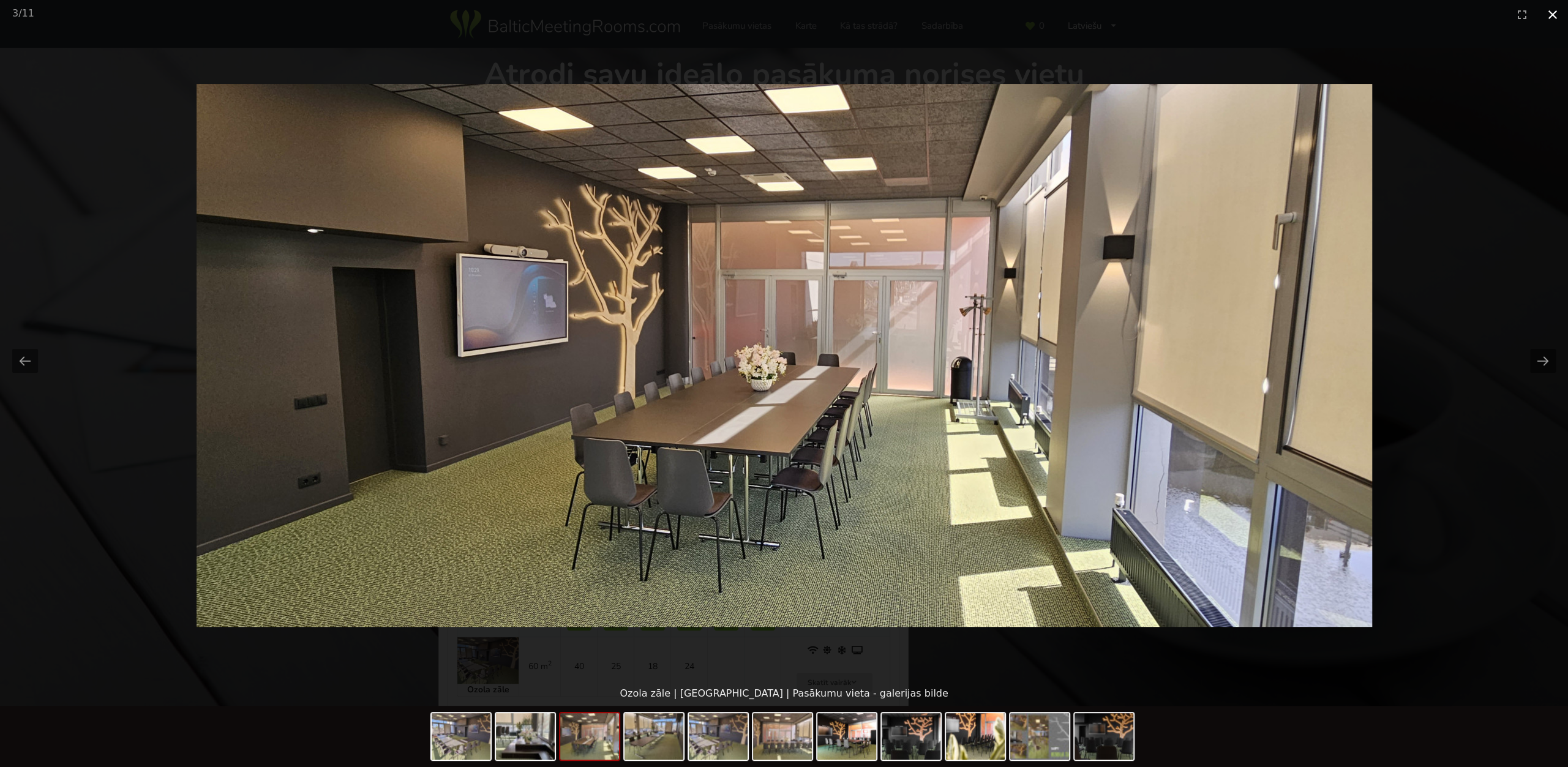
click at [1557, 19] on button "Close gallery" at bounding box center [1553, 14] width 31 height 29
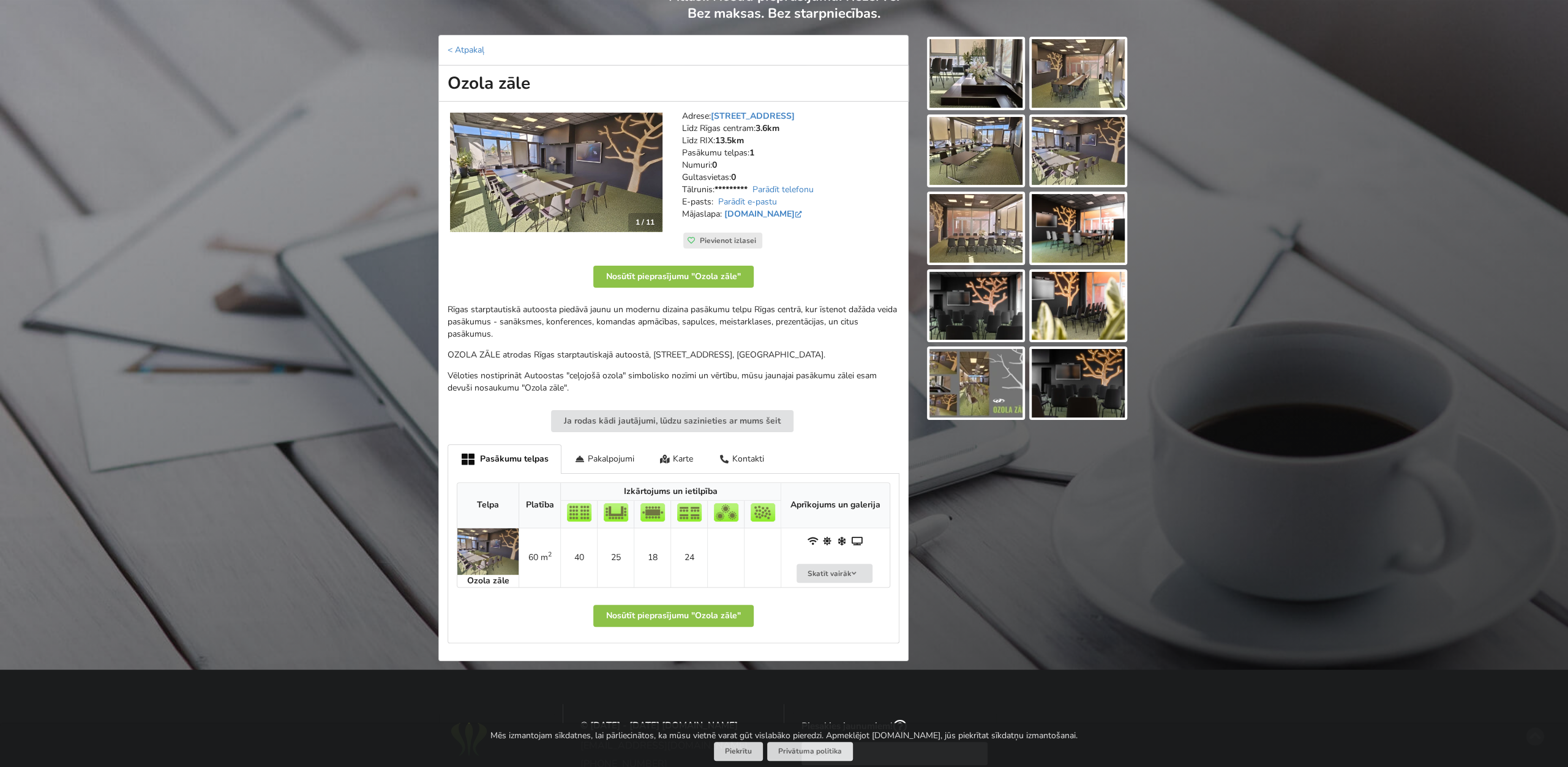
scroll to position [127, 0]
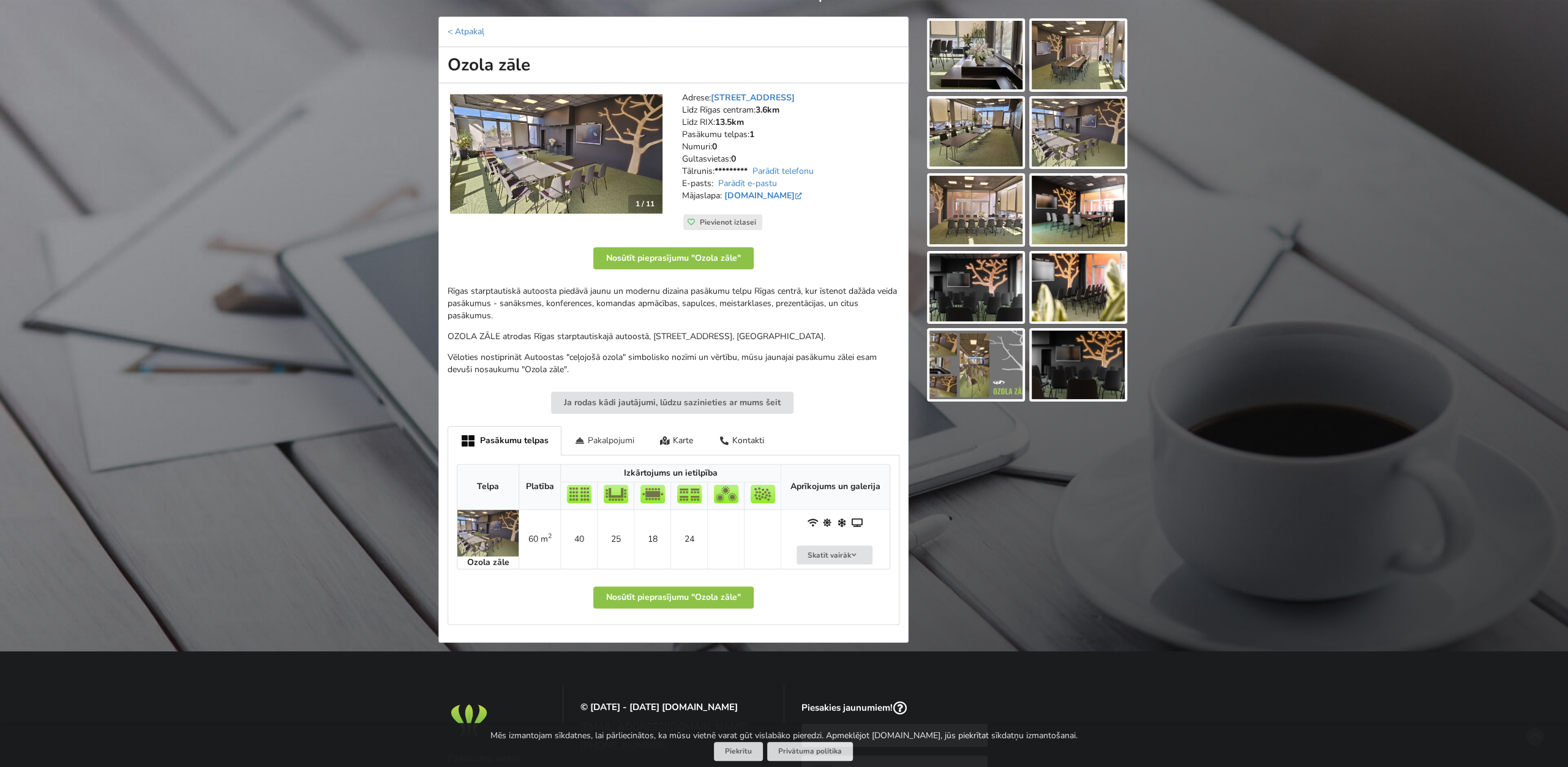
click at [618, 440] on div "Pakalpojumi" at bounding box center [604, 440] width 86 height 29
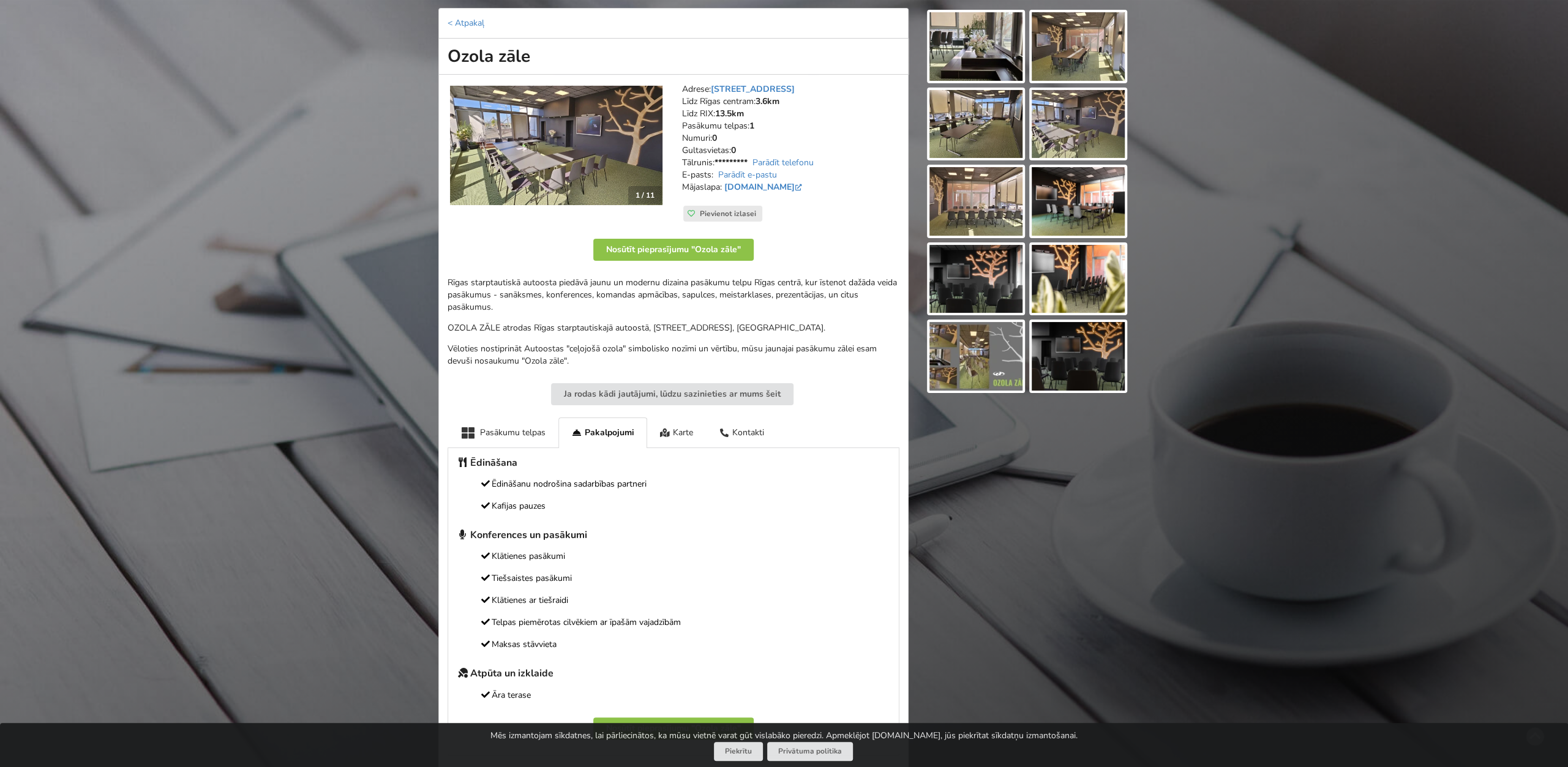
scroll to position [191, 0]
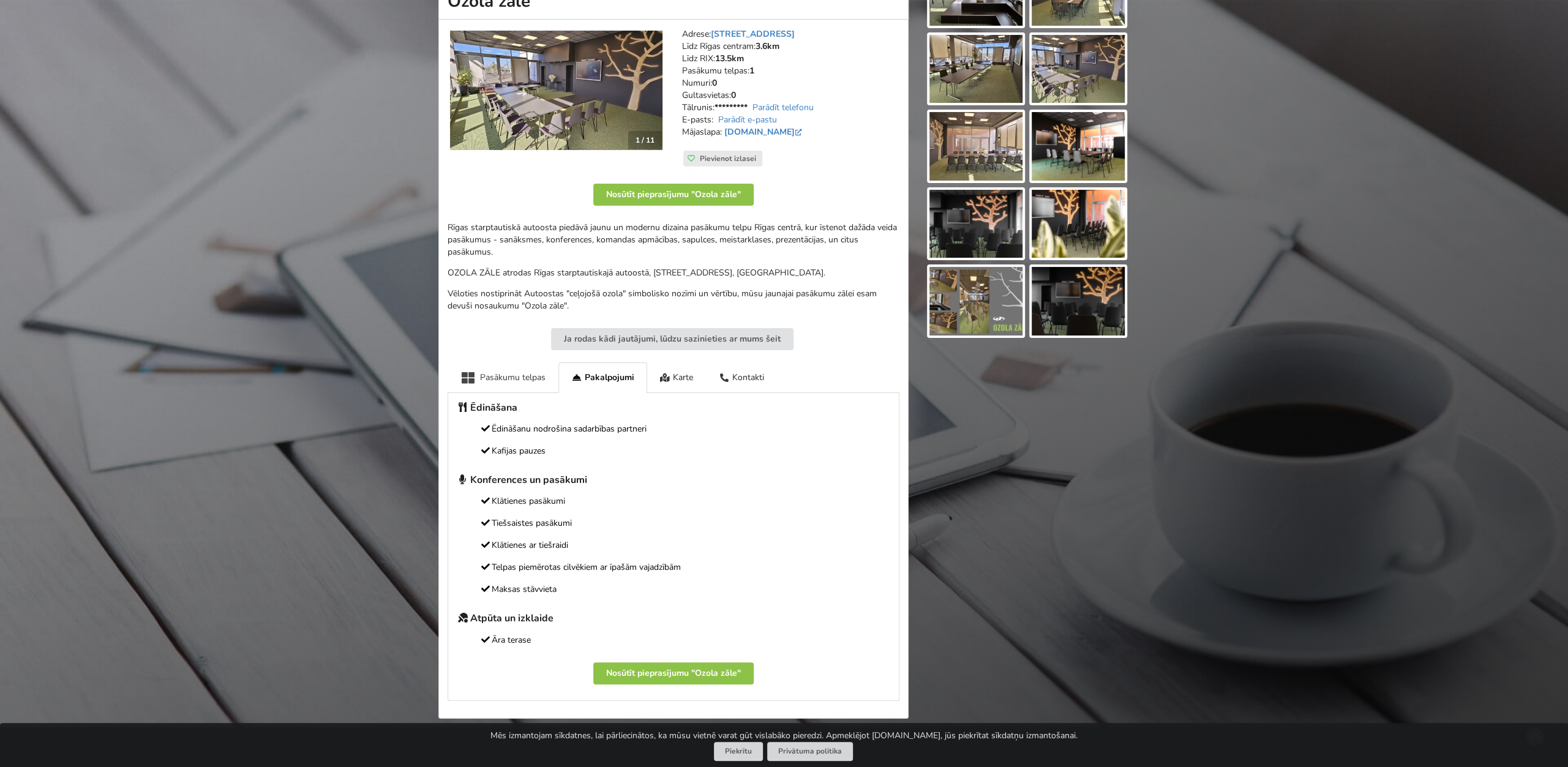
click at [515, 375] on div "Pasākumu telpas" at bounding box center [503, 377] width 111 height 30
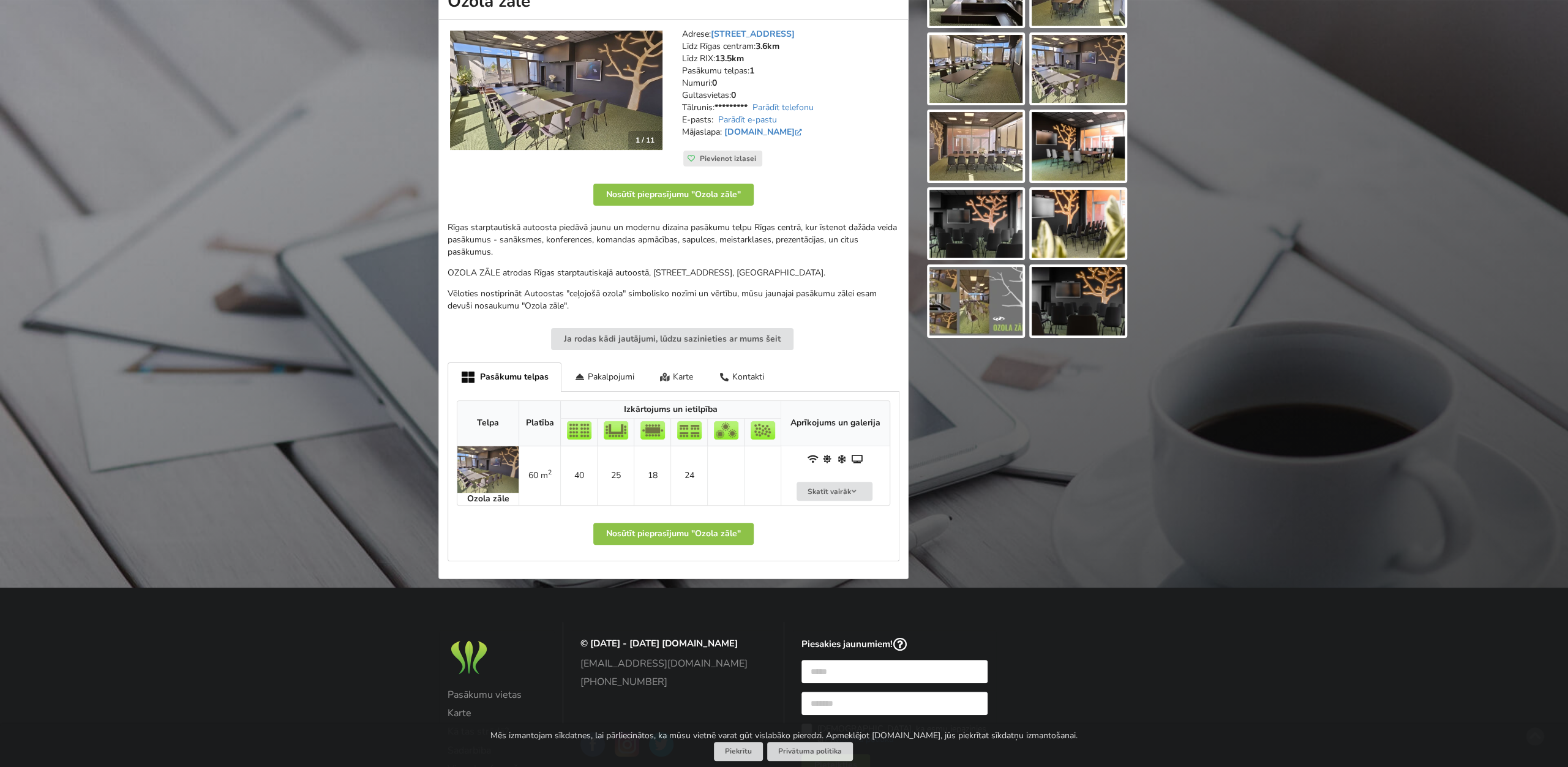
click at [676, 371] on div "Karte" at bounding box center [676, 376] width 59 height 29
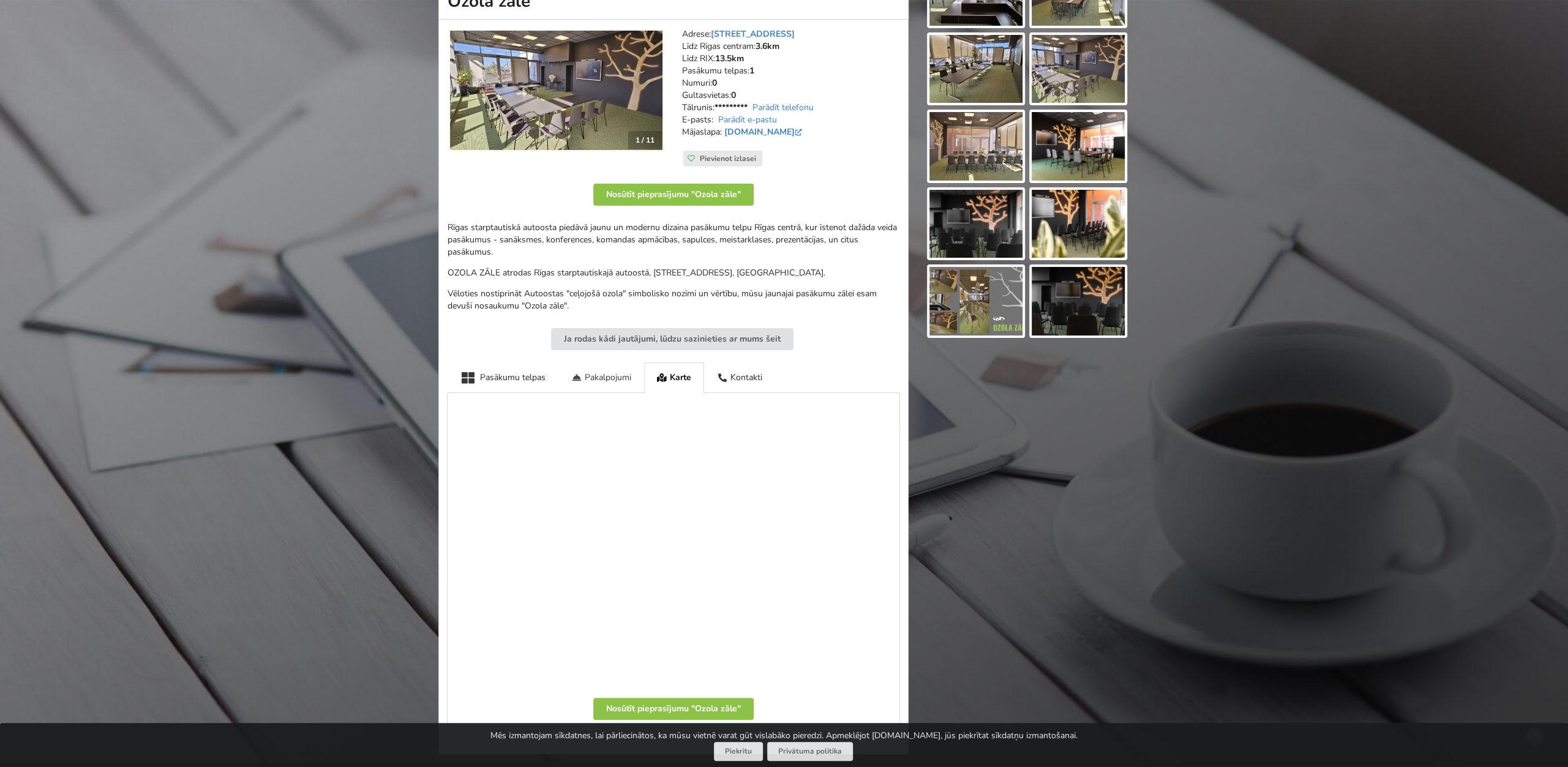
click at [593, 376] on div "Pakalpojumi" at bounding box center [601, 377] width 86 height 30
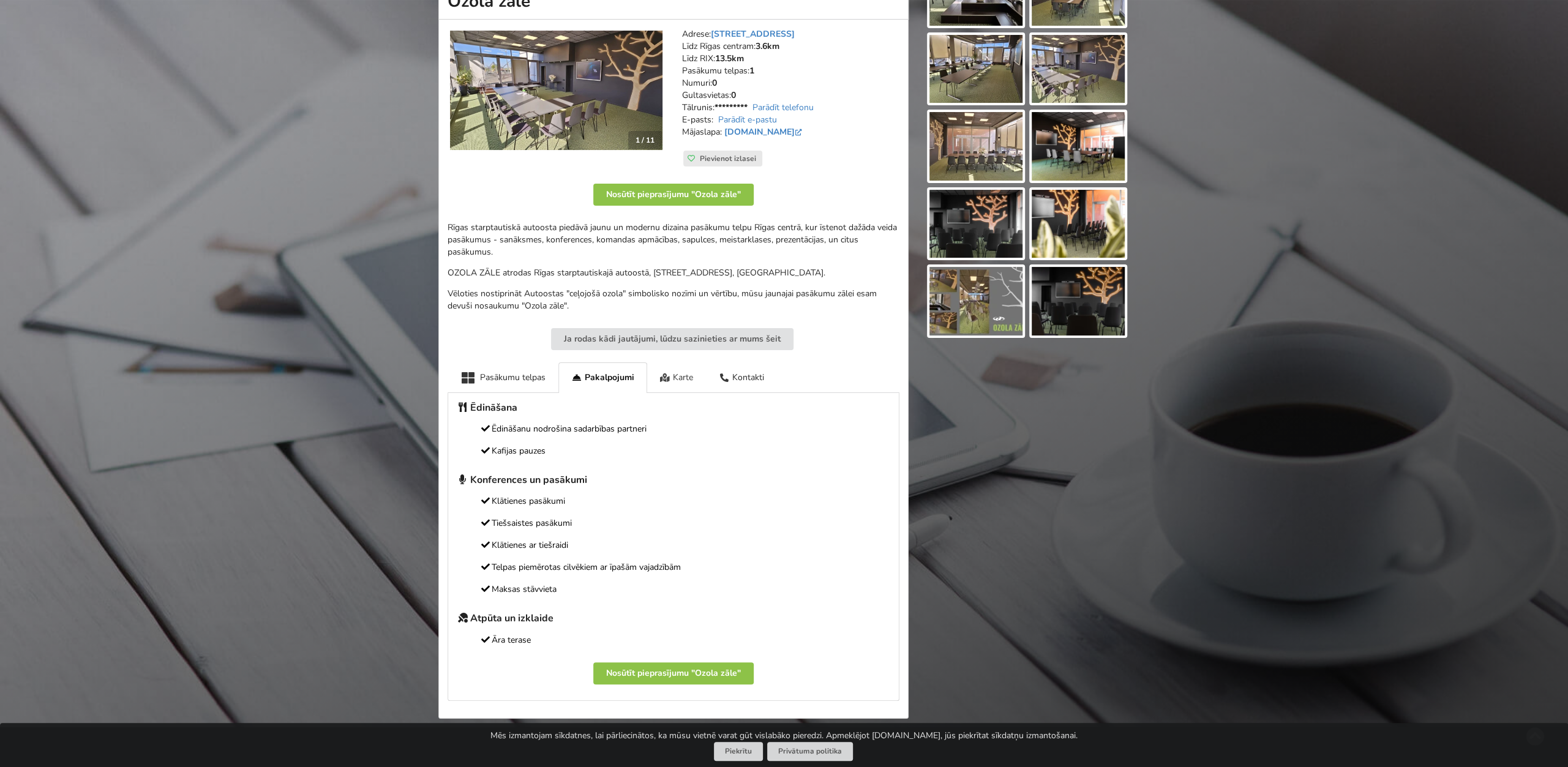
click at [658, 375] on div "Karte" at bounding box center [676, 377] width 59 height 30
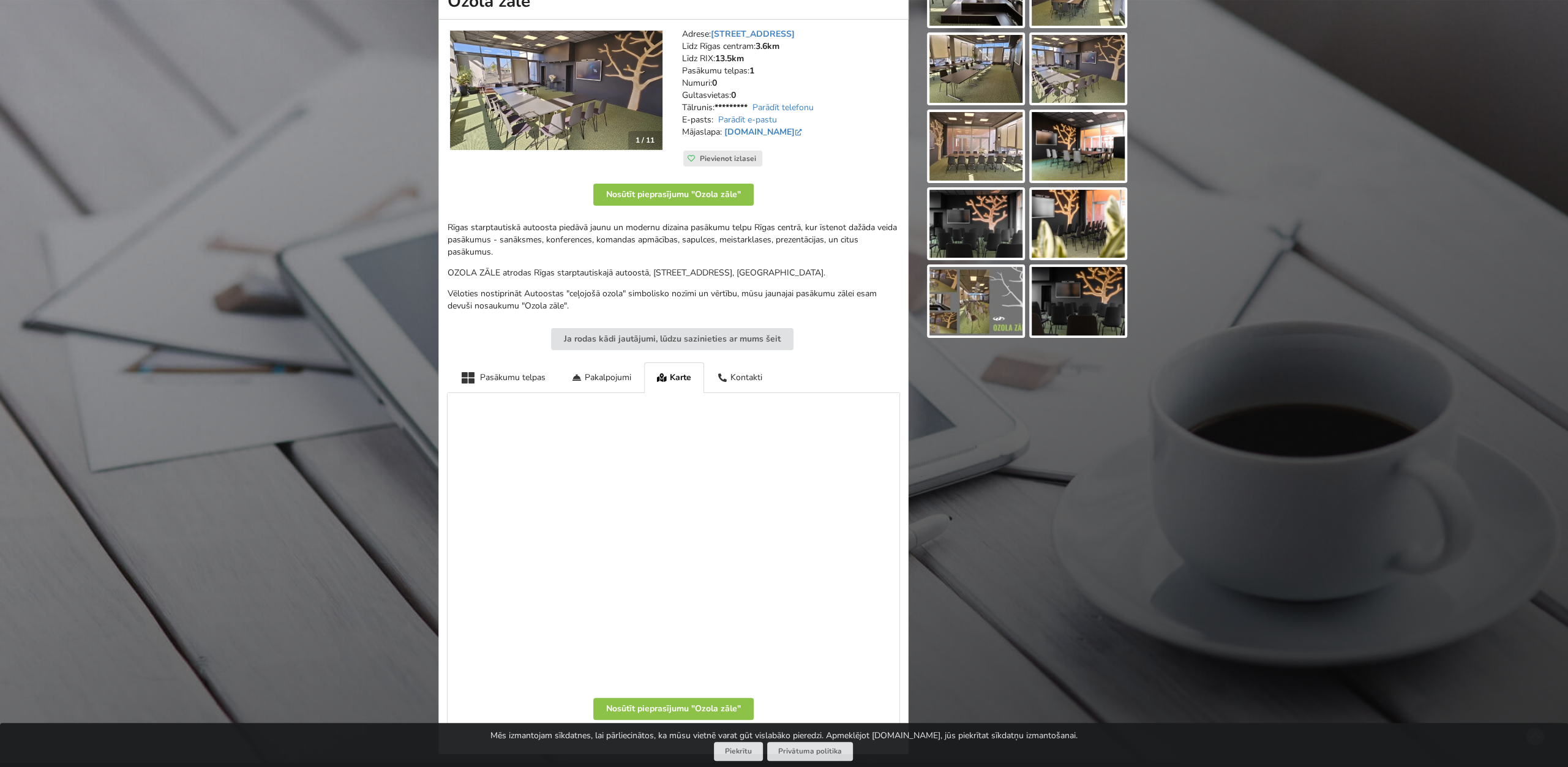
scroll to position [0, 0]
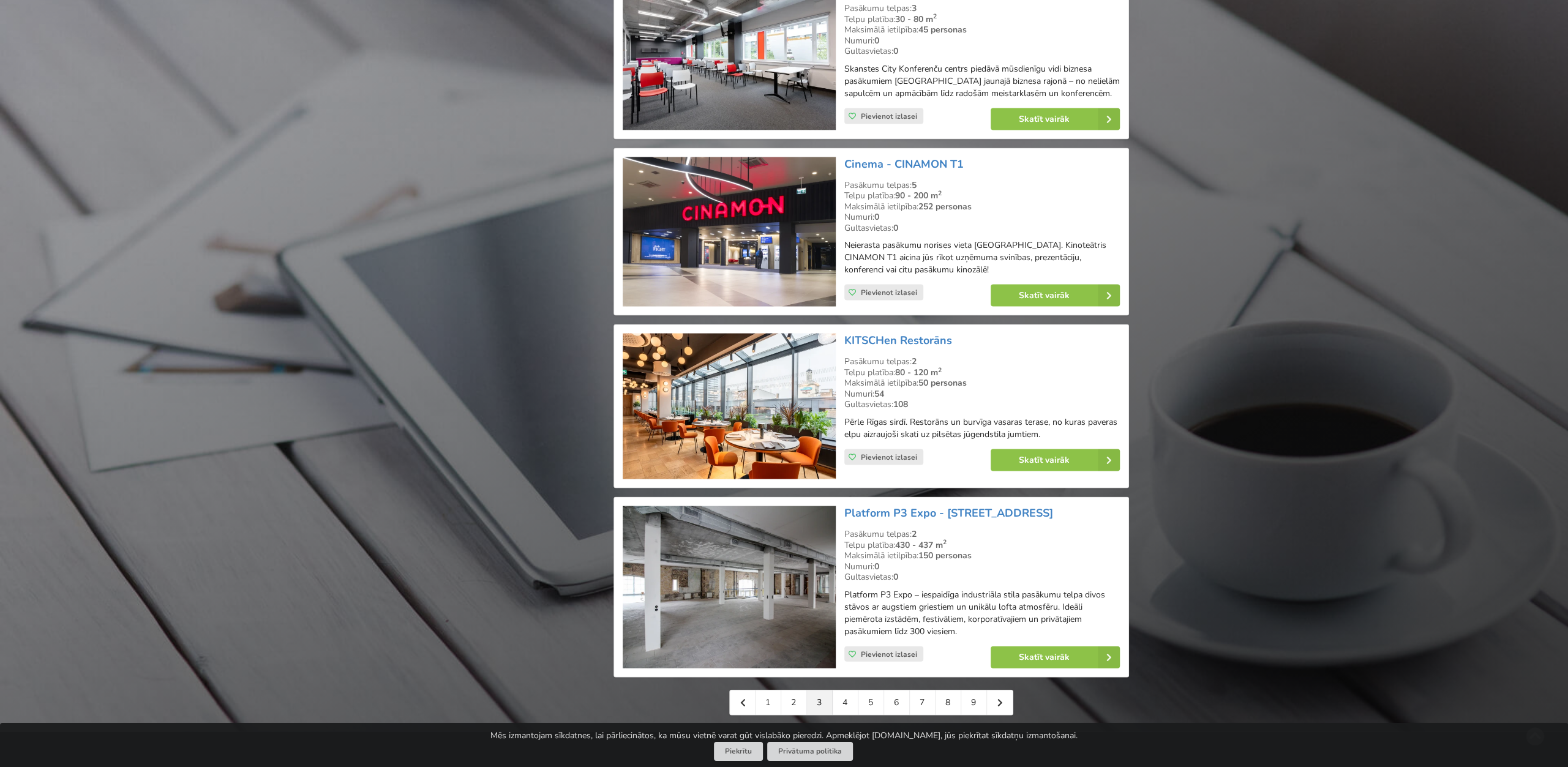
scroll to position [2356, 0]
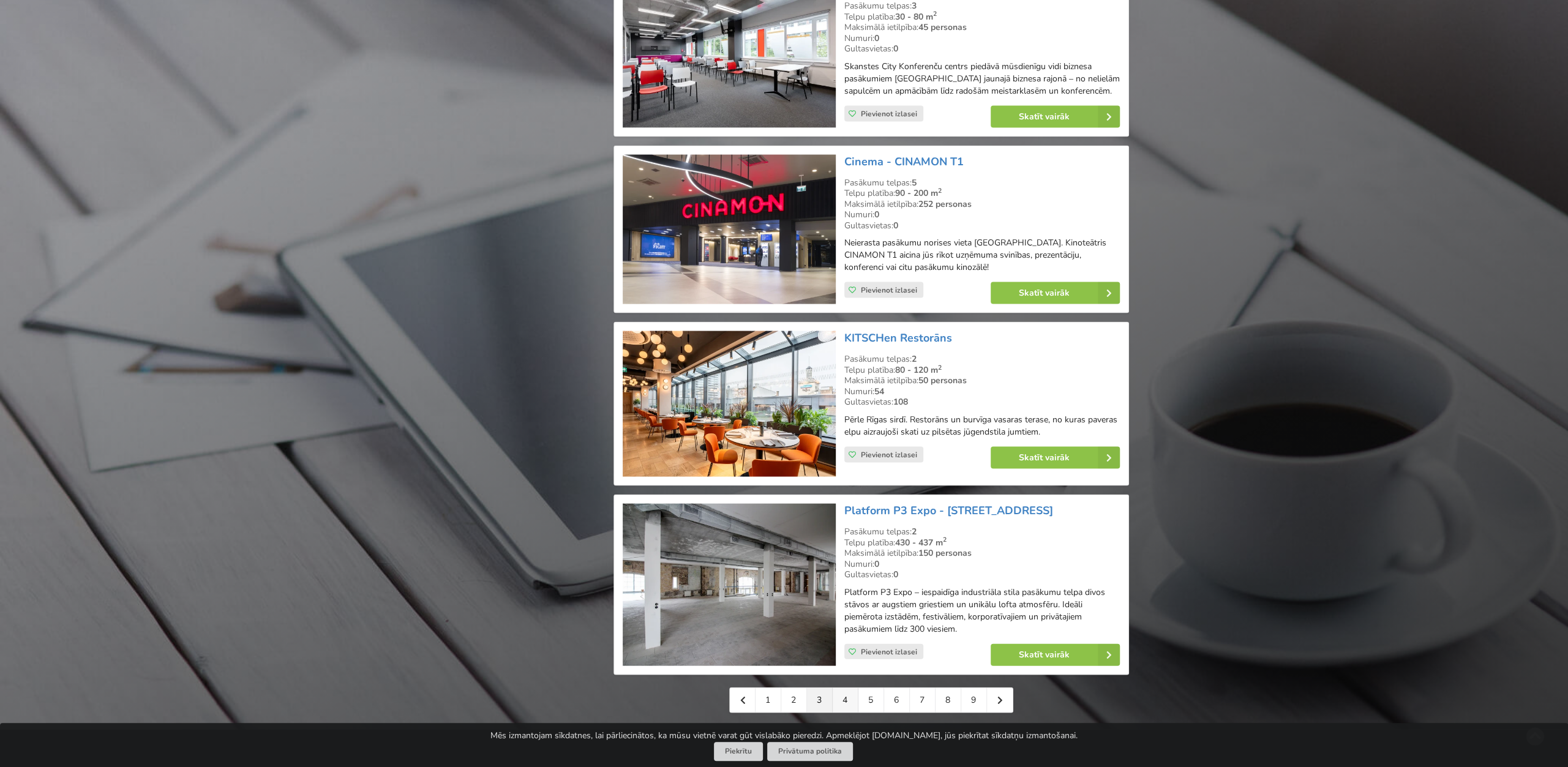
click at [840, 688] on link "4" at bounding box center [845, 700] width 25 height 24
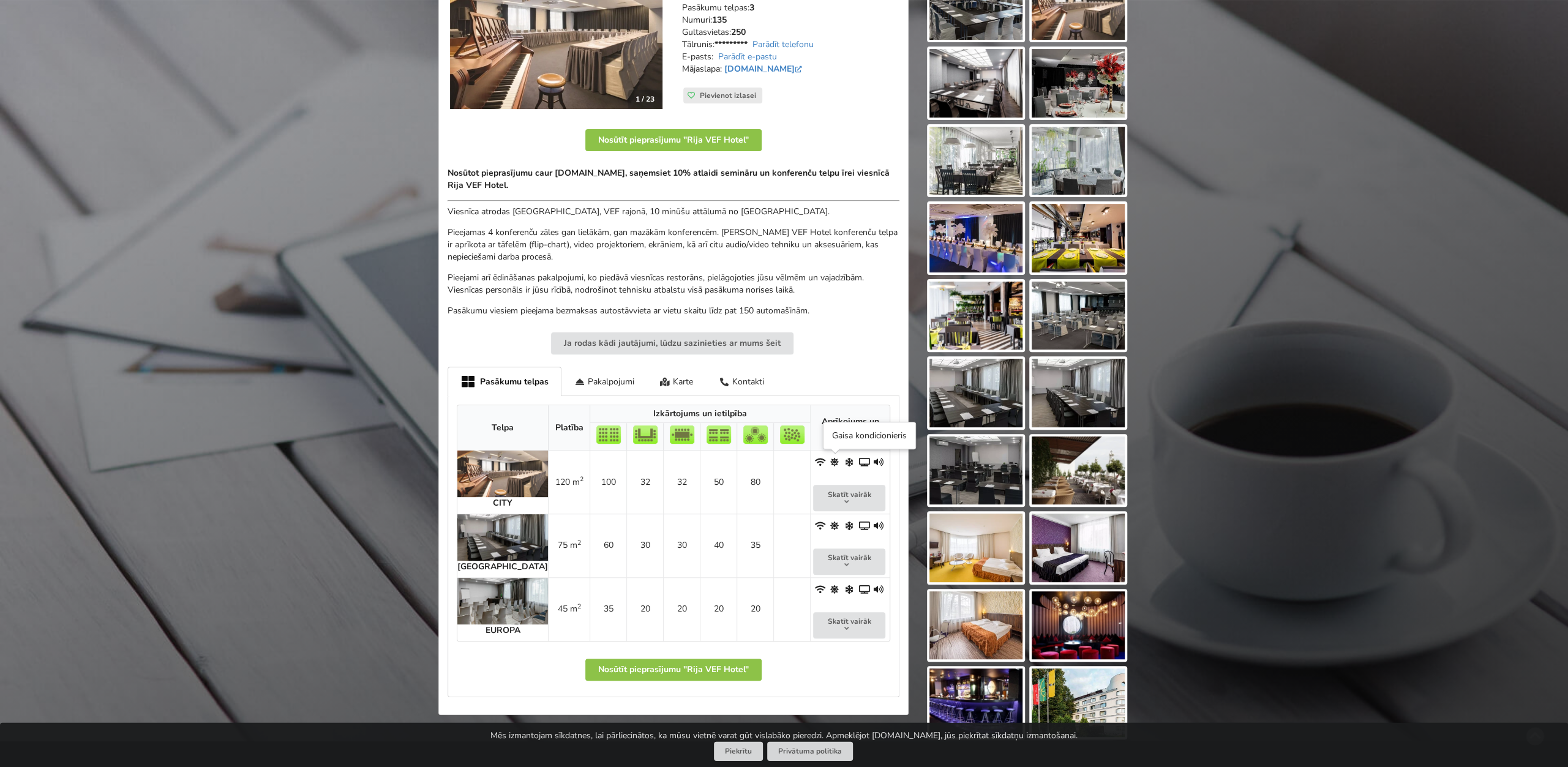
scroll to position [255, 0]
click at [616, 384] on div "Pakalpojumi" at bounding box center [604, 380] width 86 height 29
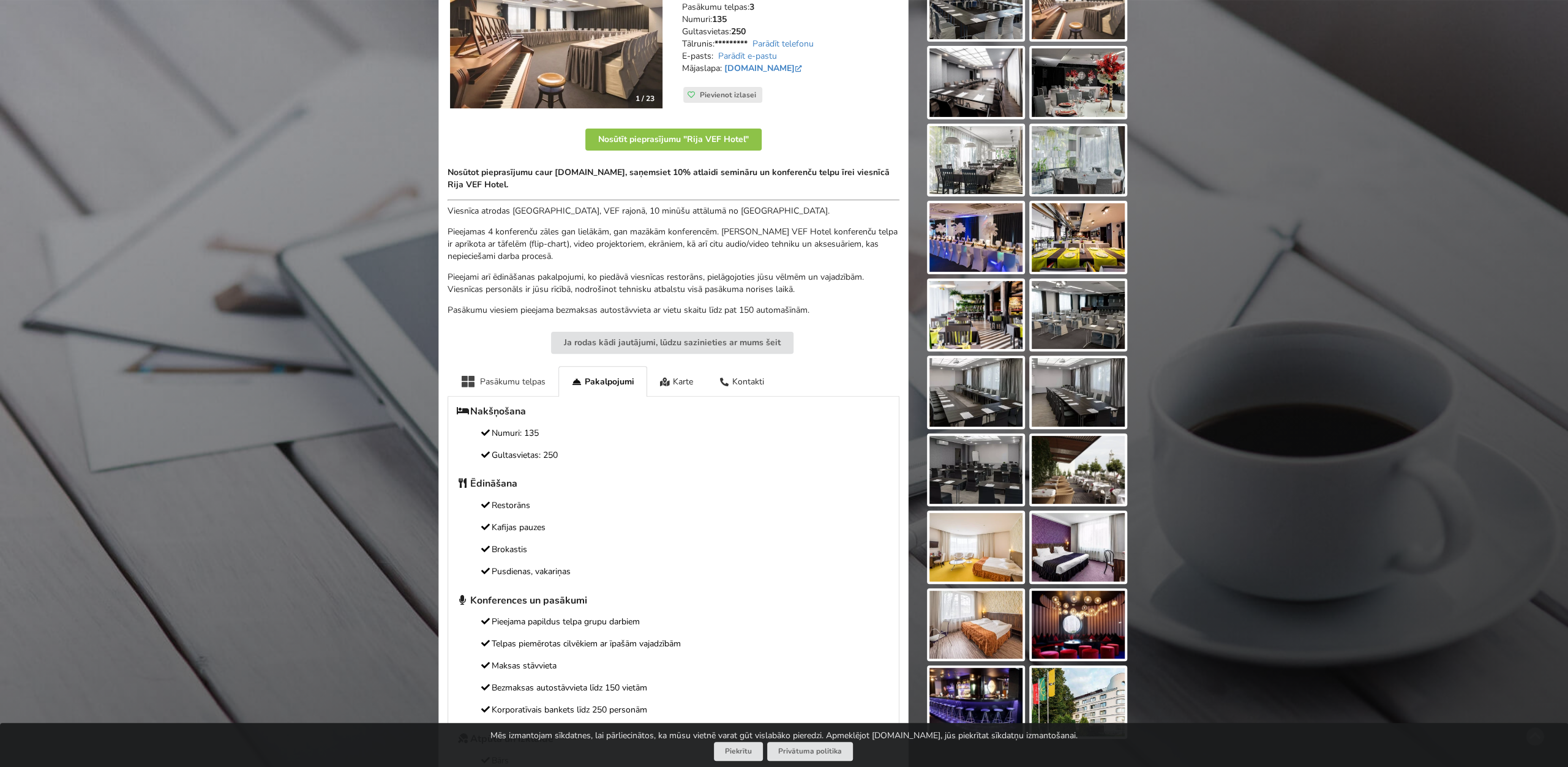
click at [515, 379] on div "Pasākumu telpas" at bounding box center [503, 381] width 111 height 30
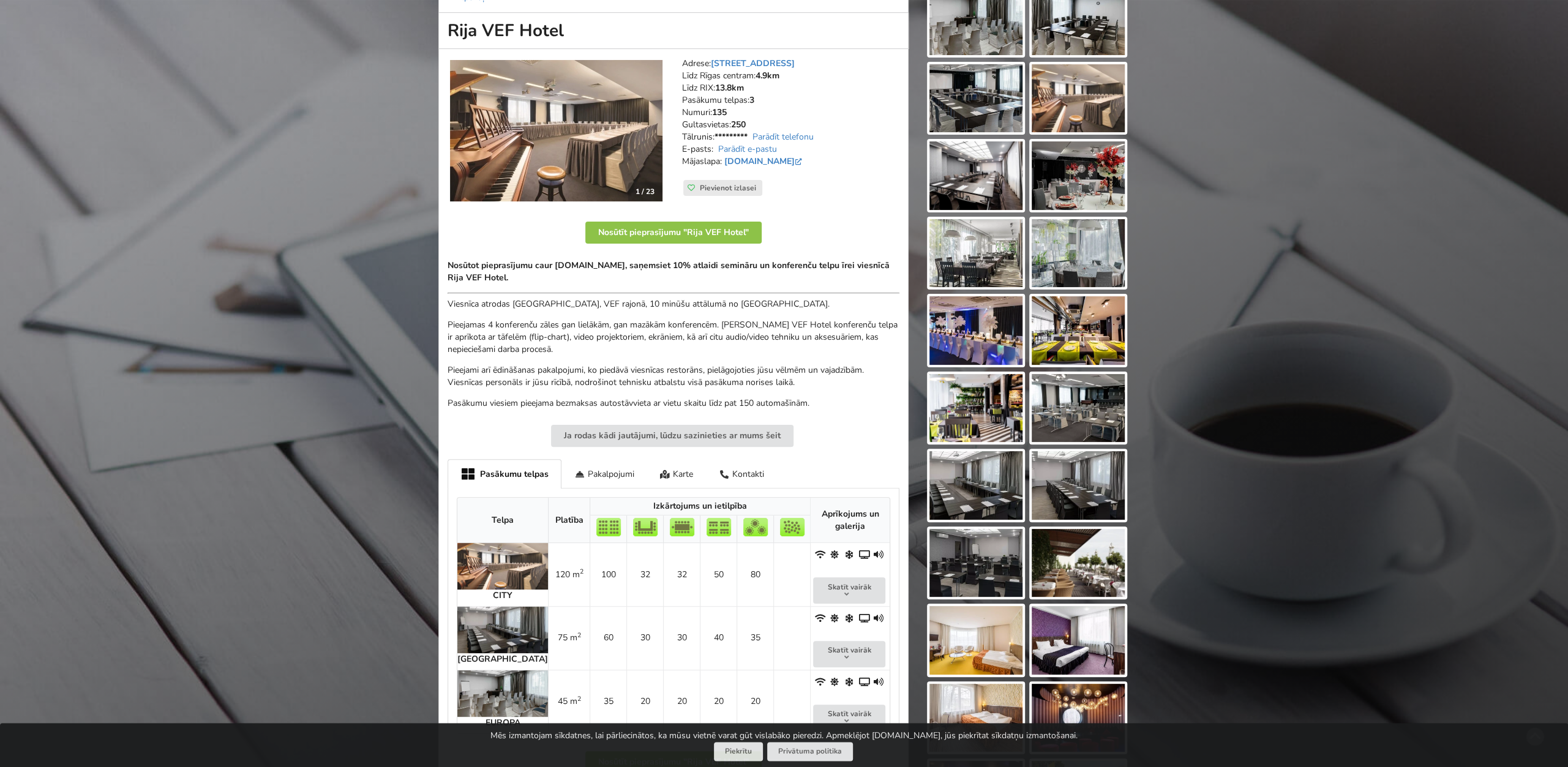
scroll to position [64, 0]
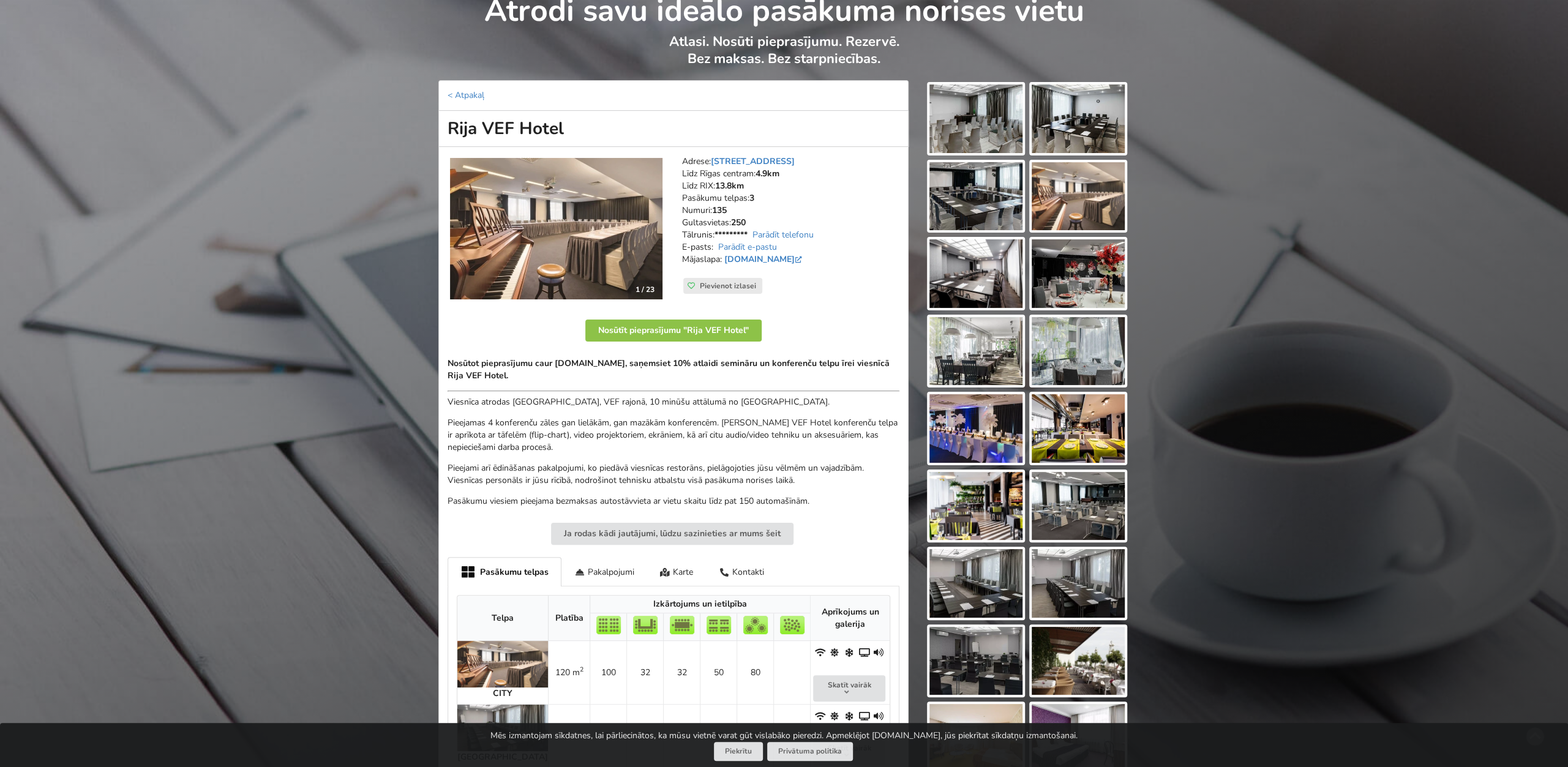
click at [1074, 194] on img at bounding box center [1078, 197] width 93 height 69
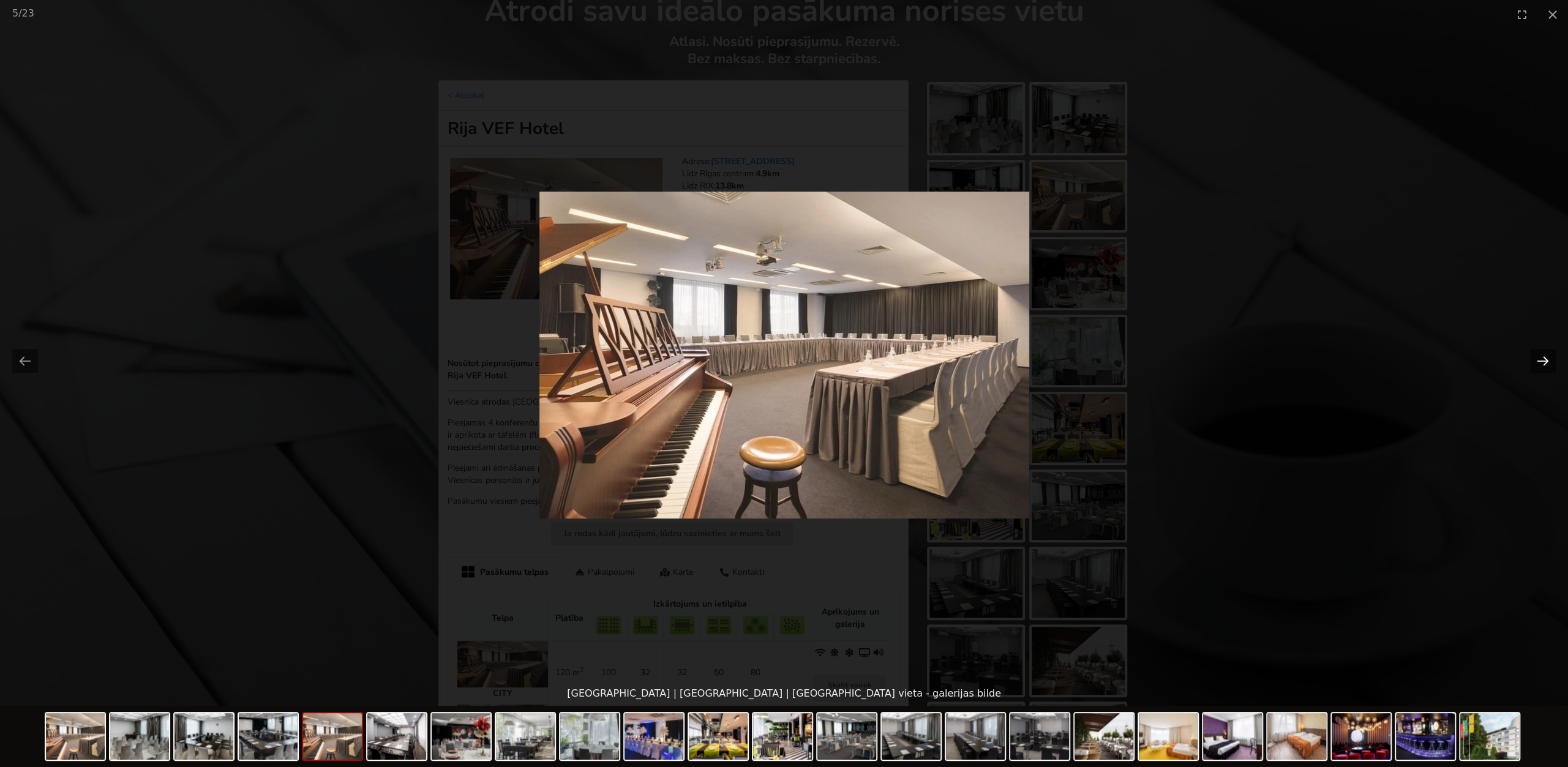
click at [1542, 357] on button "Next slide" at bounding box center [1543, 361] width 25 height 24
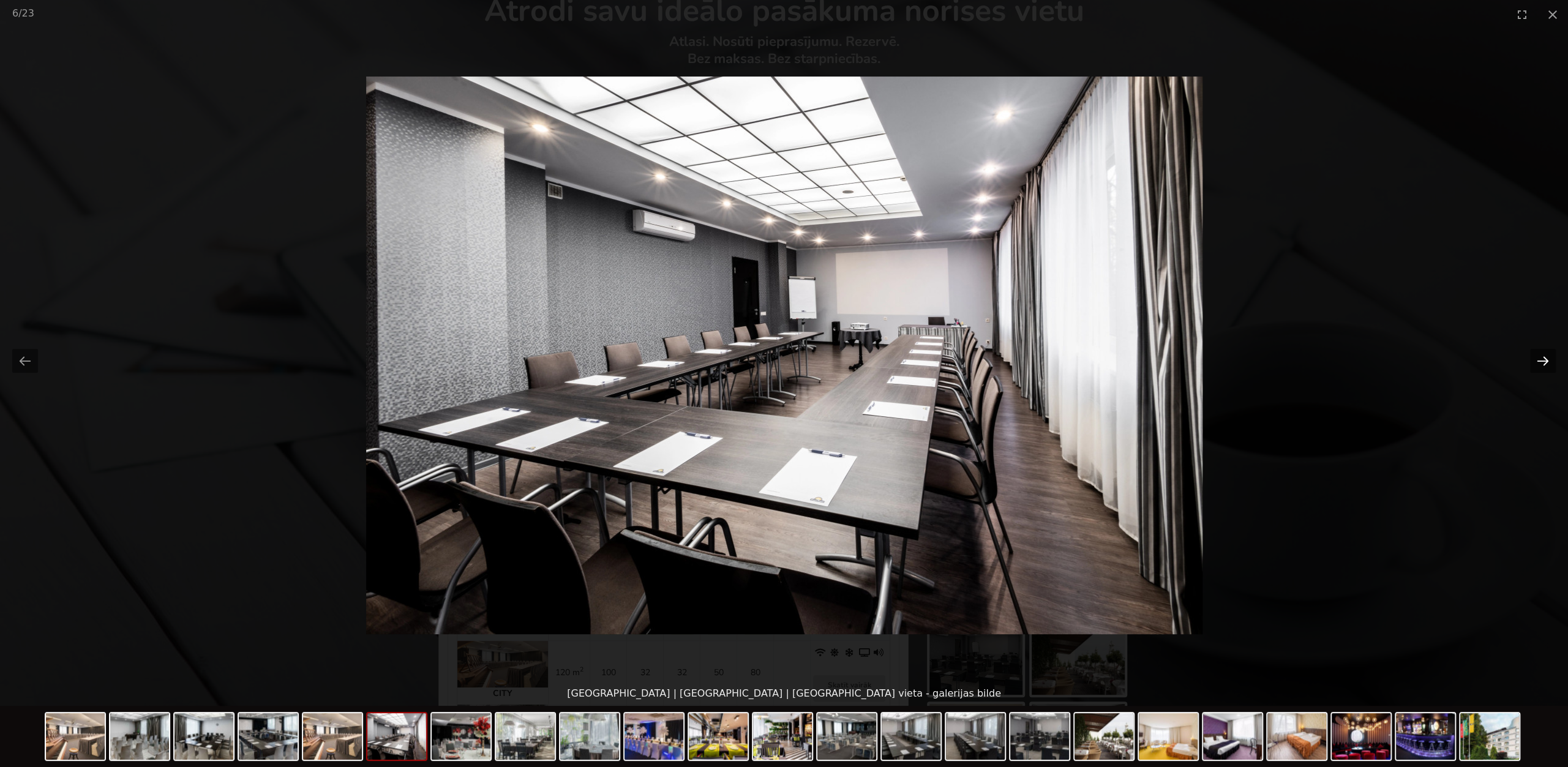
click at [1543, 361] on button "Next slide" at bounding box center [1543, 361] width 25 height 24
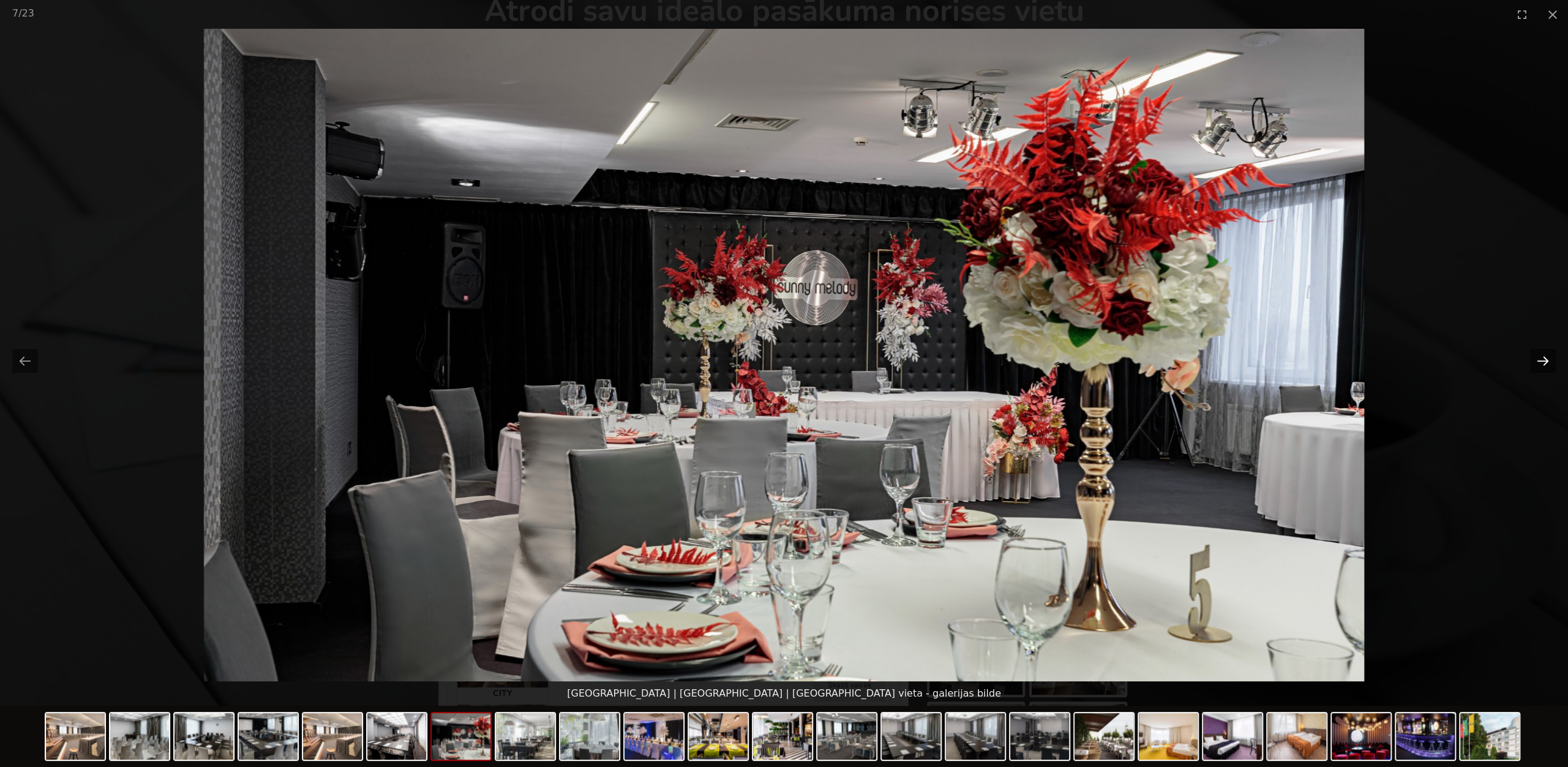
click at [1543, 361] on button "Next slide" at bounding box center [1543, 361] width 25 height 24
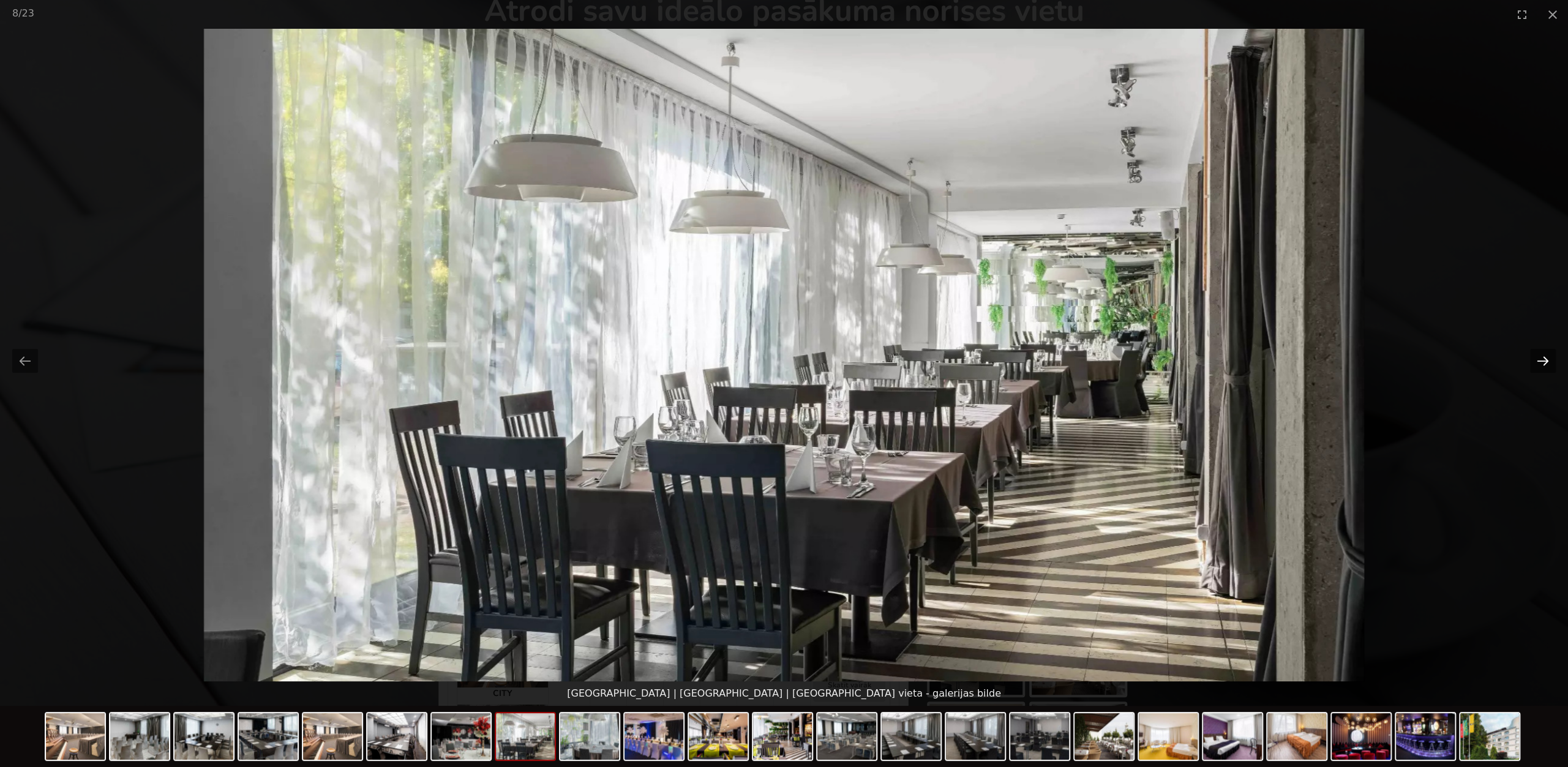
click at [1543, 361] on button "Next slide" at bounding box center [1543, 361] width 25 height 24
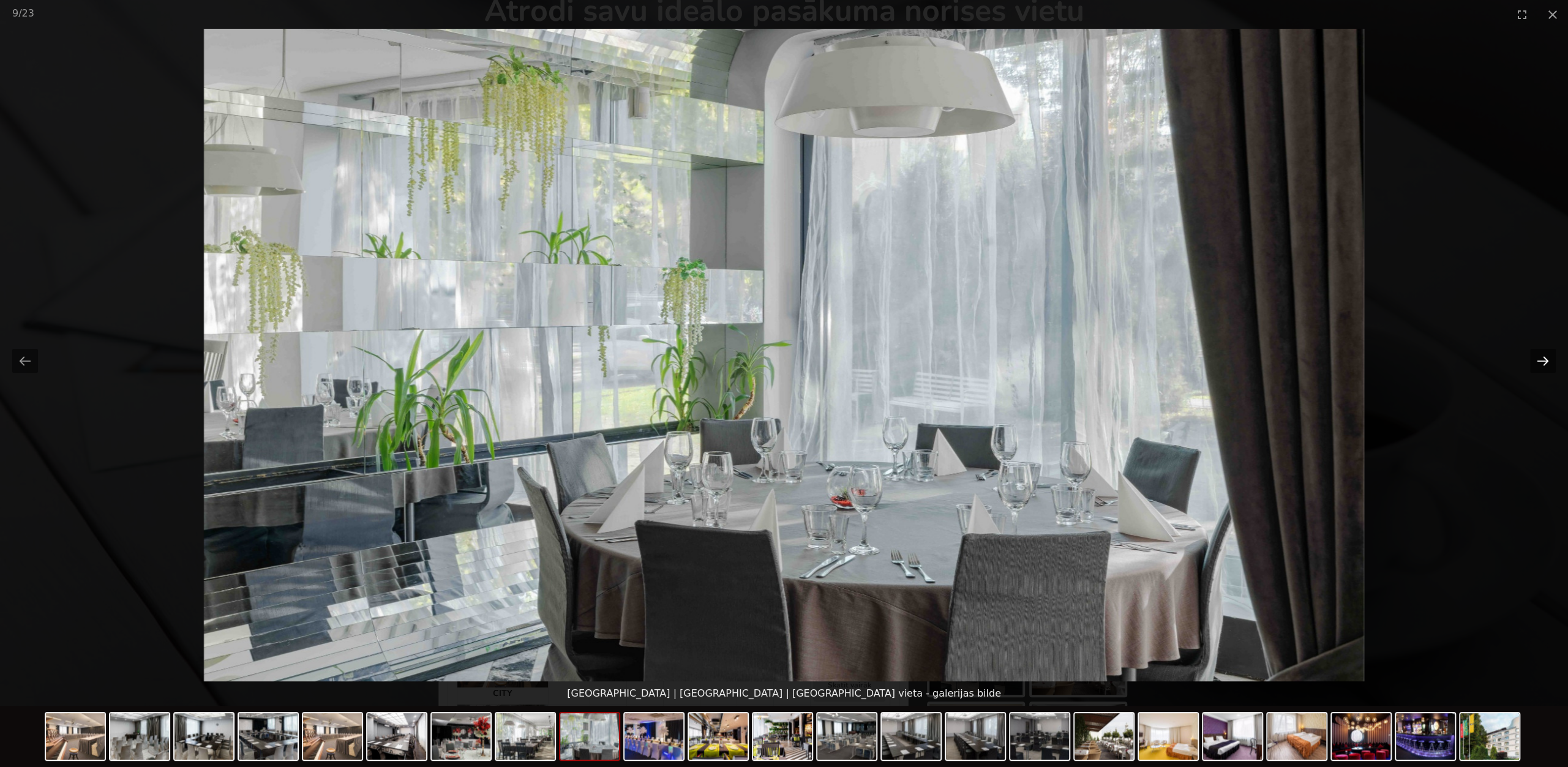
click at [1543, 361] on button "Next slide" at bounding box center [1543, 361] width 25 height 24
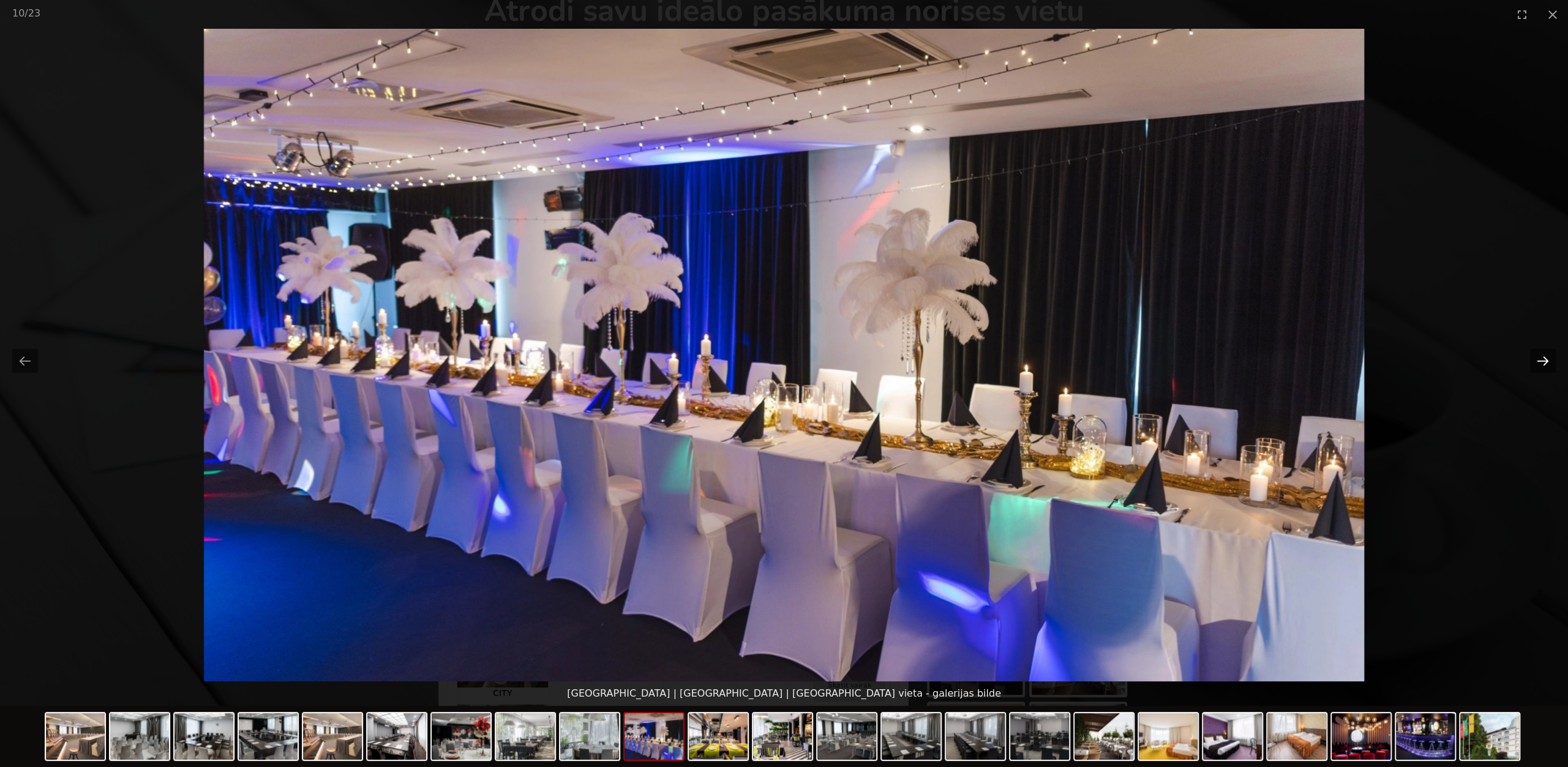
click at [1543, 361] on button "Next slide" at bounding box center [1543, 361] width 25 height 24
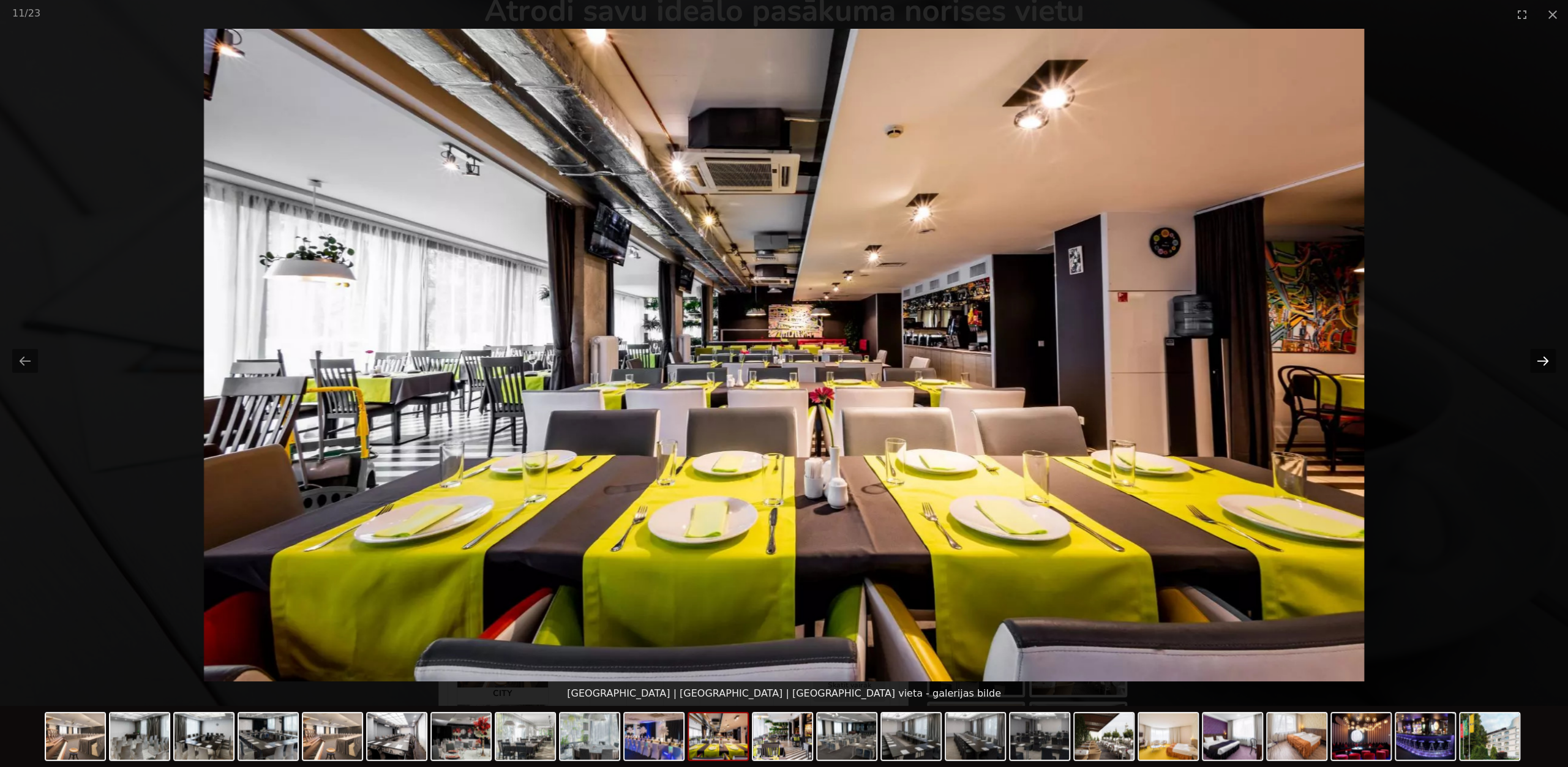
click at [1543, 361] on button "Next slide" at bounding box center [1543, 361] width 25 height 24
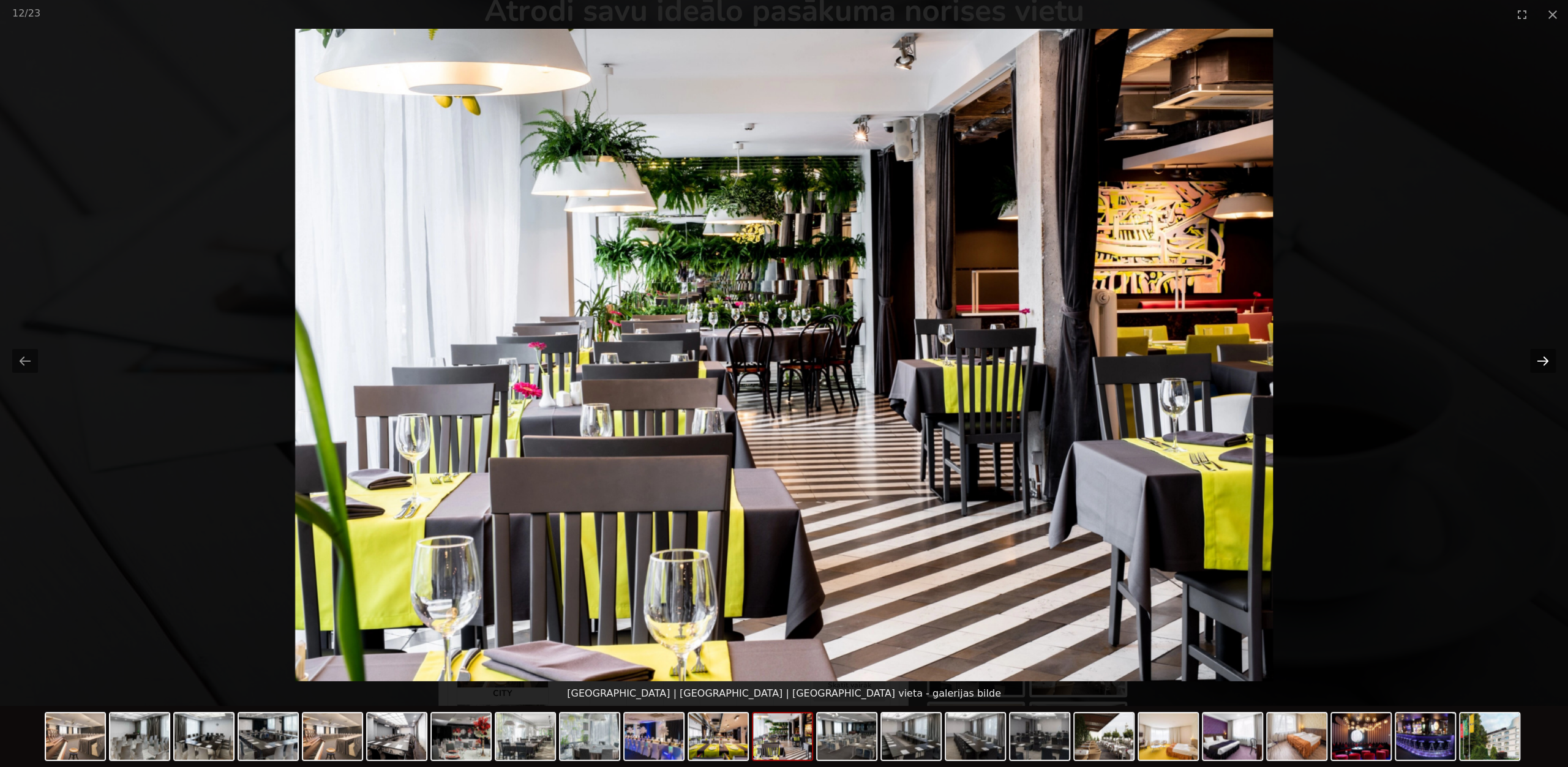
click at [1543, 361] on button "Next slide" at bounding box center [1543, 361] width 25 height 24
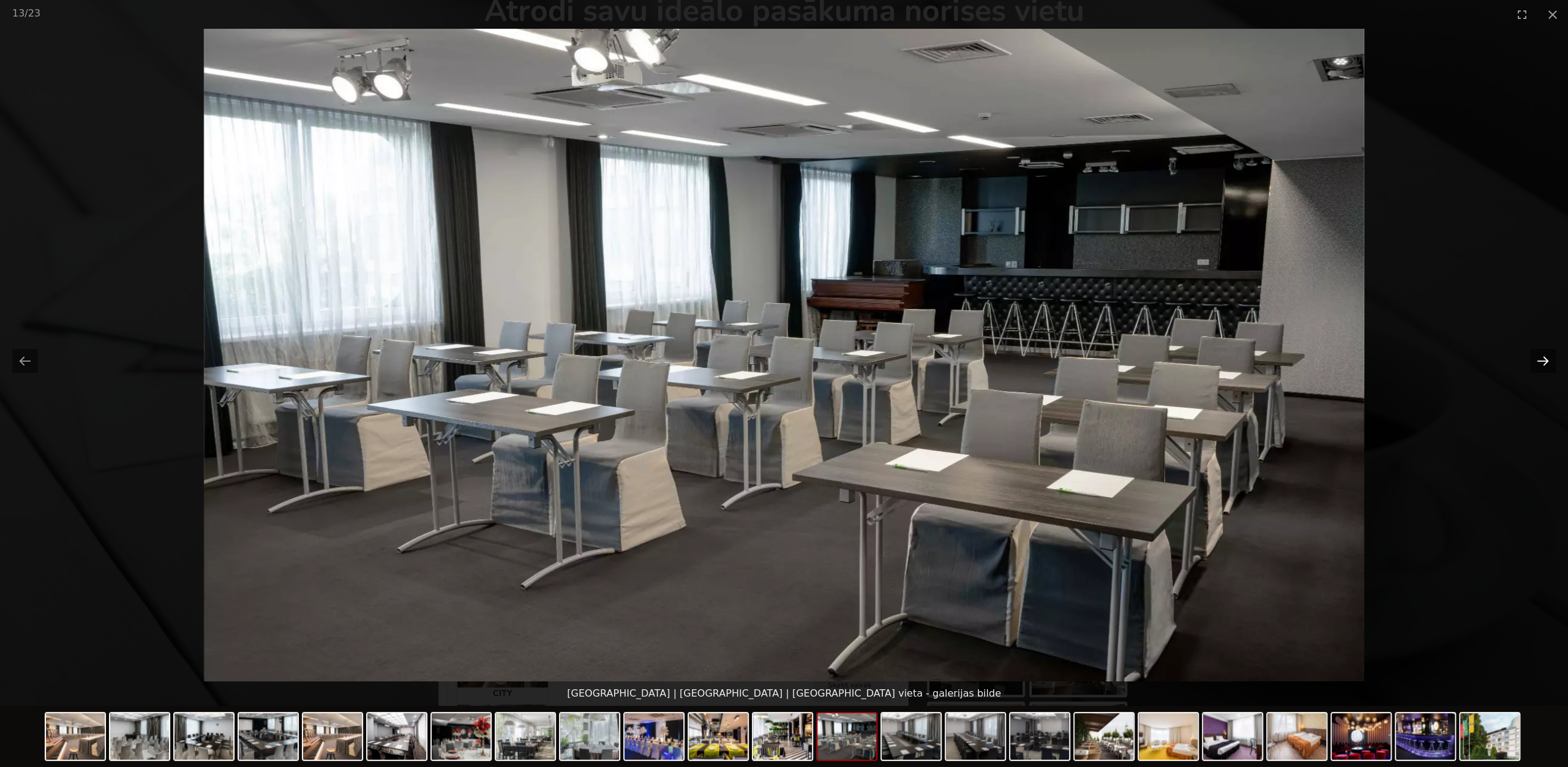
click at [1543, 361] on button "Next slide" at bounding box center [1543, 361] width 25 height 24
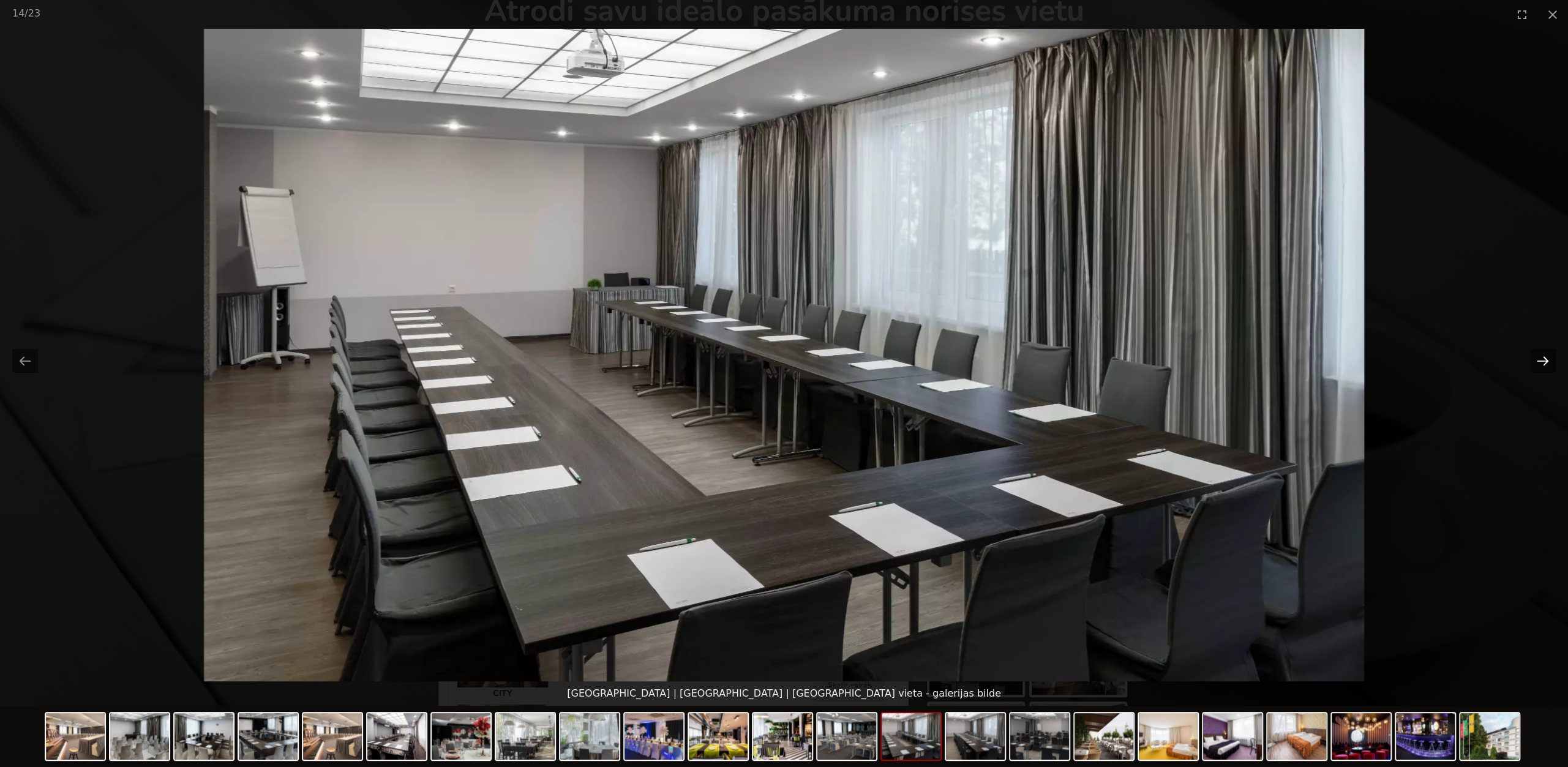
click at [1543, 361] on button "Next slide" at bounding box center [1543, 361] width 25 height 24
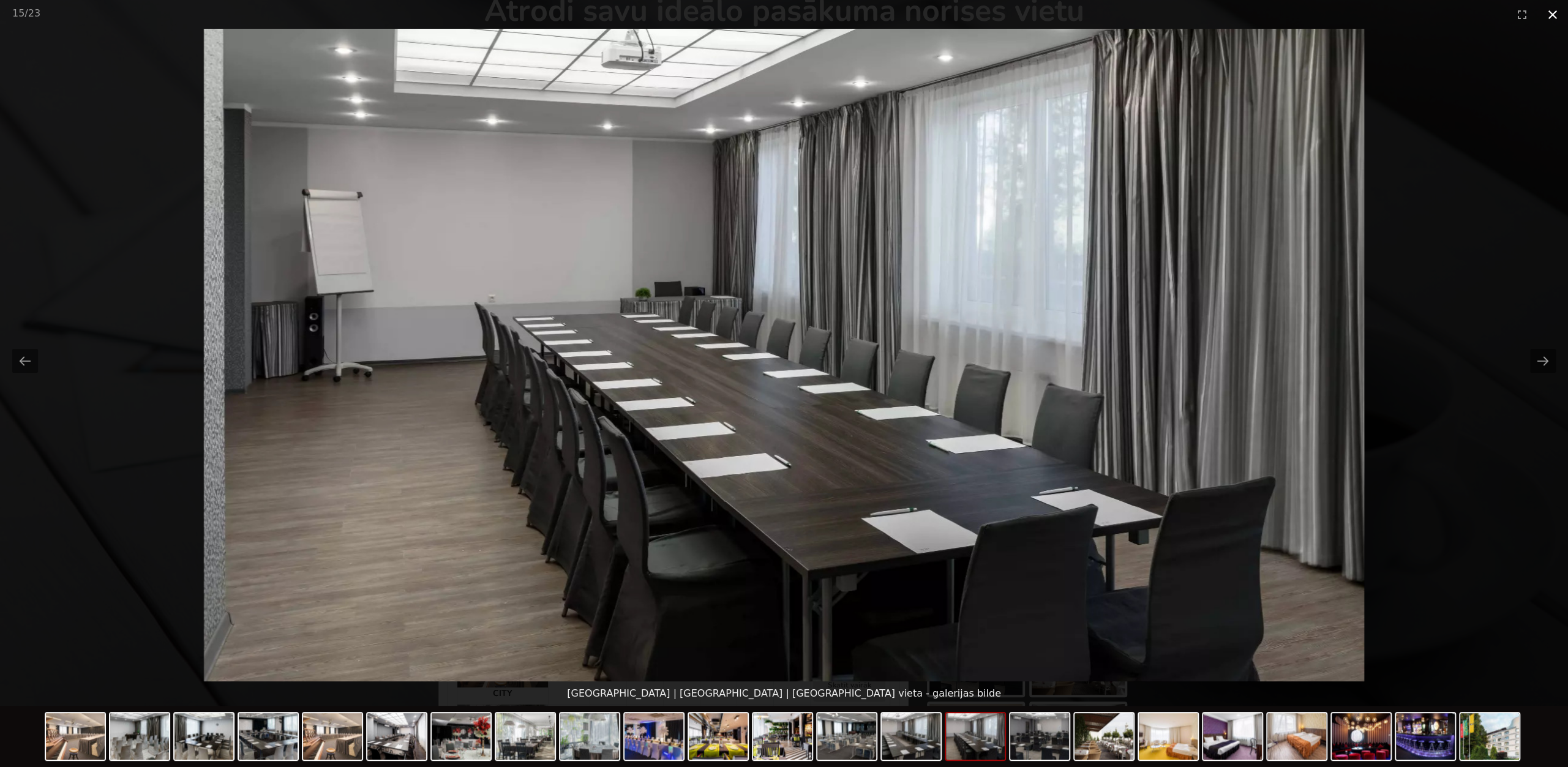
click at [1551, 14] on button "Close gallery" at bounding box center [1553, 14] width 31 height 29
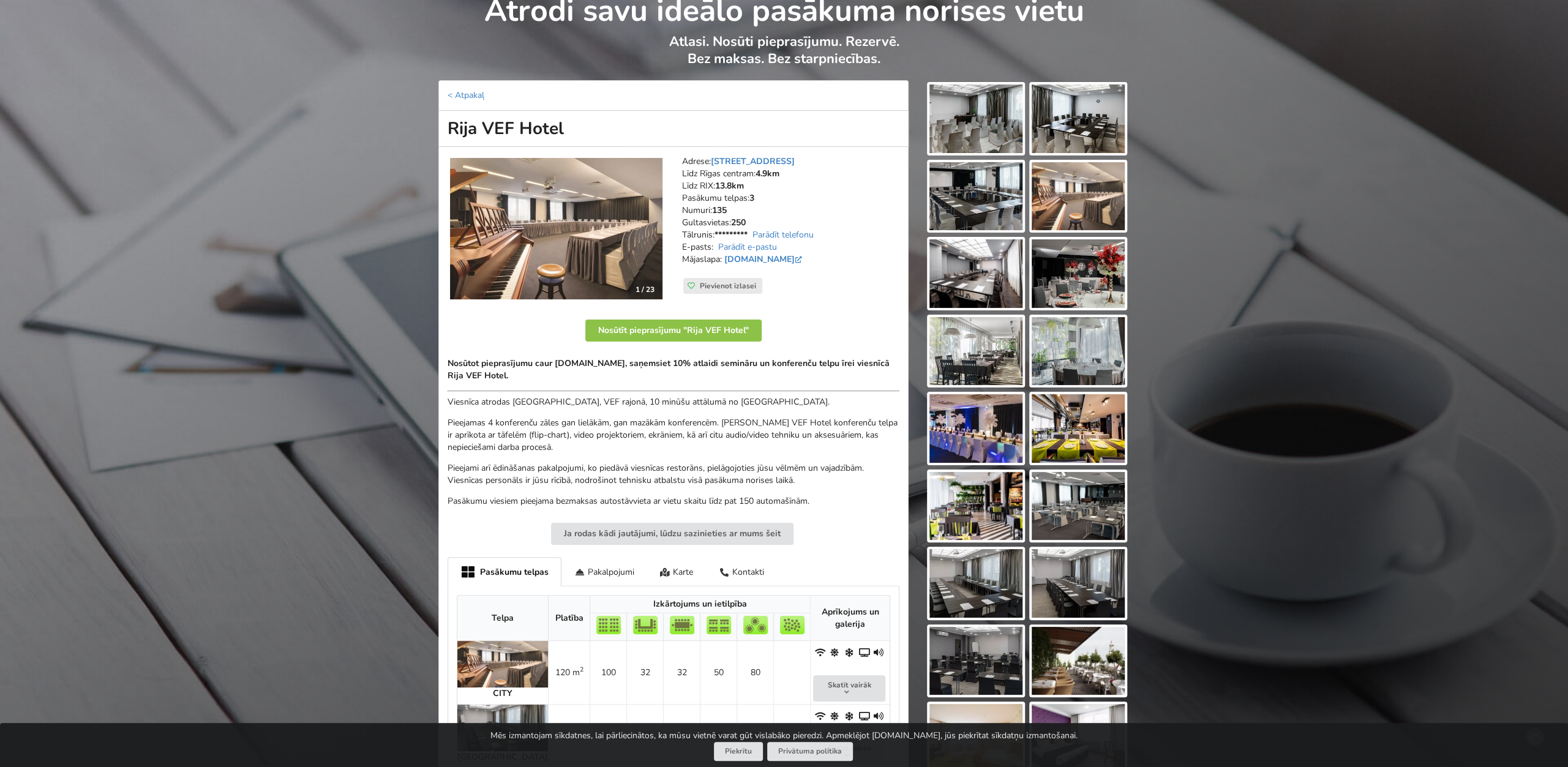
scroll to position [0, 0]
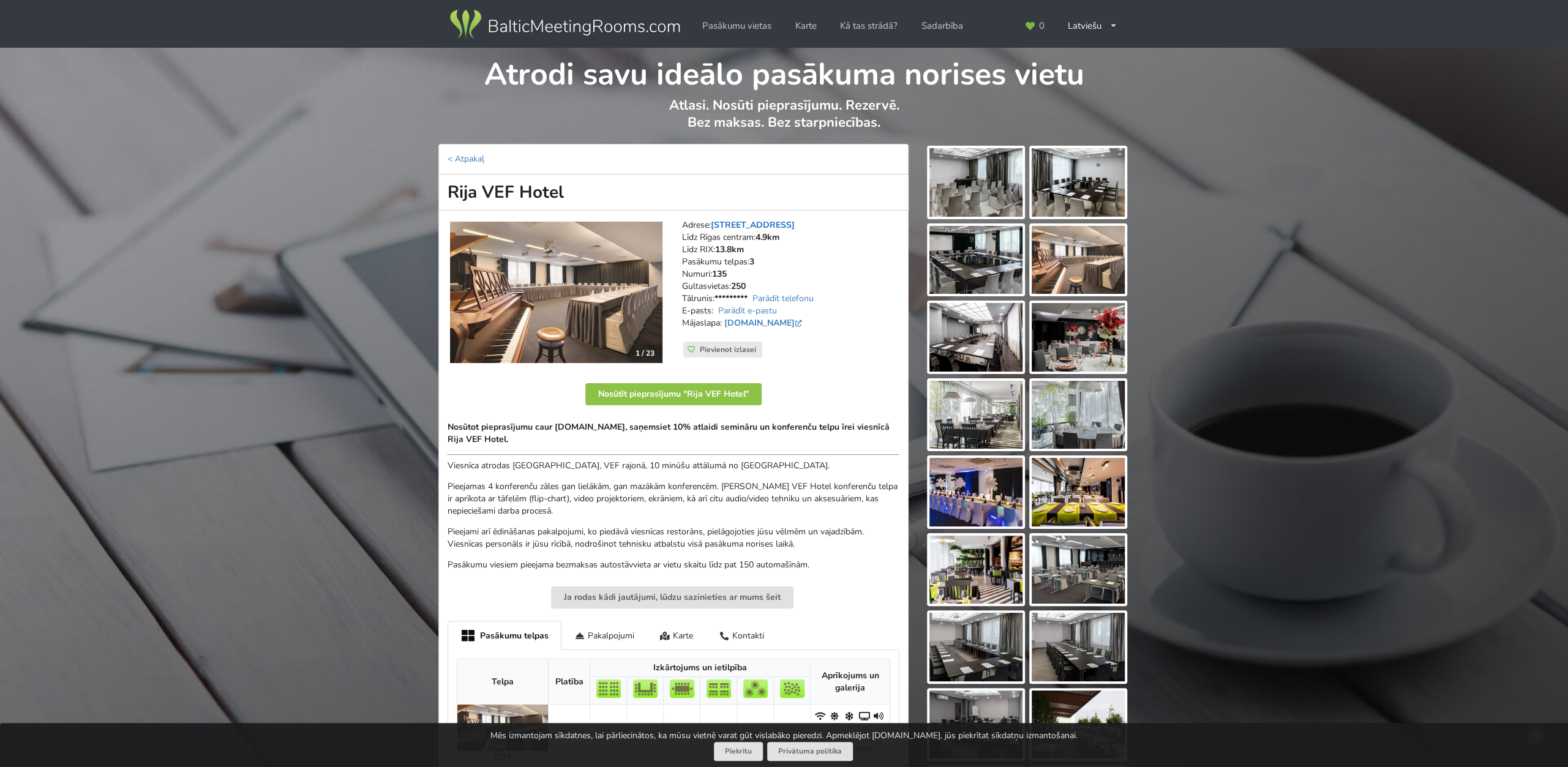
click at [781, 224] on link "Brīvības gatve 199c, Rīga" at bounding box center [753, 225] width 84 height 11
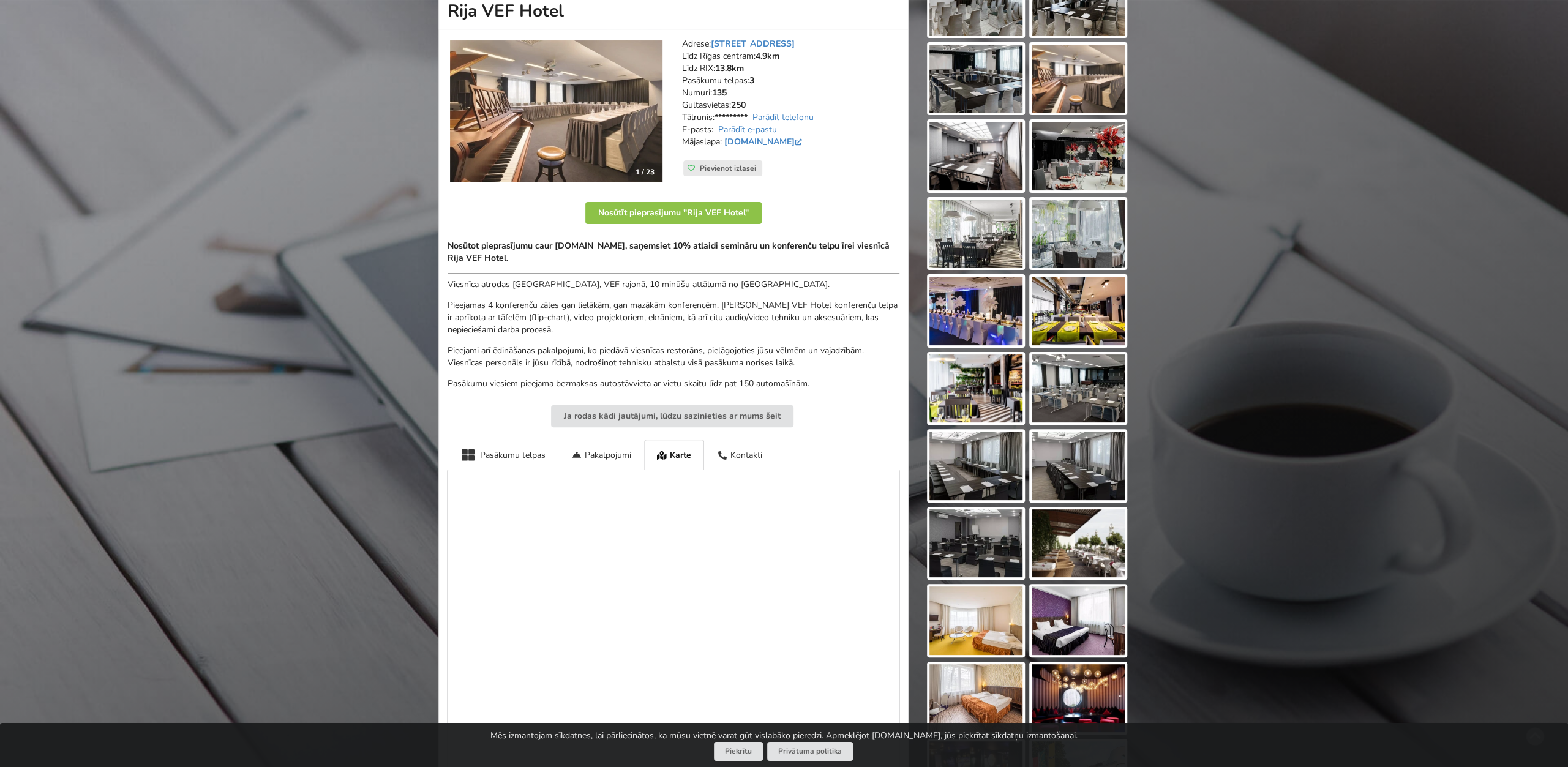
scroll to position [161, 0]
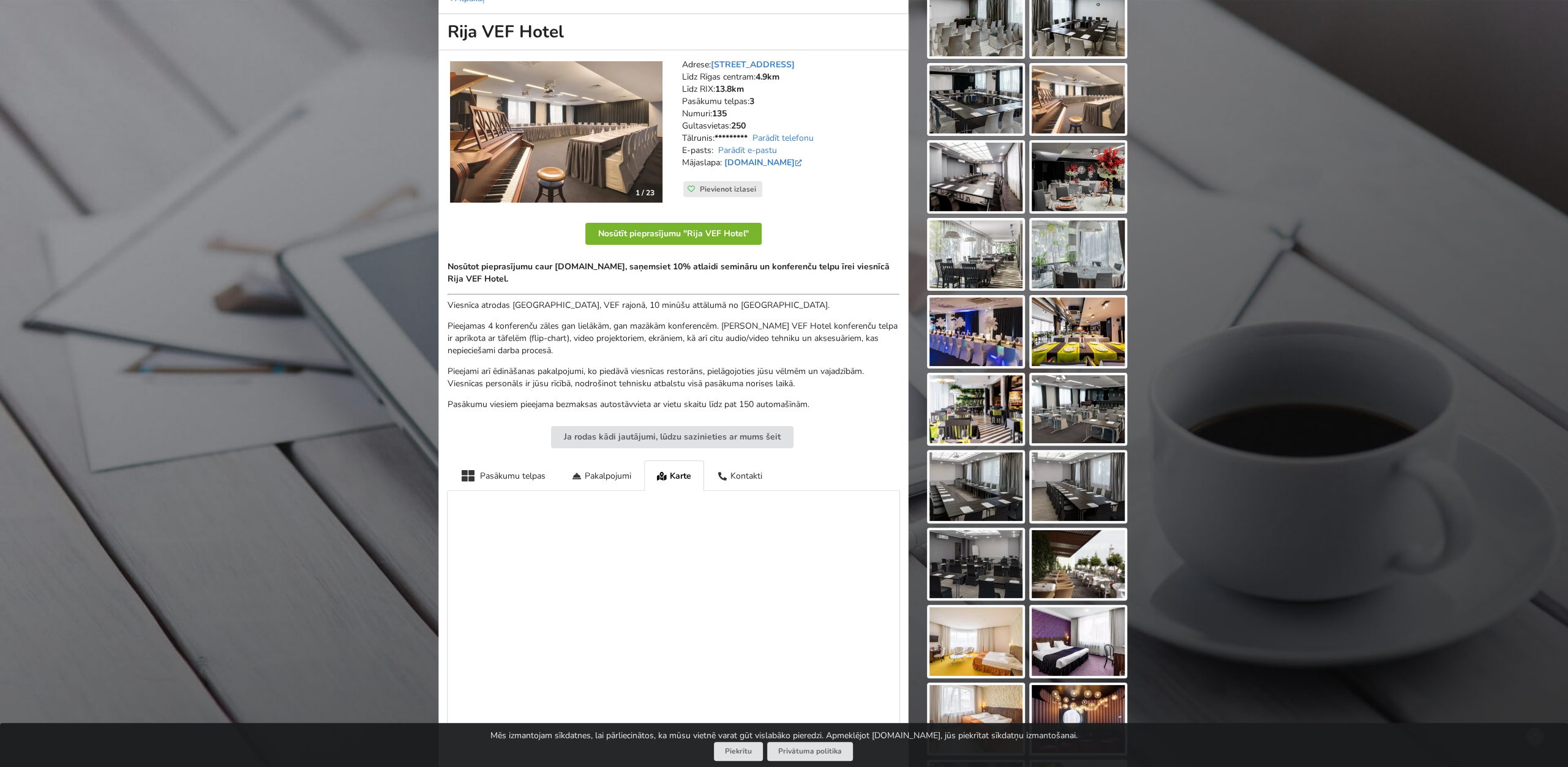
click at [734, 232] on button "Nosūtīt pieprasījumu "Rija VEF Hotel"" at bounding box center [673, 234] width 176 height 22
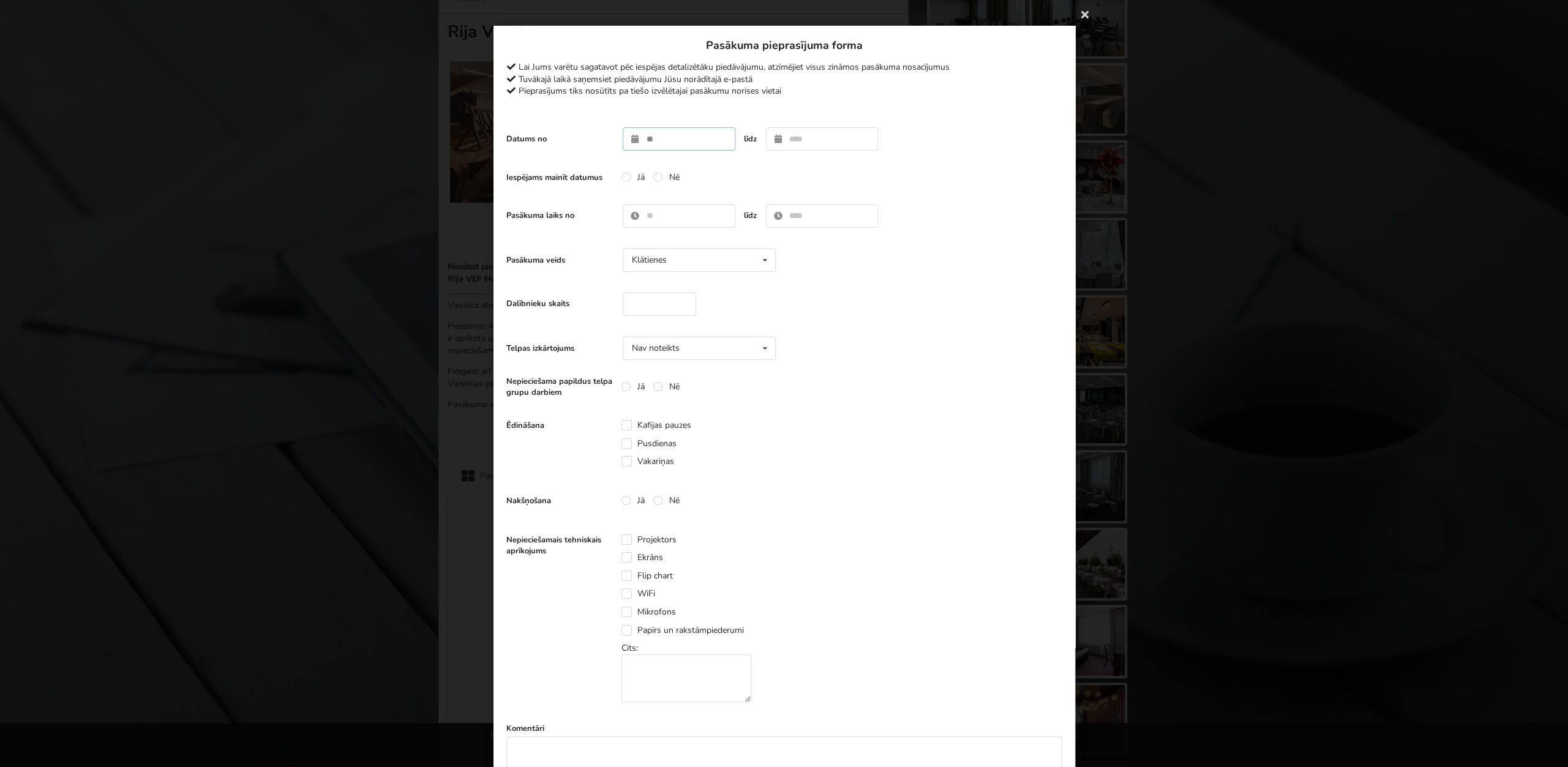
click at [687, 131] on input "text" at bounding box center [679, 139] width 113 height 24
type input "**********"
click at [904, 172] on icon at bounding box center [908, 168] width 10 height 8
click at [908, 166] on icon at bounding box center [908, 168] width 10 height 8
type input "**********"
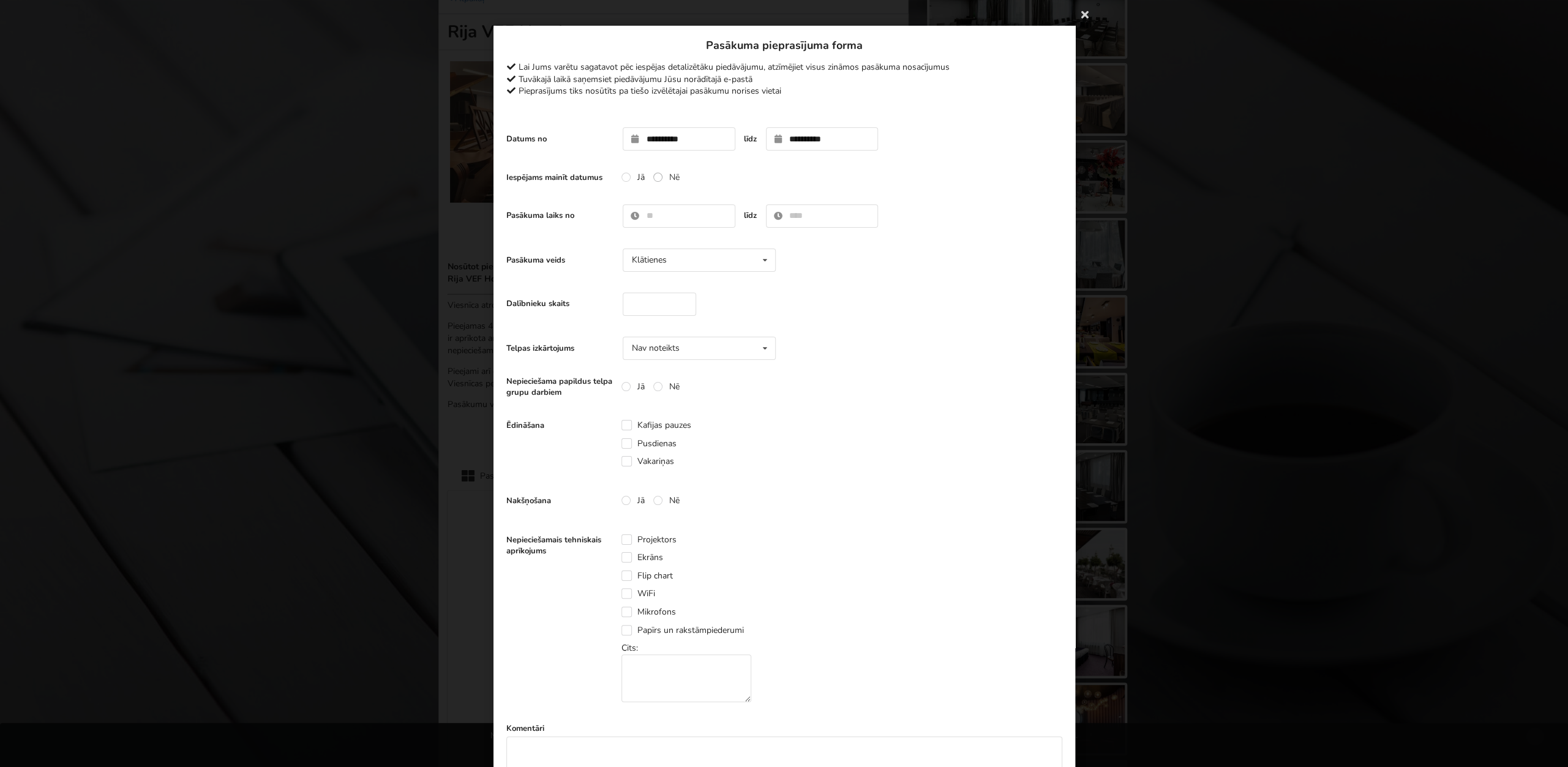
drag, startPoint x: 664, startPoint y: 180, endPoint x: 657, endPoint y: 186, distance: 9.2
click at [664, 180] on label "Nē" at bounding box center [666, 177] width 26 height 10
click at [650, 217] on input "text" at bounding box center [679, 216] width 113 height 24
type input "****"
click at [808, 217] on input "text" at bounding box center [822, 216] width 113 height 24
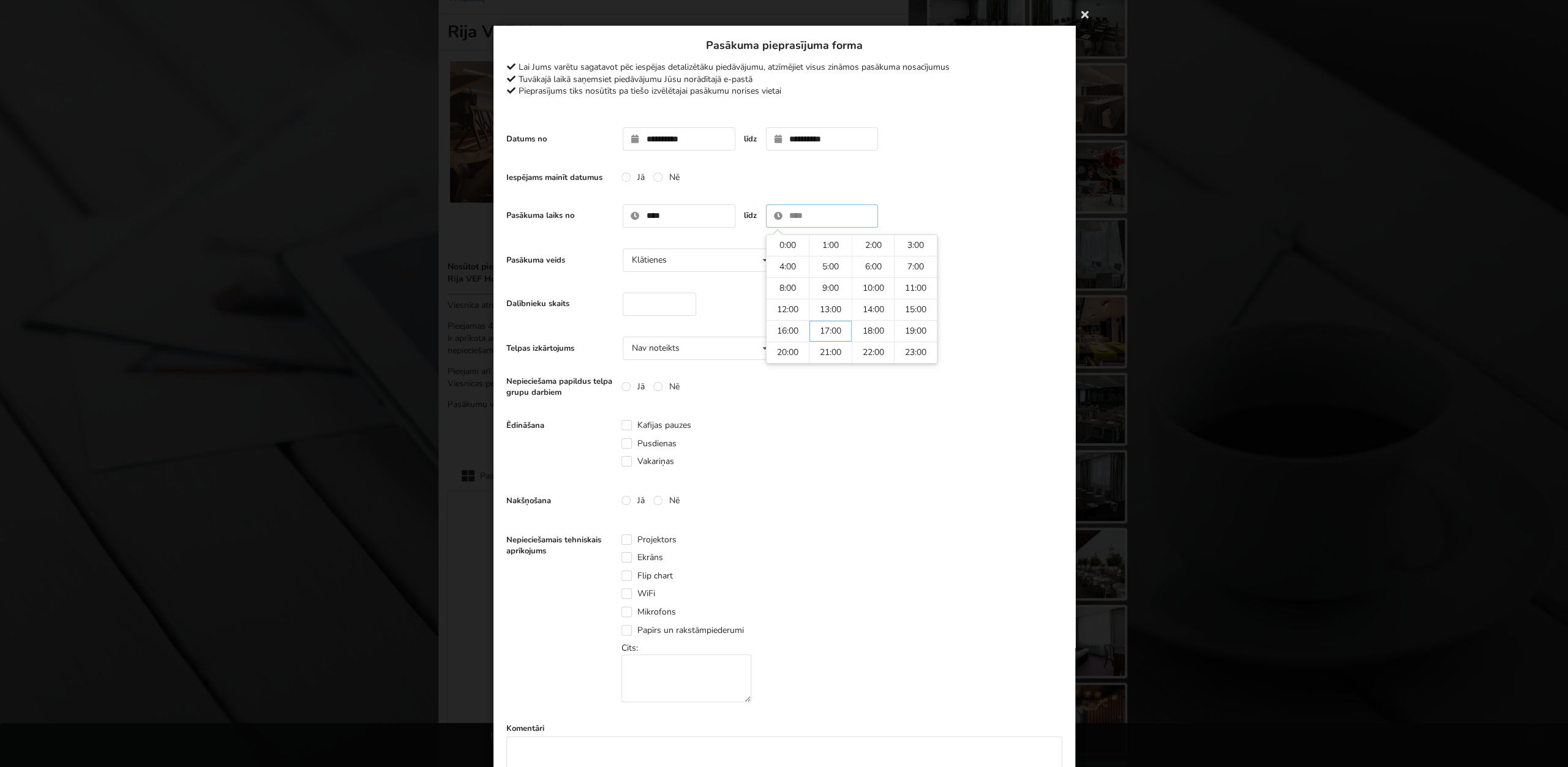
type input "*****"
drag, startPoint x: 829, startPoint y: 407, endPoint x: 685, endPoint y: 336, distance: 160.6
click at [822, 404] on form "**********" at bounding box center [784, 582] width 556 height 923
click at [667, 305] on input "number" at bounding box center [659, 304] width 73 height 24
type input "**"
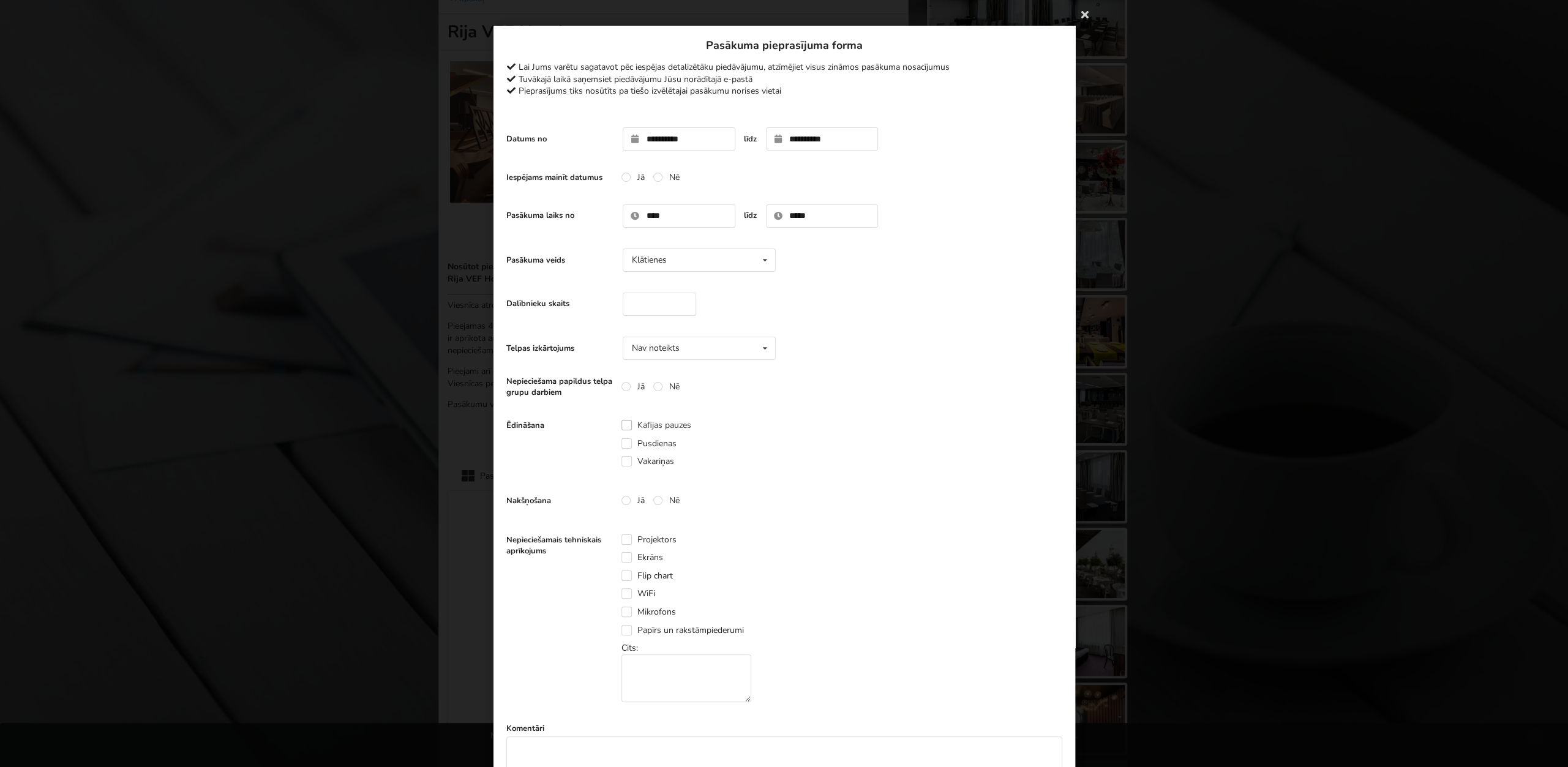
click at [631, 431] on label "Kafijas pauzes" at bounding box center [657, 425] width 70 height 10
click at [630, 448] on label "Pusdienas" at bounding box center [649, 443] width 55 height 10
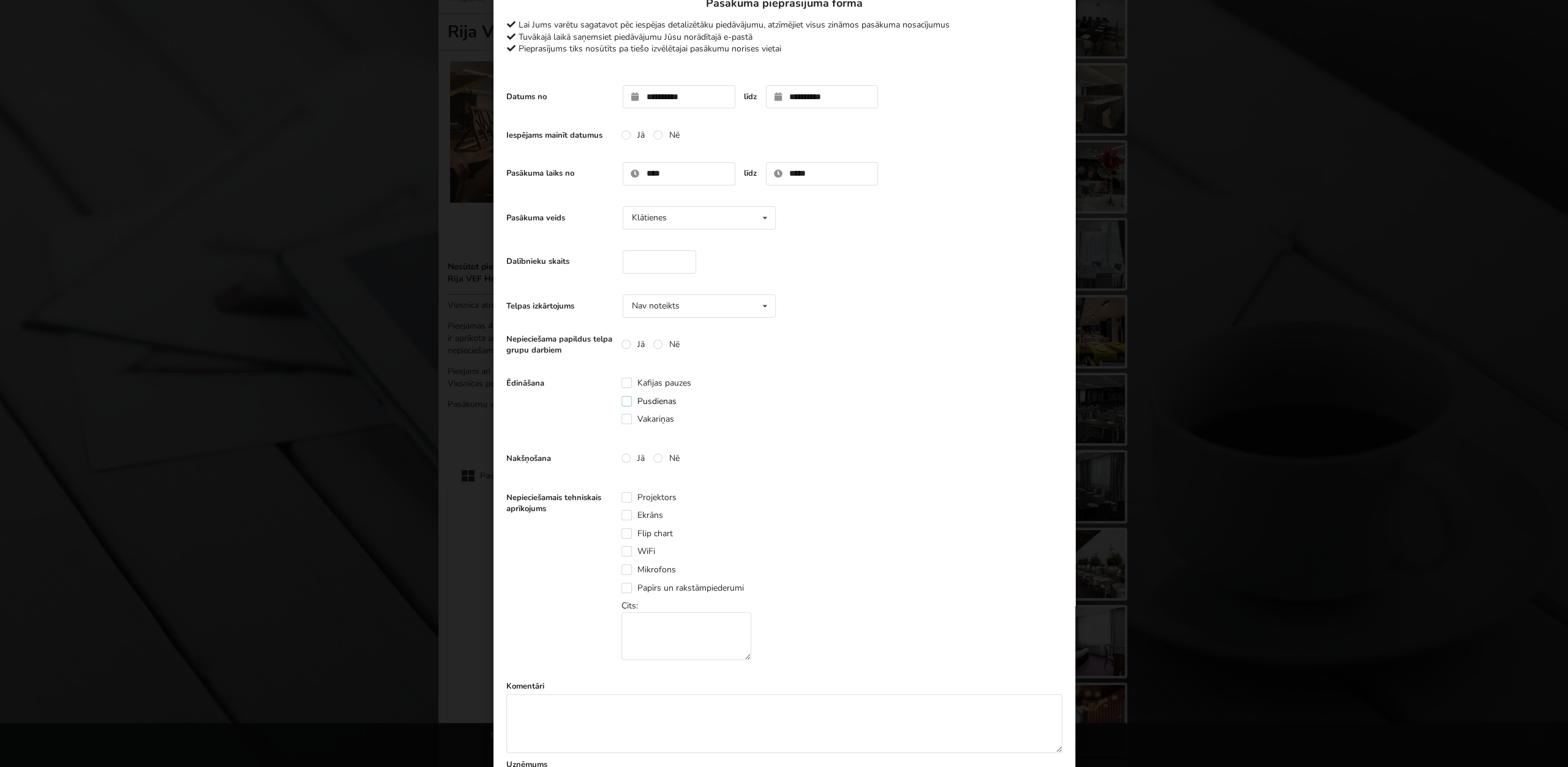
scroll to position [69, 0]
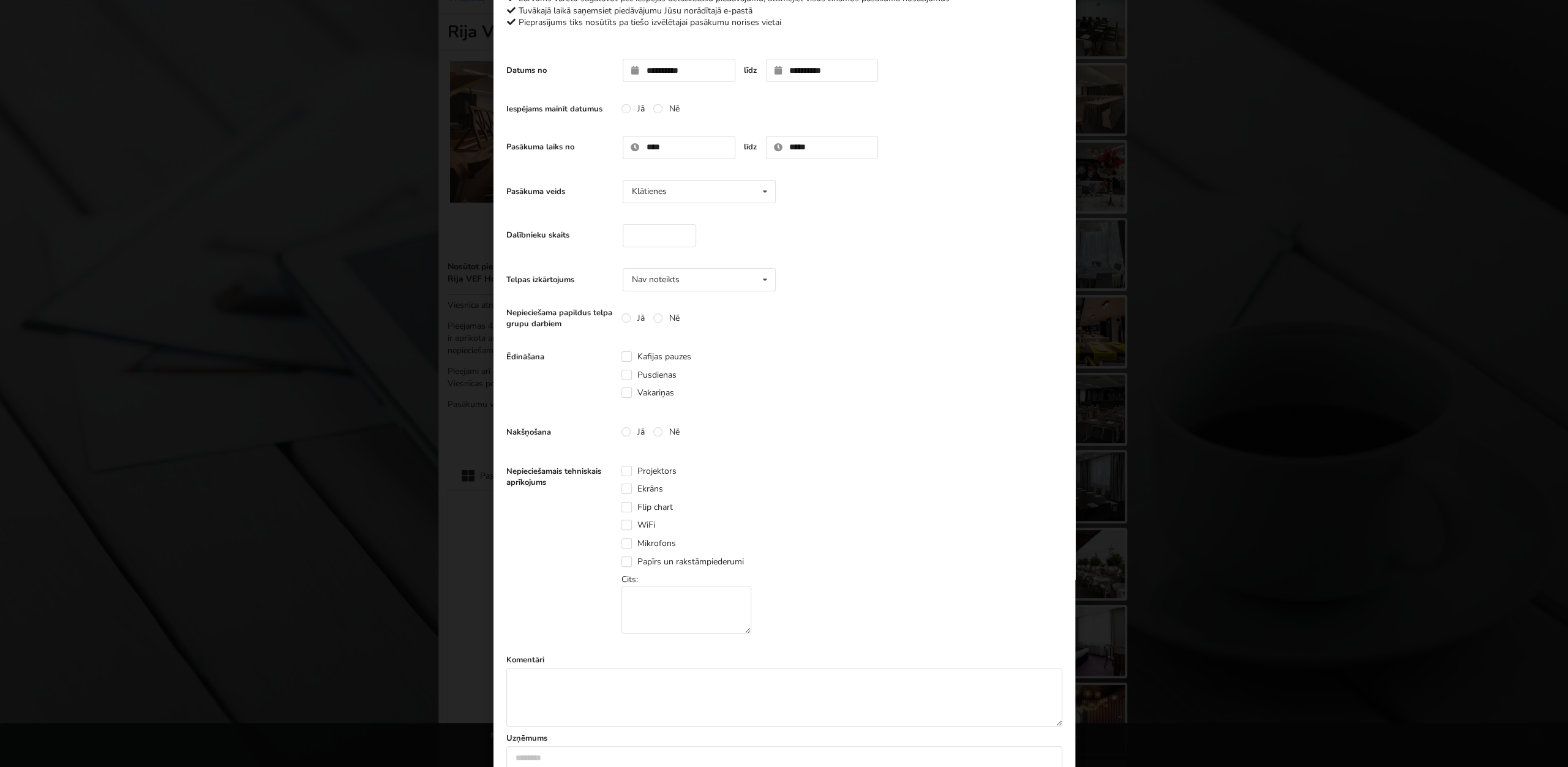
drag, startPoint x: 662, startPoint y: 431, endPoint x: 684, endPoint y: 449, distance: 28.4
click at [662, 431] on label "Nē" at bounding box center [666, 432] width 26 height 10
click at [627, 475] on label "Projektors" at bounding box center [649, 471] width 55 height 10
click at [629, 487] on label "Ekrāns" at bounding box center [642, 489] width 41 height 10
click at [628, 471] on label "Projektors" at bounding box center [649, 471] width 55 height 10
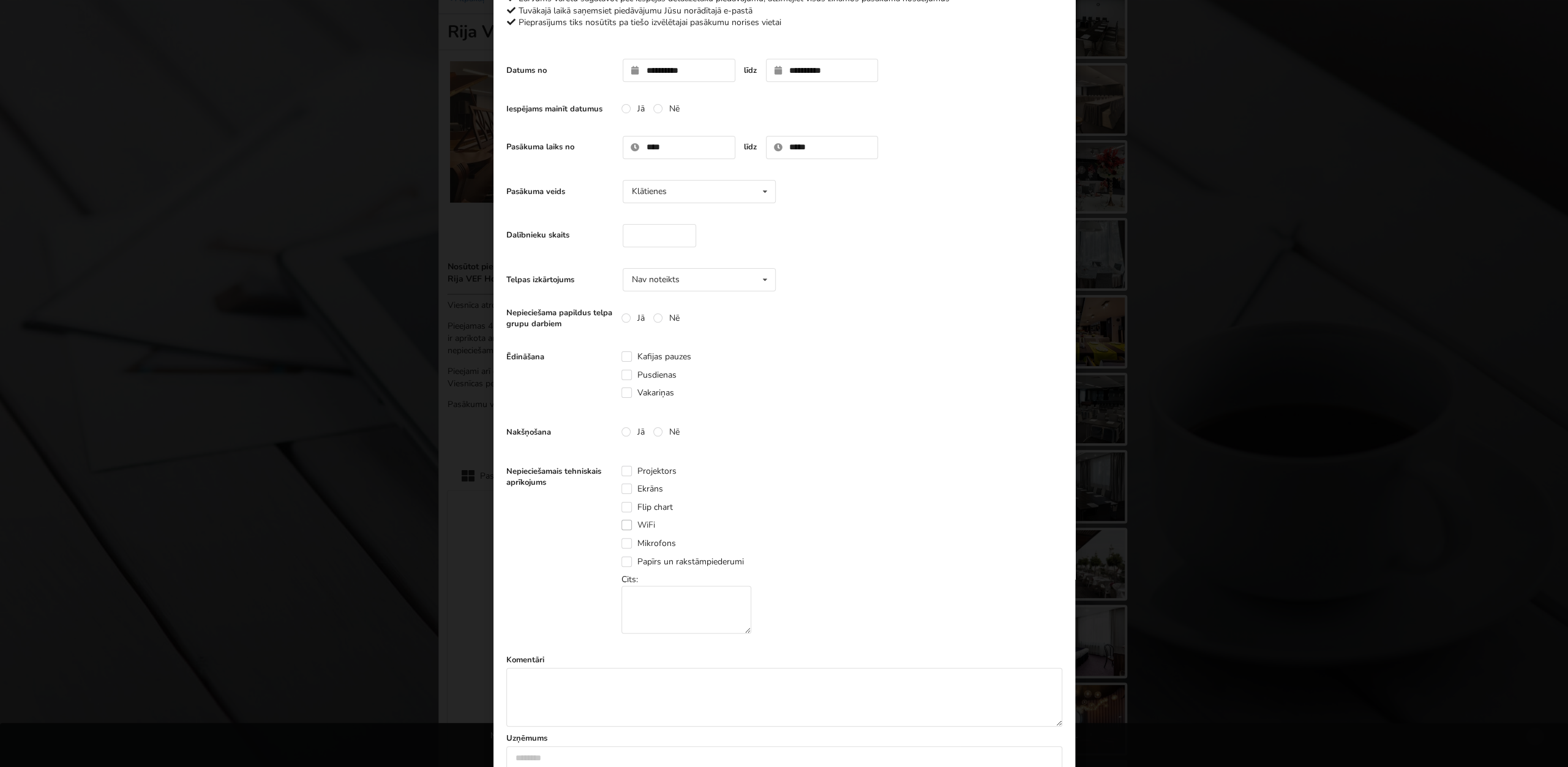
click at [627, 526] on label "WiFi" at bounding box center [638, 525] width 34 height 10
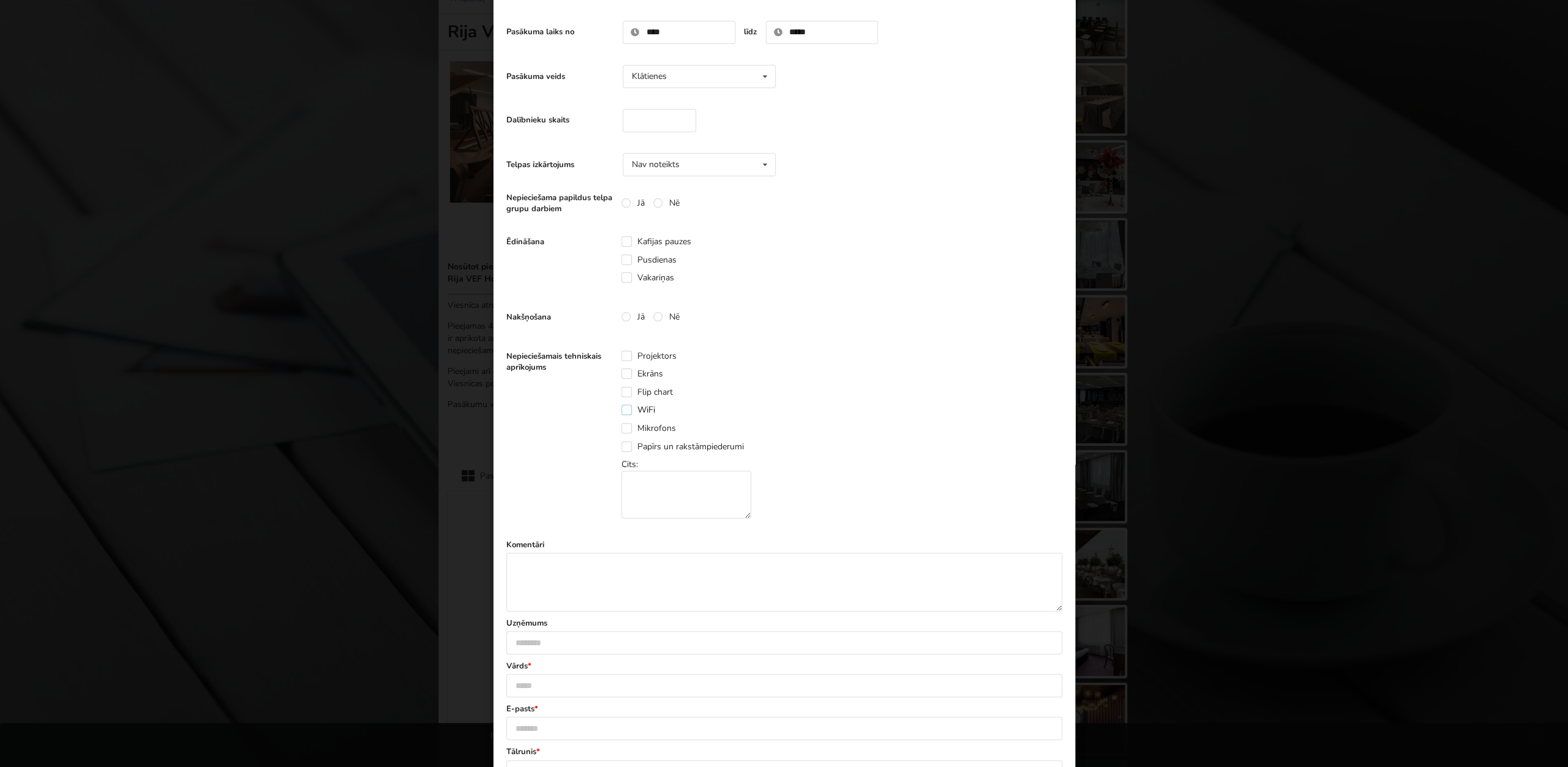
scroll to position [206, 0]
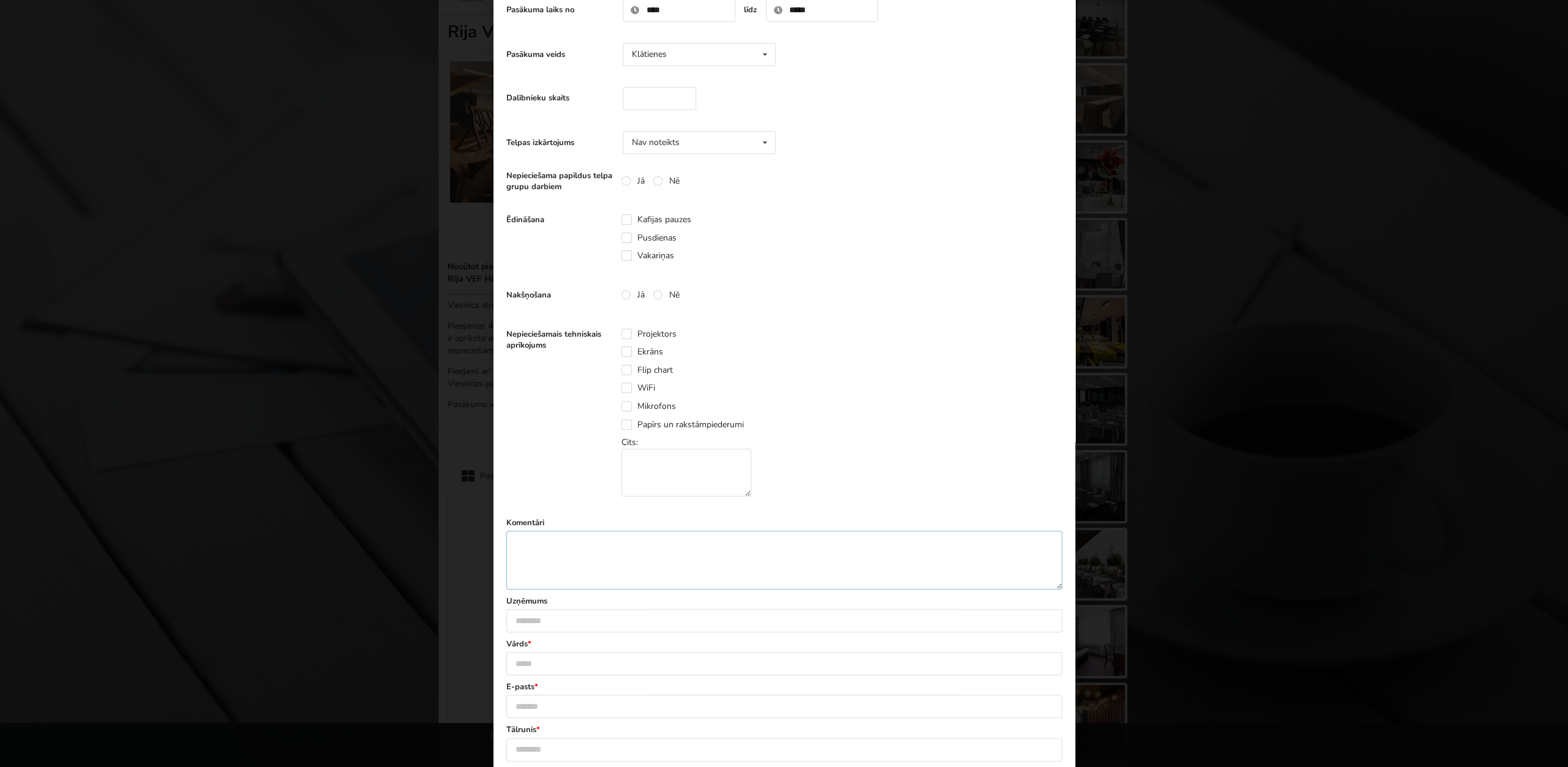
click at [594, 563] on textarea at bounding box center [784, 560] width 556 height 59
click at [588, 614] on input "text" at bounding box center [784, 620] width 556 height 24
click at [570, 666] on input "text" at bounding box center [784, 664] width 556 height 24
type input "*********"
type input "**********"
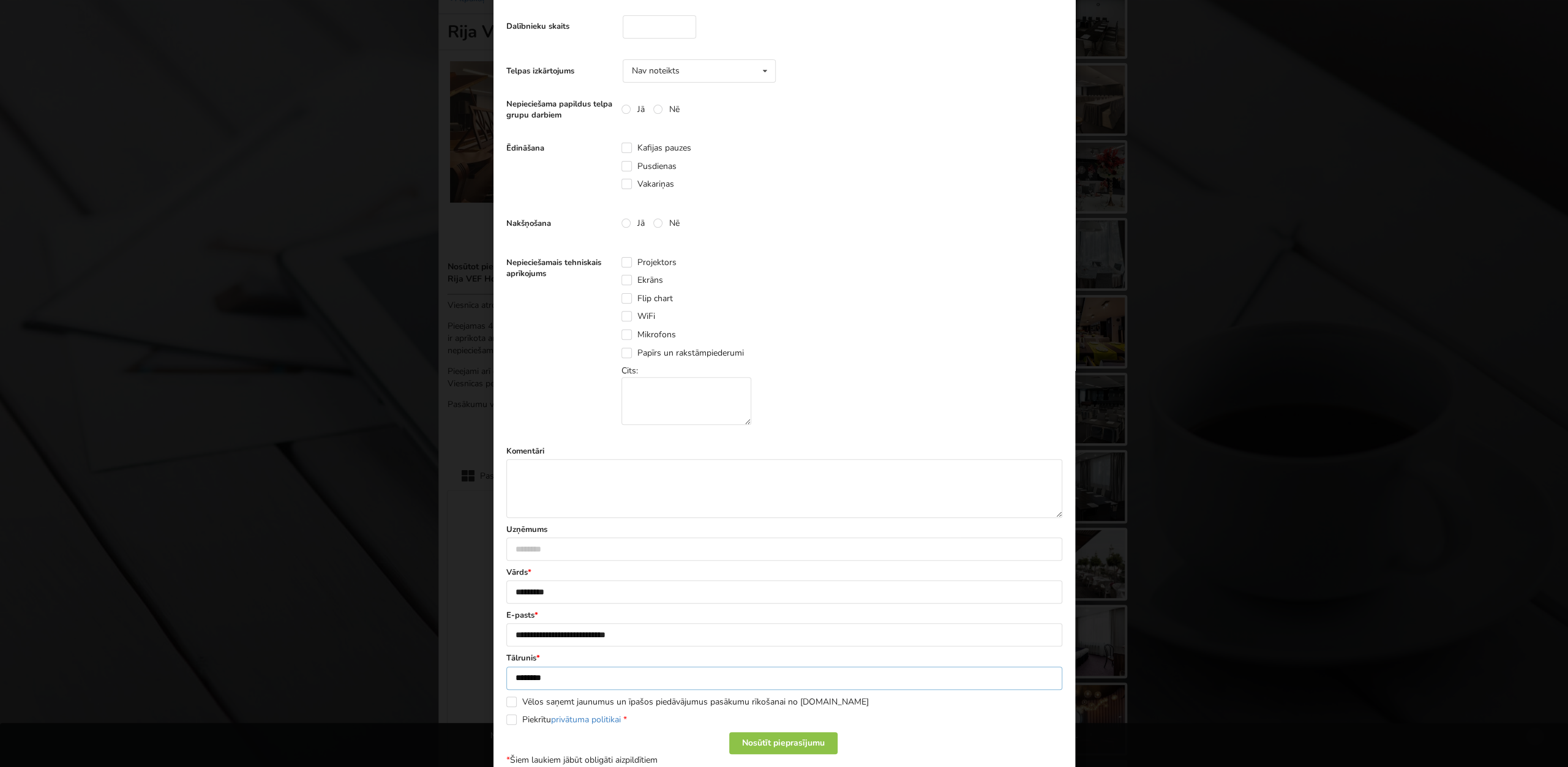
scroll to position [310, 0]
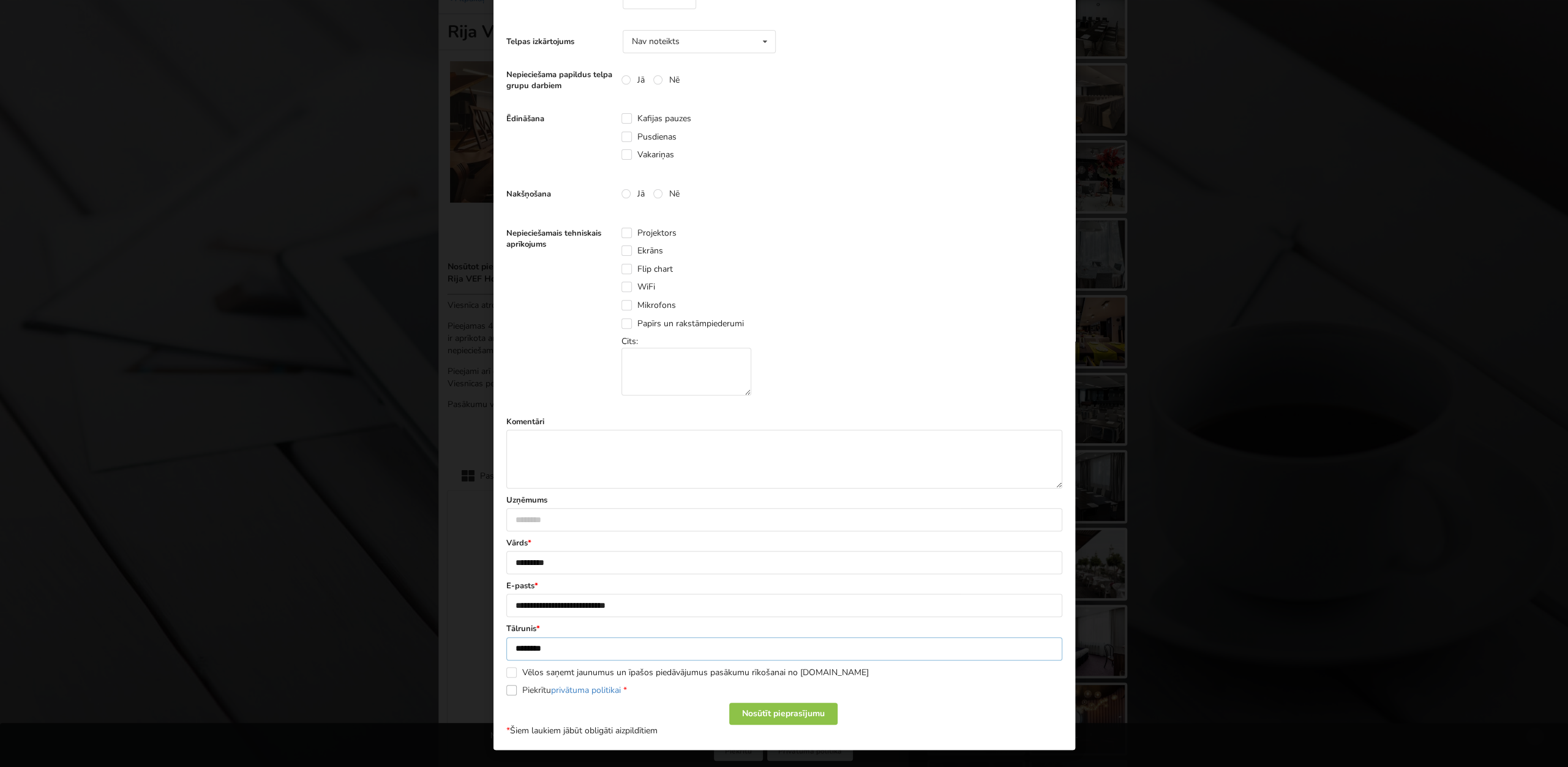
type input "********"
click at [513, 689] on label "Piekrītu privātuma politikai *" at bounding box center [566, 691] width 120 height 10
click at [782, 715] on div "Nosūtīt pieprasījumu" at bounding box center [783, 713] width 108 height 22
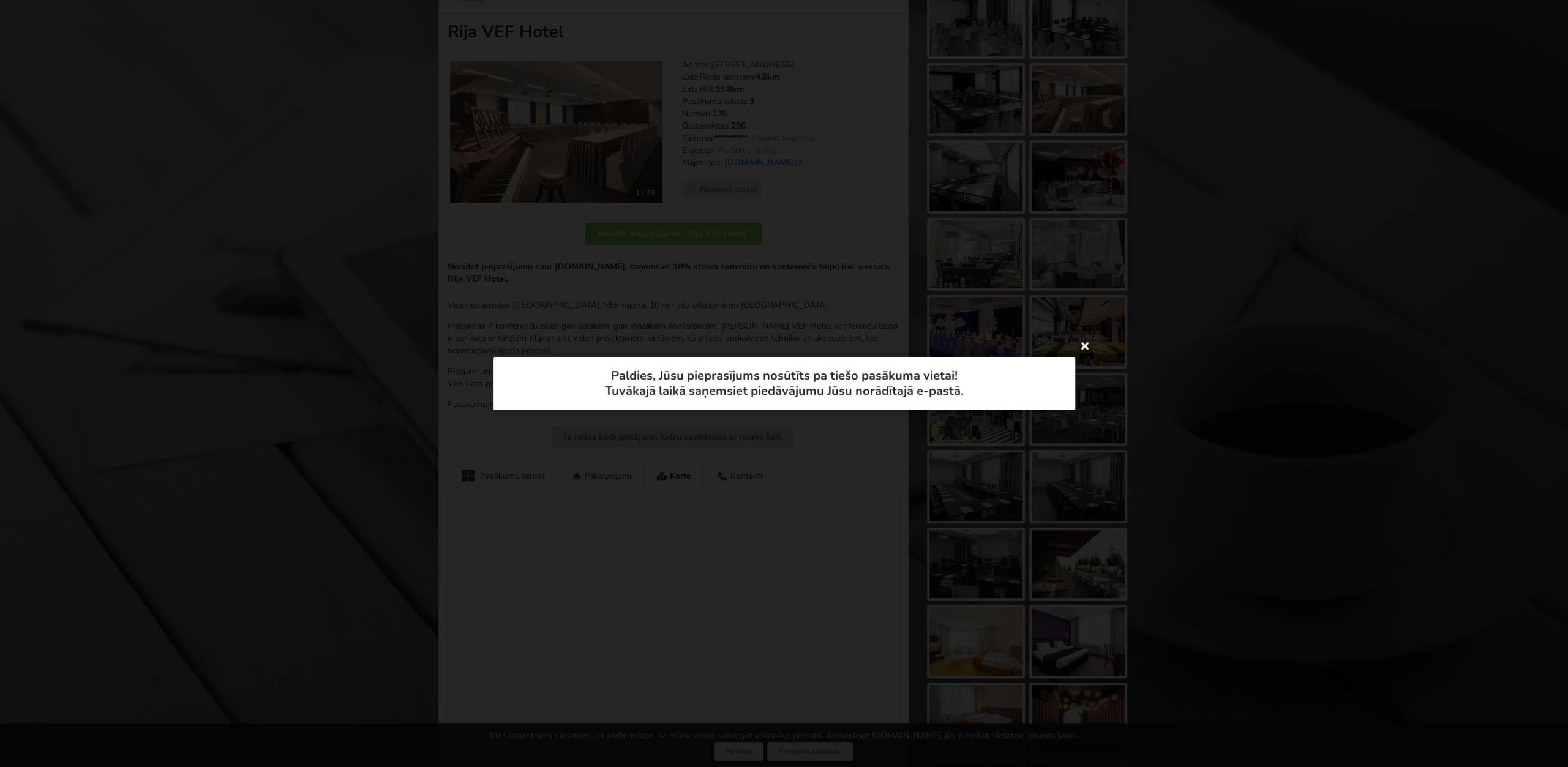
click at [1082, 347] on icon at bounding box center [1085, 345] width 20 height 20
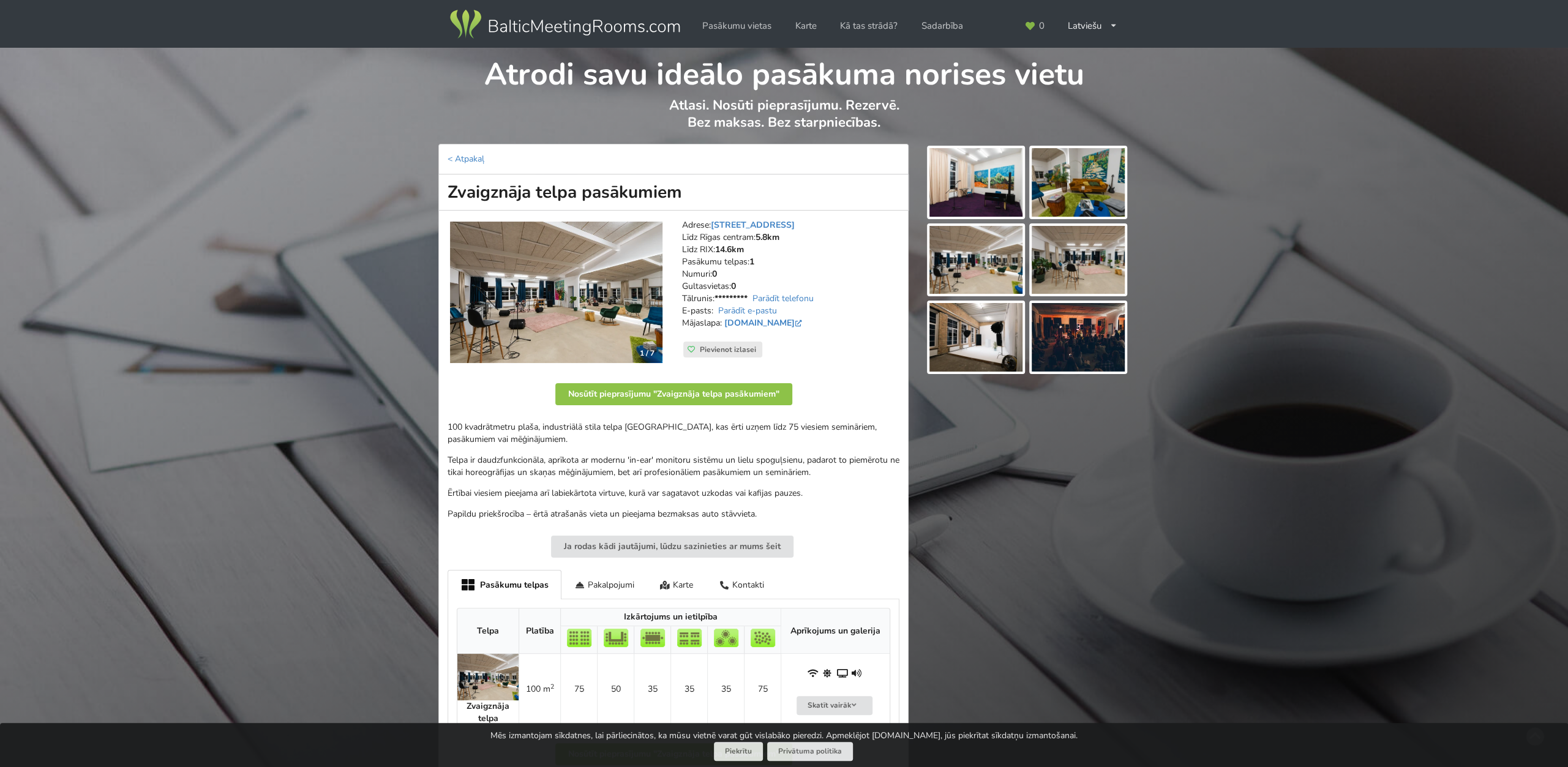
click at [601, 312] on img at bounding box center [556, 292] width 213 height 142
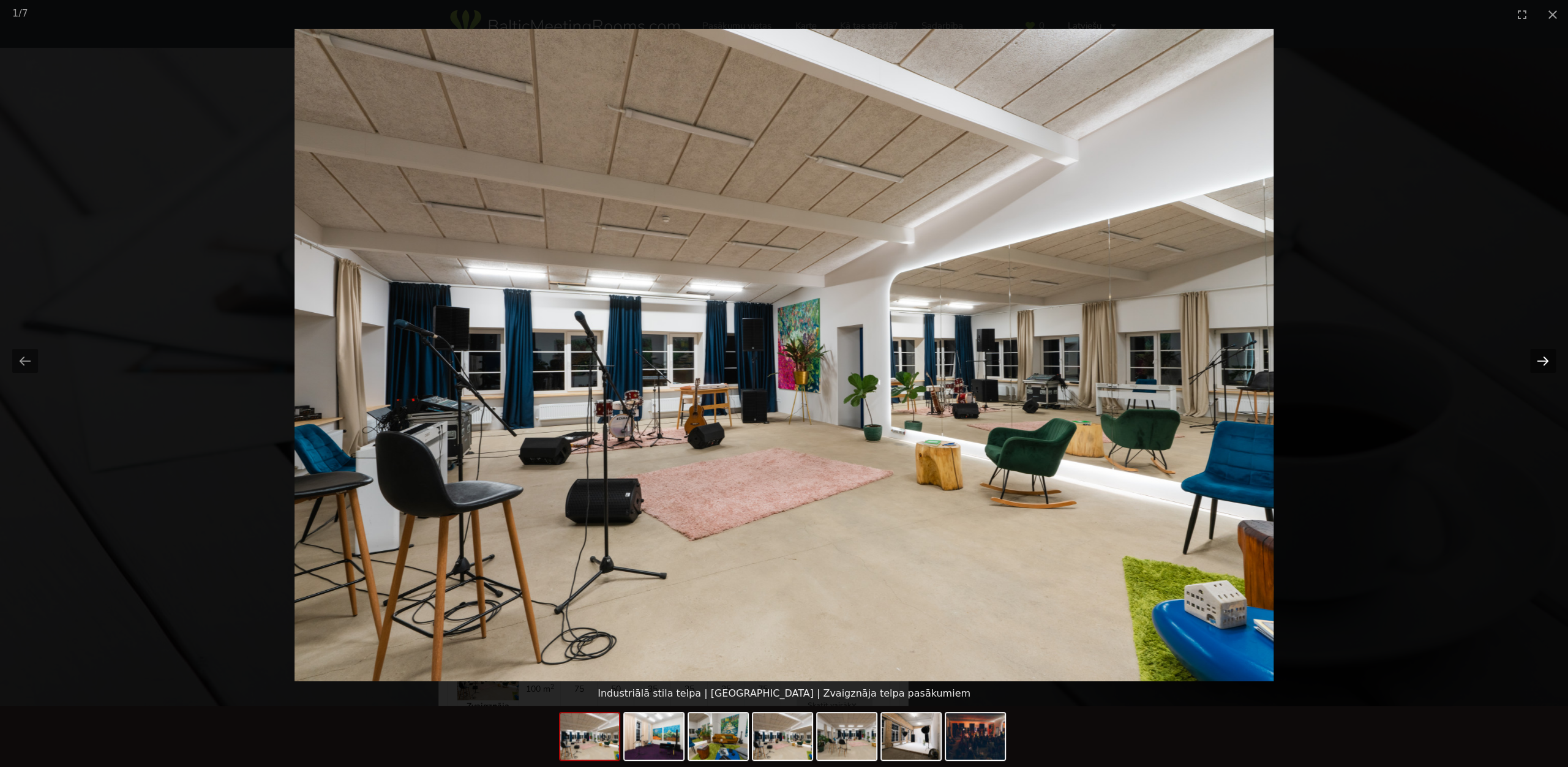
click at [1546, 362] on button "Next slide" at bounding box center [1543, 361] width 25 height 24
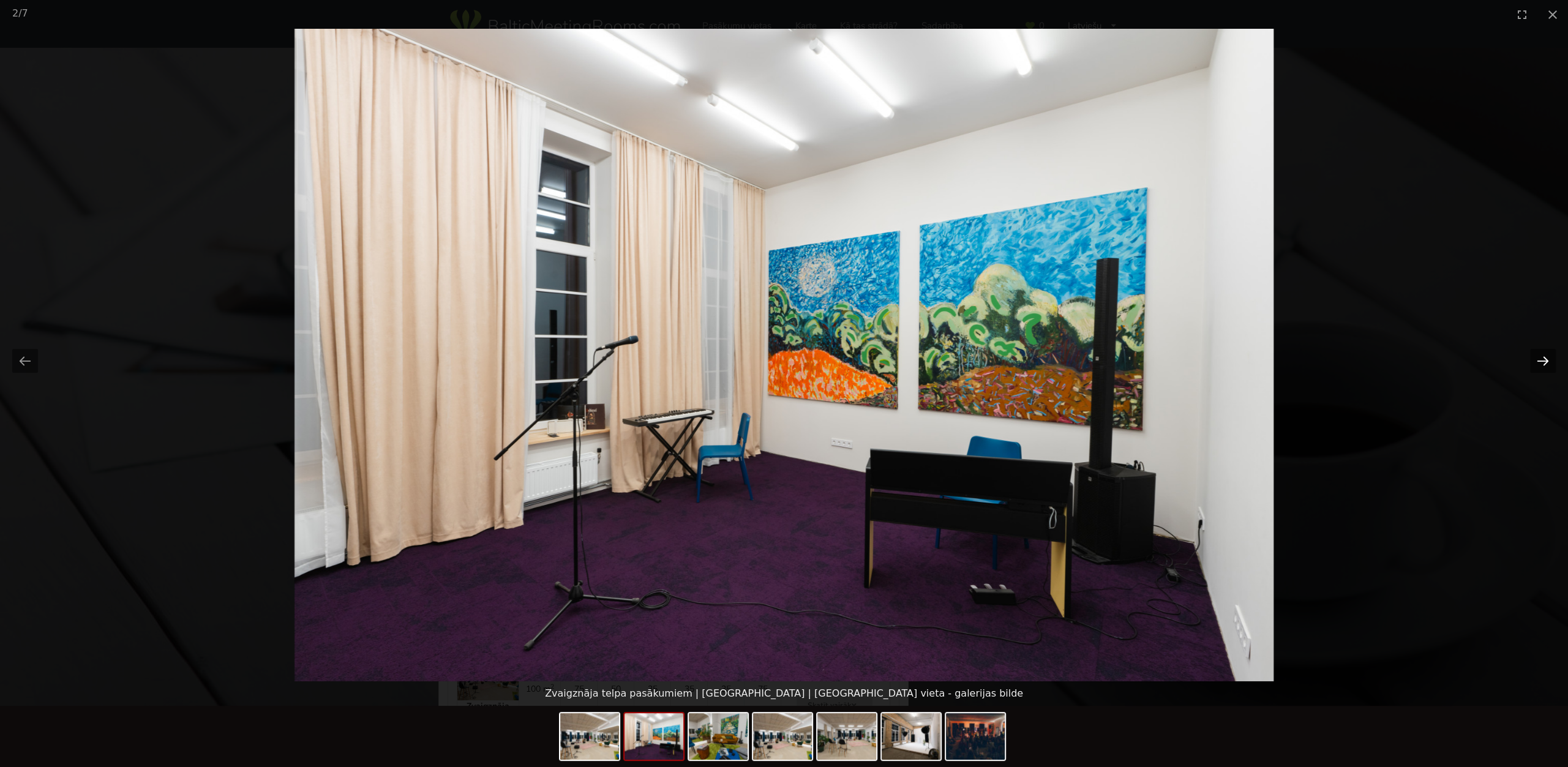
click at [1545, 361] on button "Next slide" at bounding box center [1543, 361] width 25 height 24
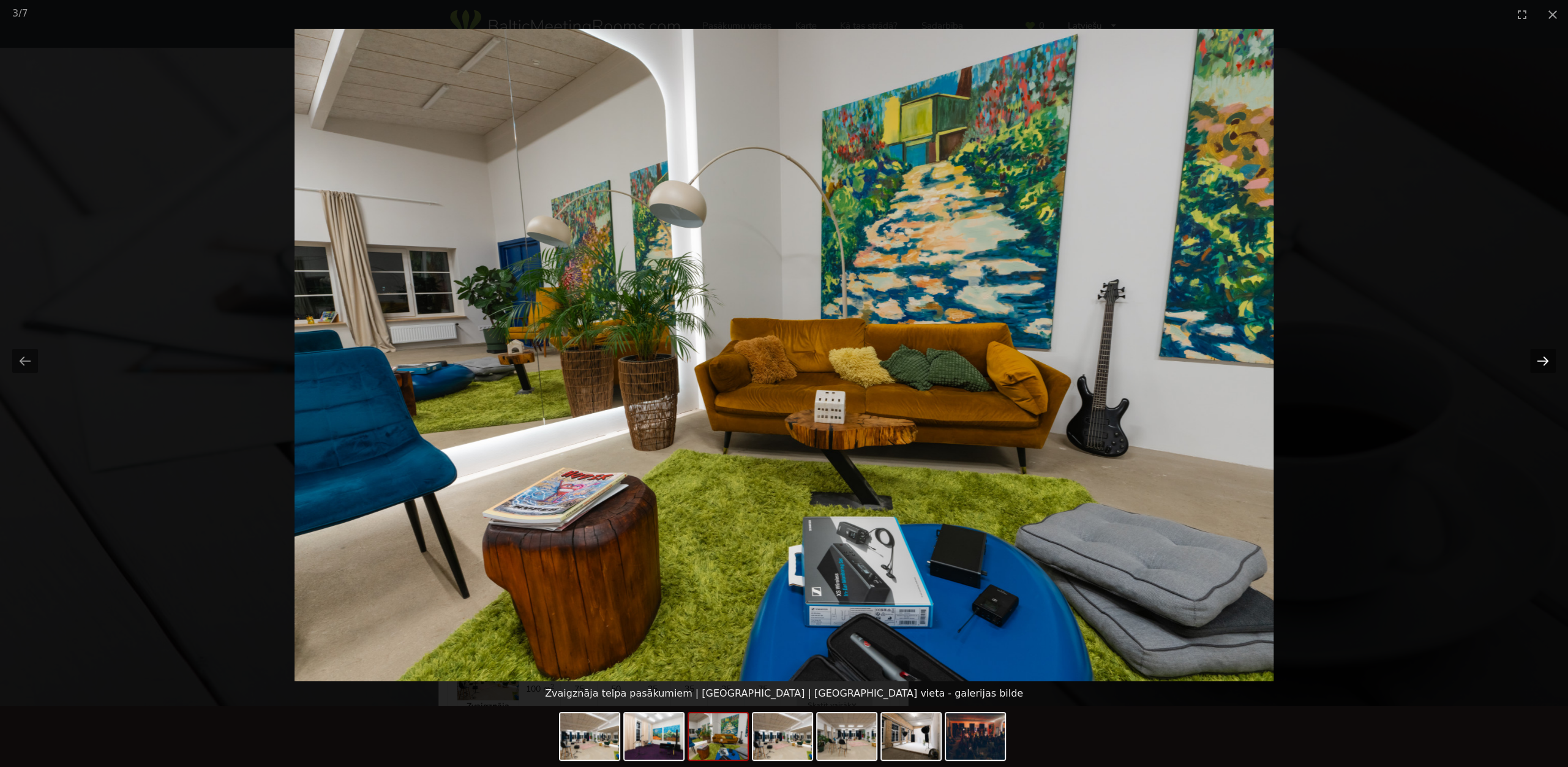
click at [1544, 358] on button "Next slide" at bounding box center [1543, 361] width 25 height 24
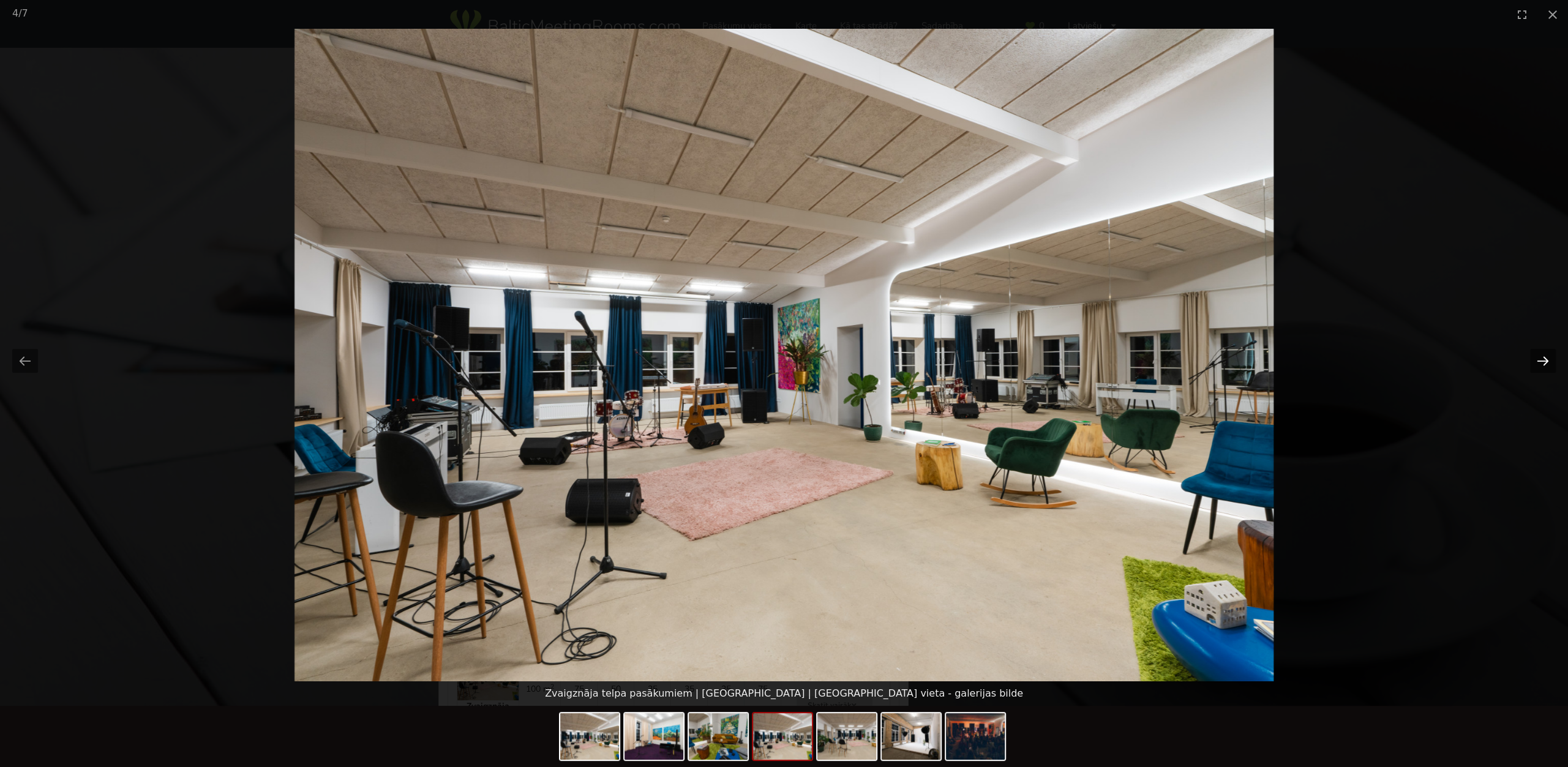
click at [1544, 358] on button "Next slide" at bounding box center [1543, 361] width 25 height 24
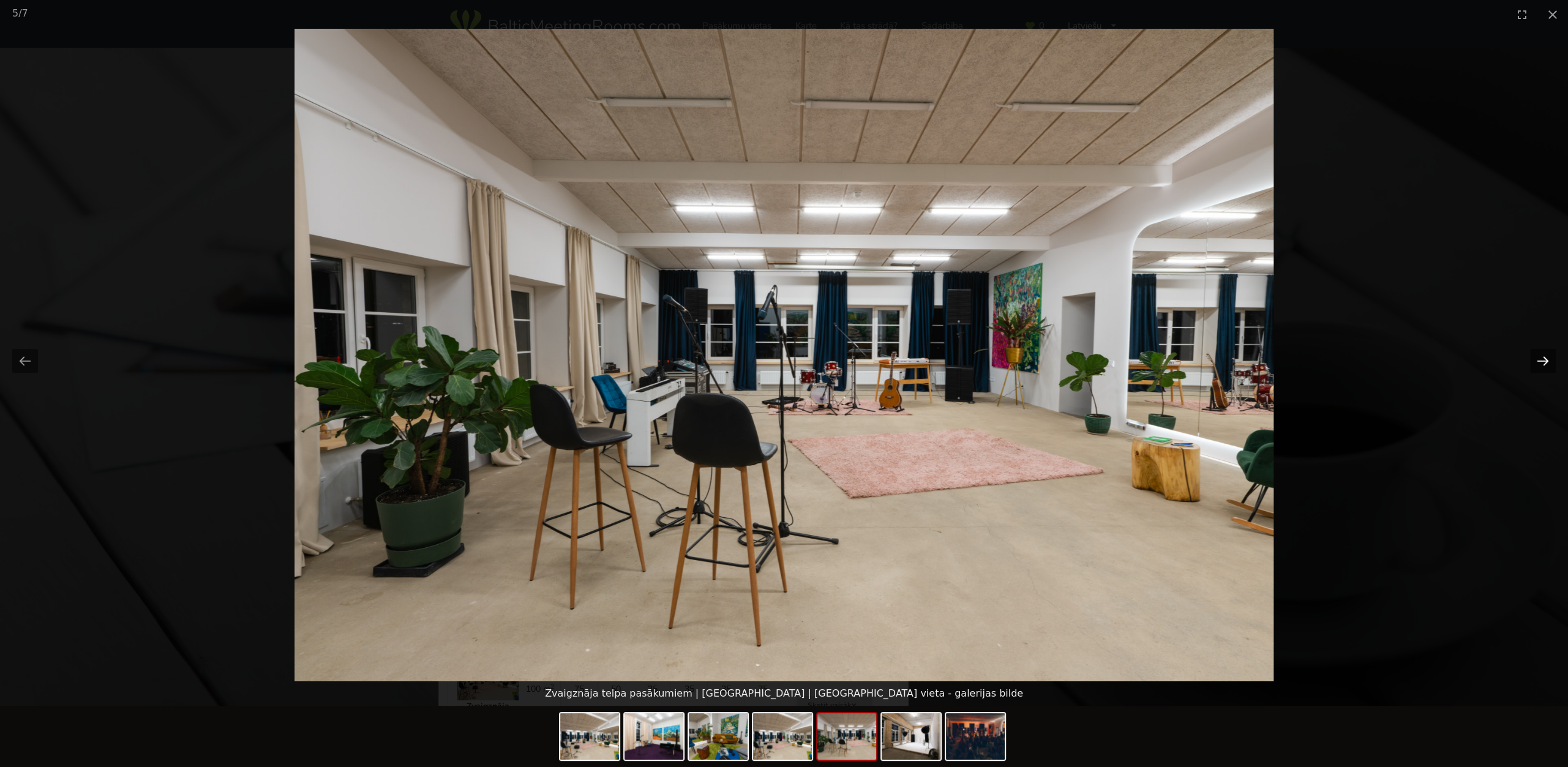
click at [1544, 358] on button "Next slide" at bounding box center [1543, 361] width 25 height 24
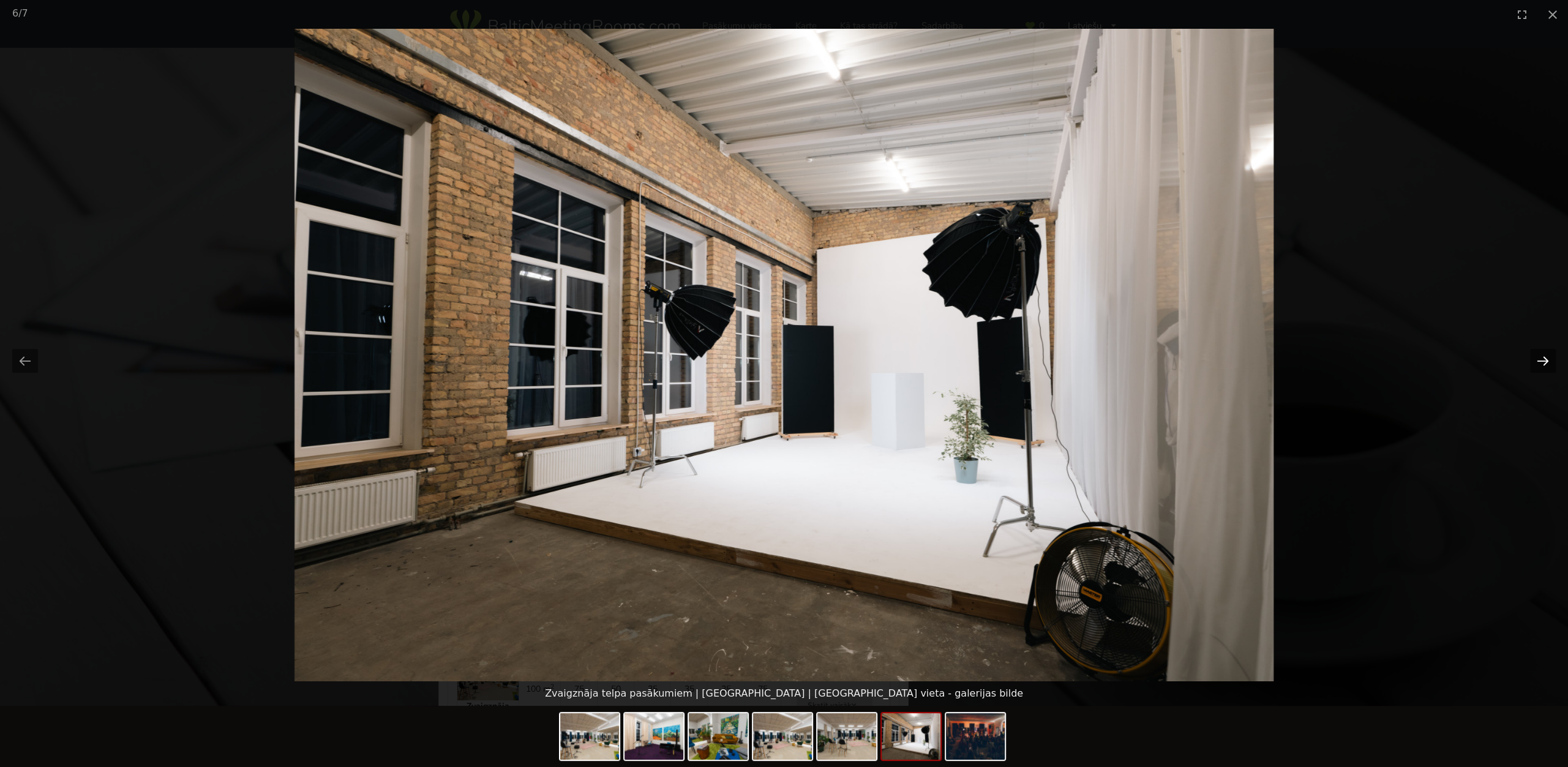
click at [1544, 358] on button "Next slide" at bounding box center [1543, 361] width 25 height 24
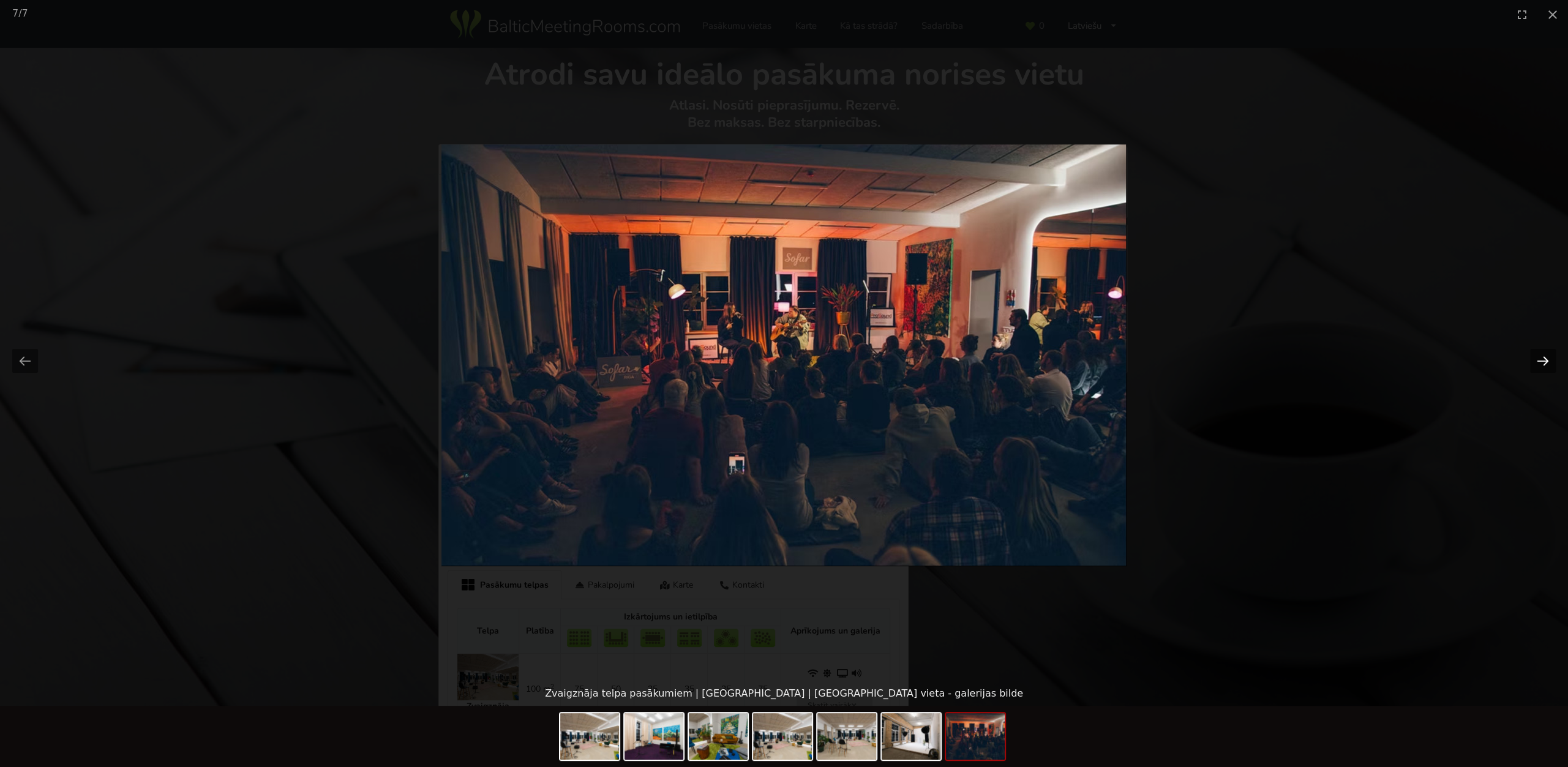
click at [1544, 358] on button "Next slide" at bounding box center [1543, 361] width 25 height 24
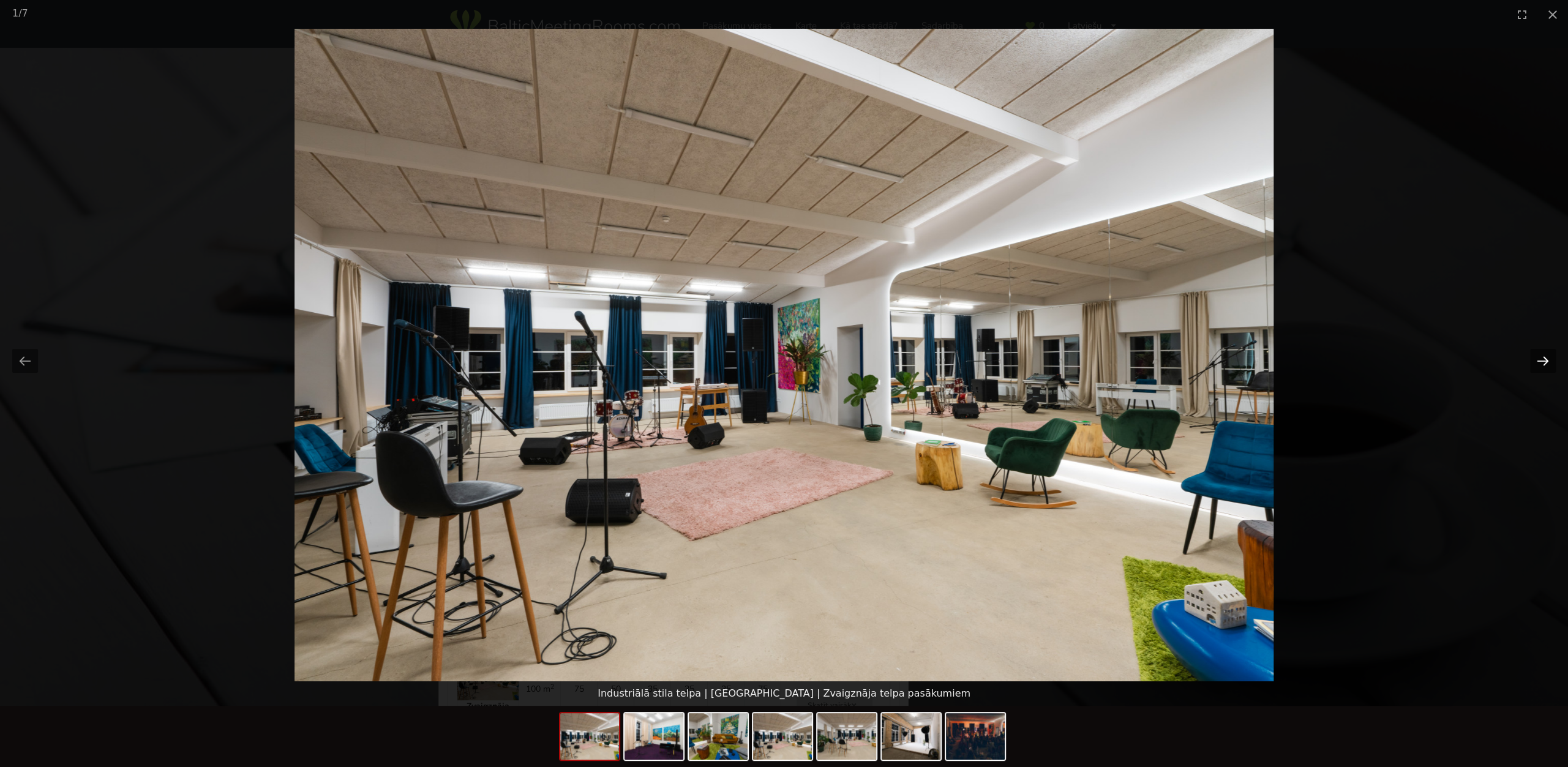
click at [1544, 358] on button "Next slide" at bounding box center [1543, 361] width 25 height 24
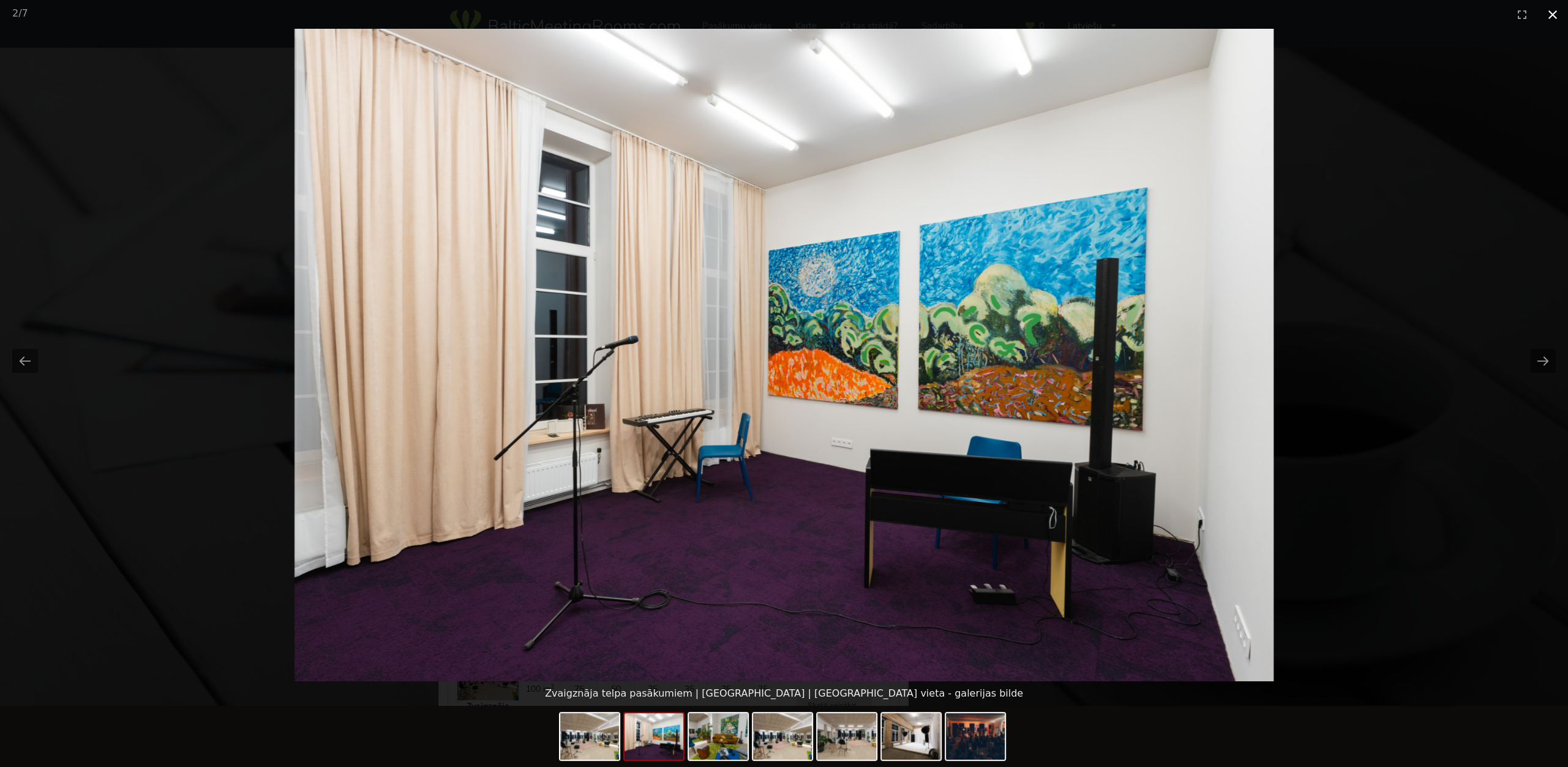
click at [1548, 16] on button "Close gallery" at bounding box center [1553, 14] width 31 height 29
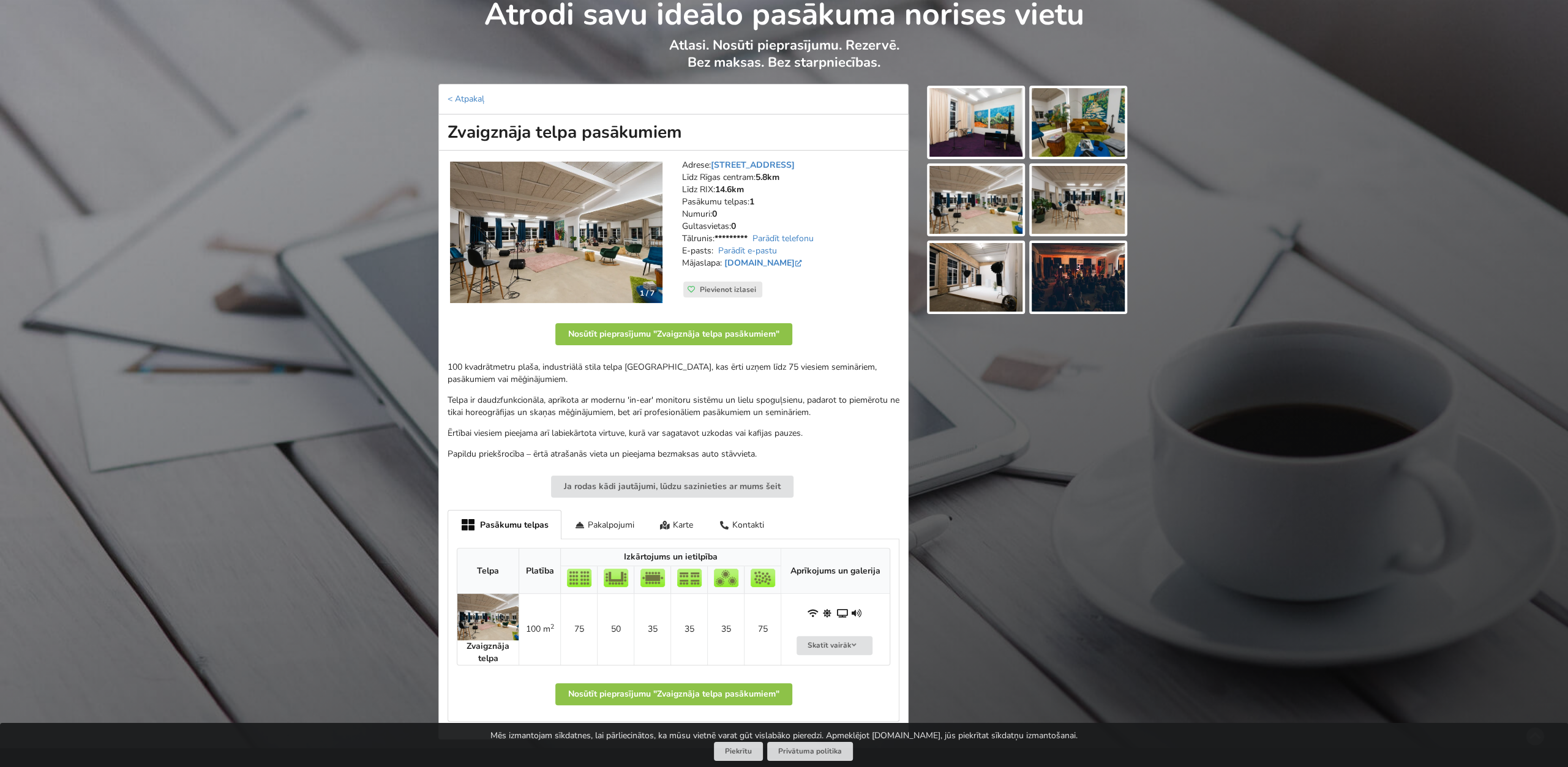
scroll to position [64, 0]
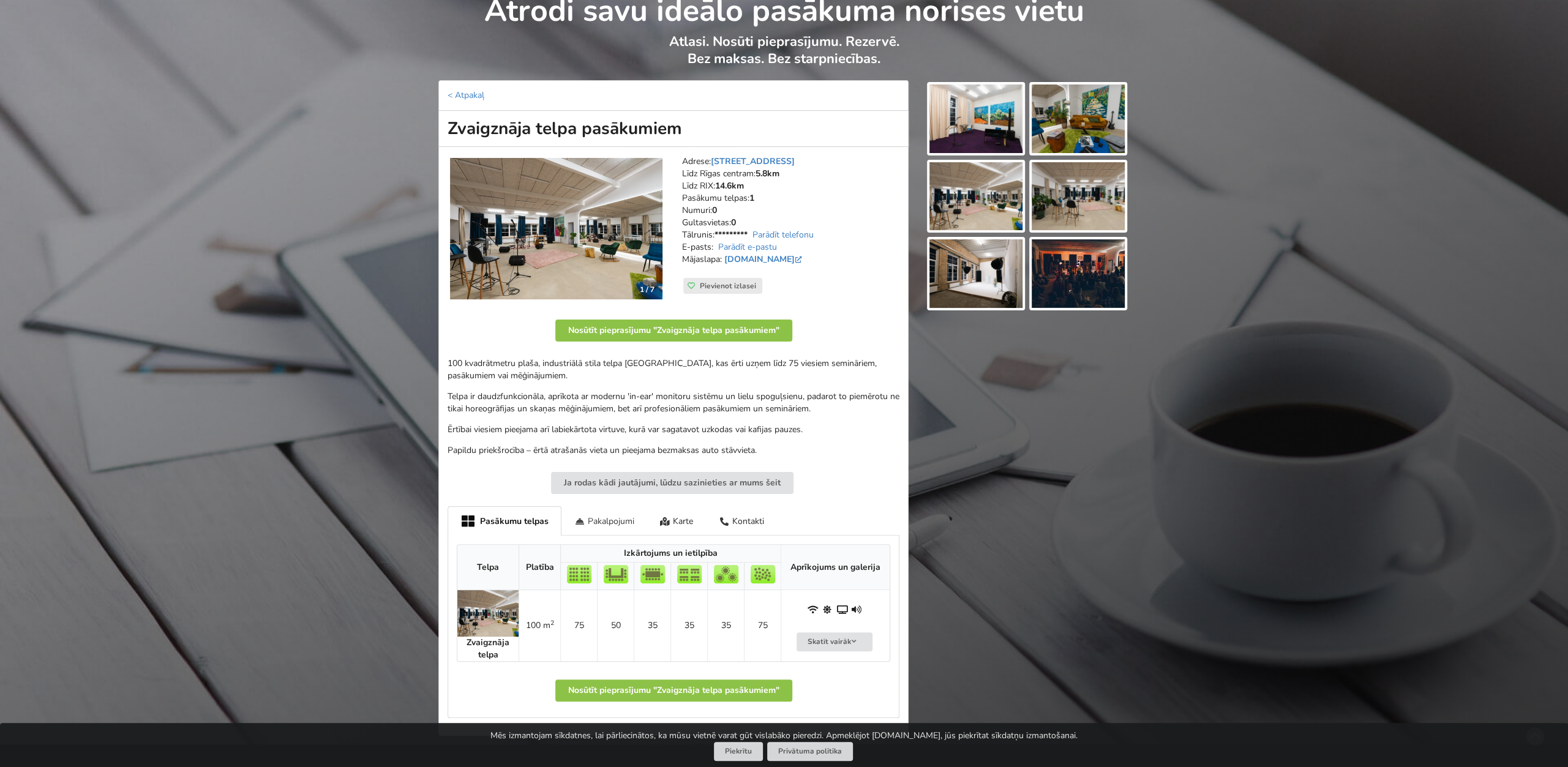
click at [591, 508] on div "Pakalpojumi" at bounding box center [604, 520] width 86 height 29
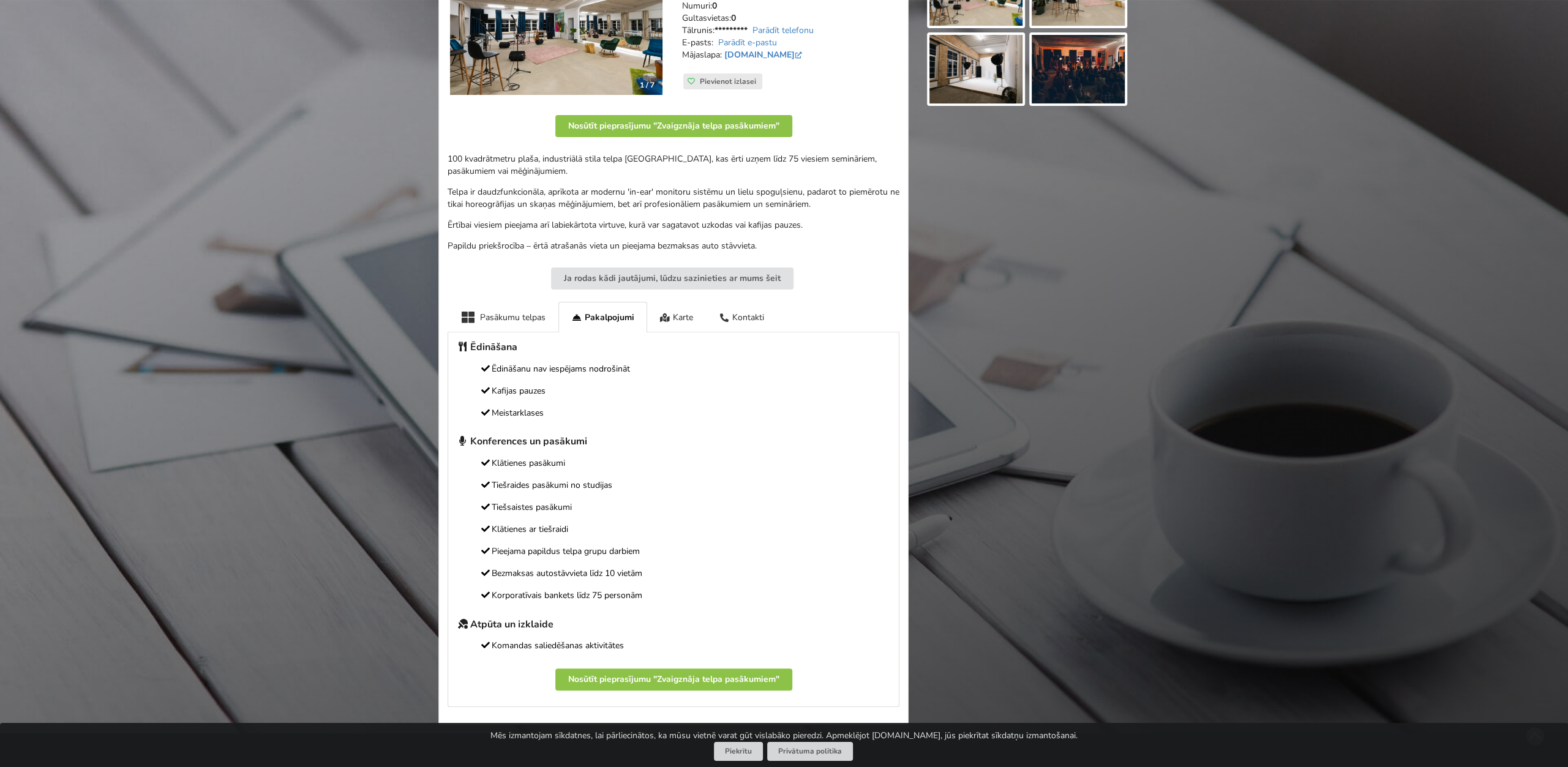
scroll to position [319, 0]
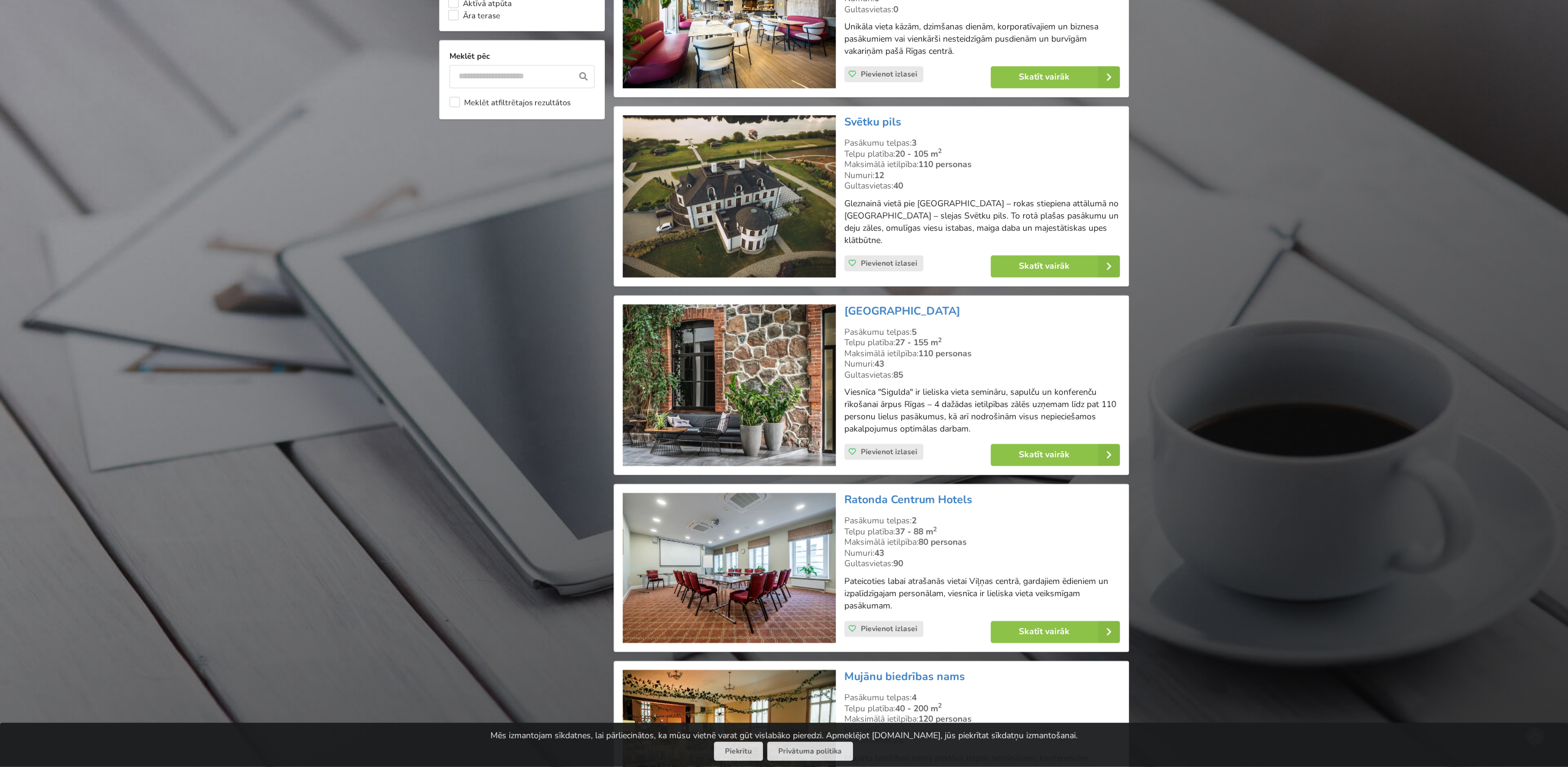
scroll to position [1337, 0]
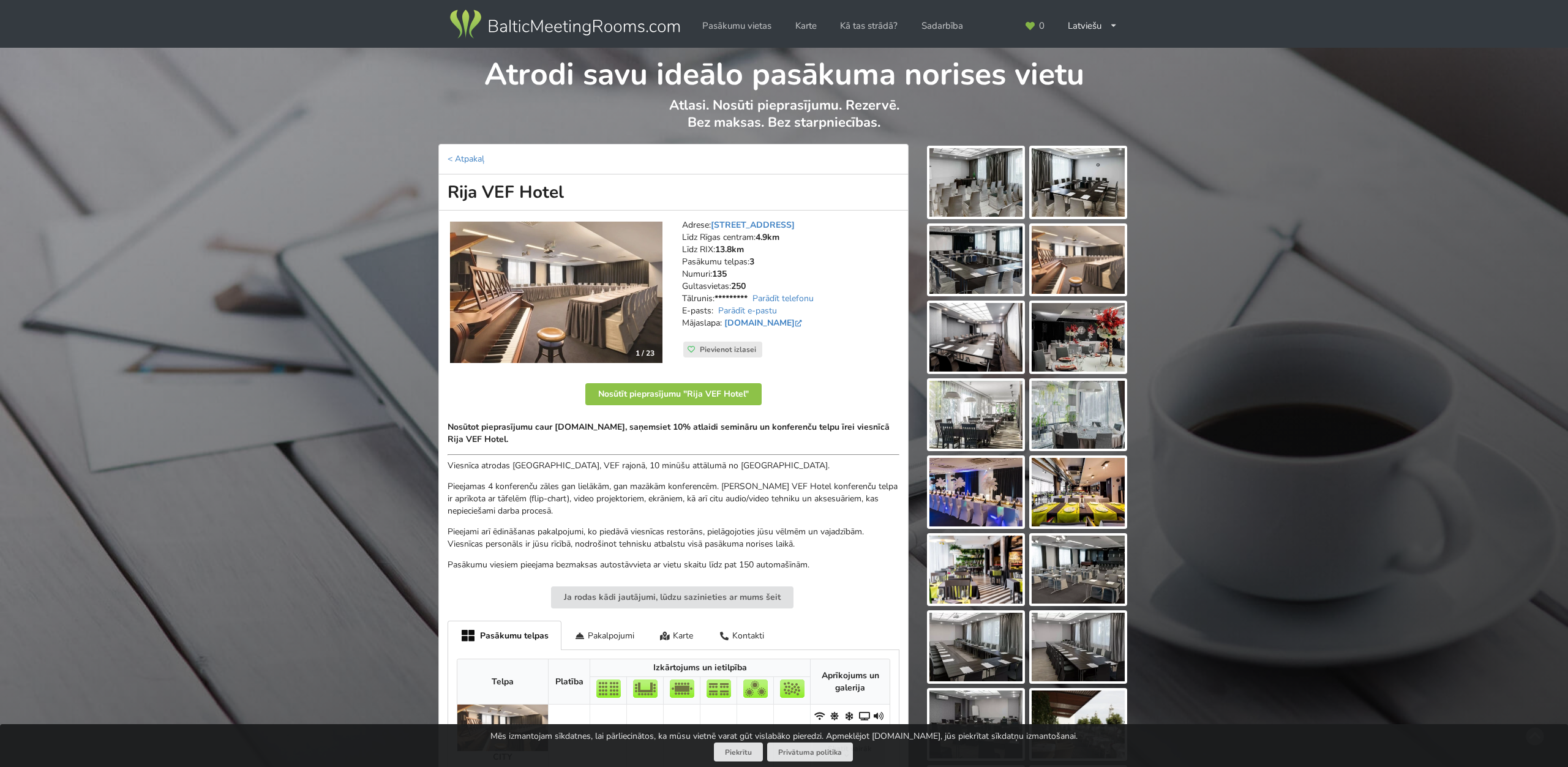
scroll to position [161, 0]
